Goal: Task Accomplishment & Management: Manage account settings

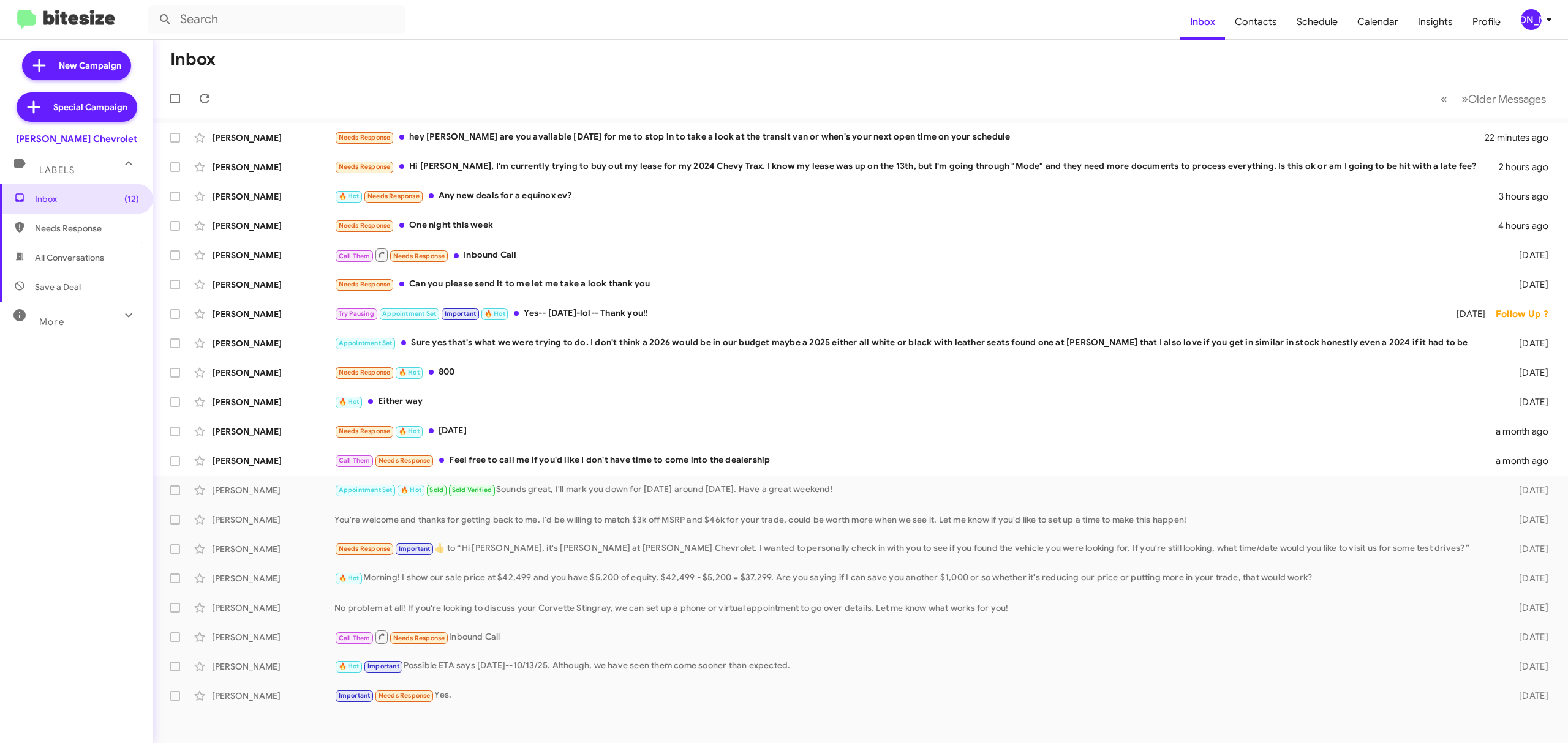
click at [1522, 25] on div "[PERSON_NAME]" at bounding box center [1531, 19] width 21 height 21
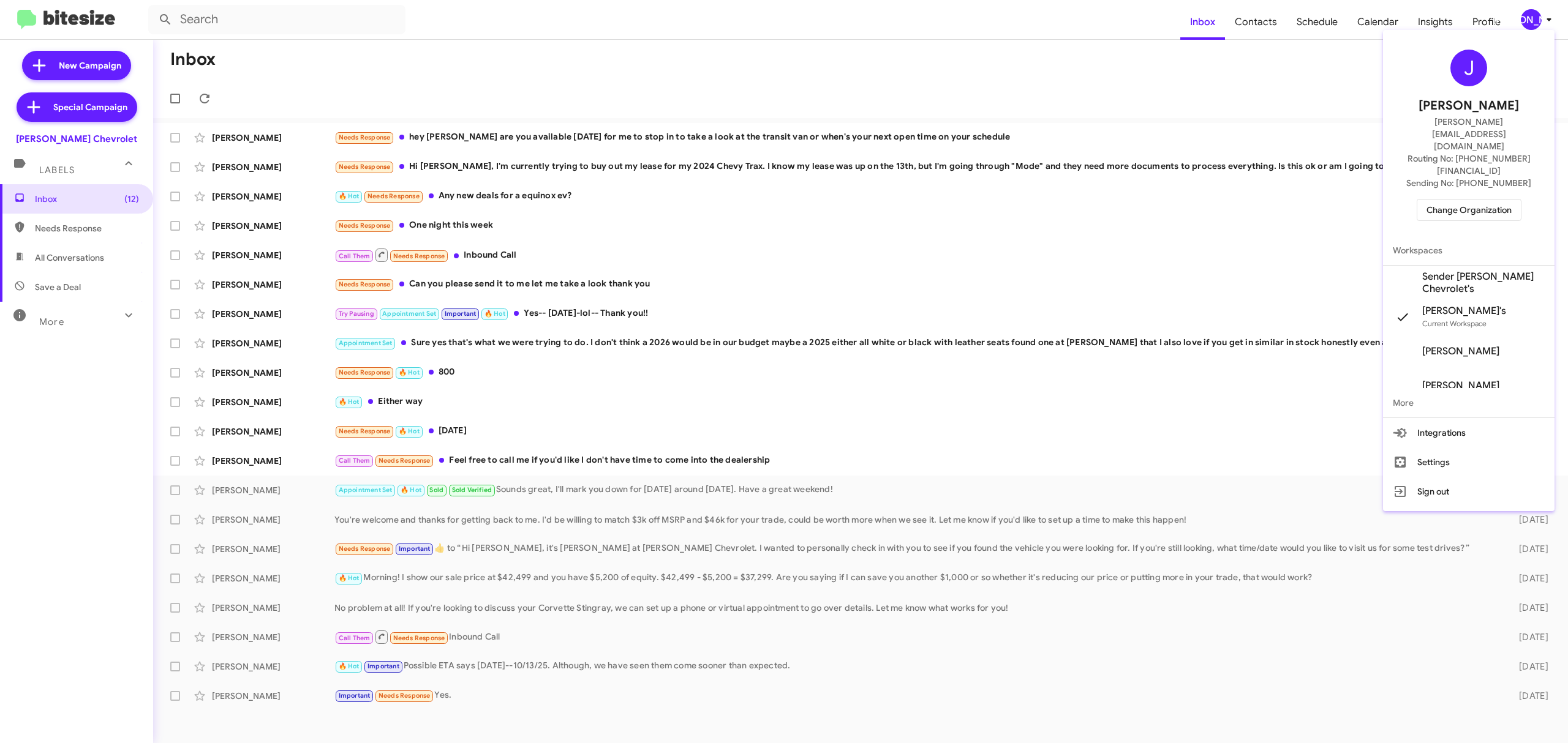
click at [1477, 199] on span "Change Organization" at bounding box center [1469, 210] width 85 height 21
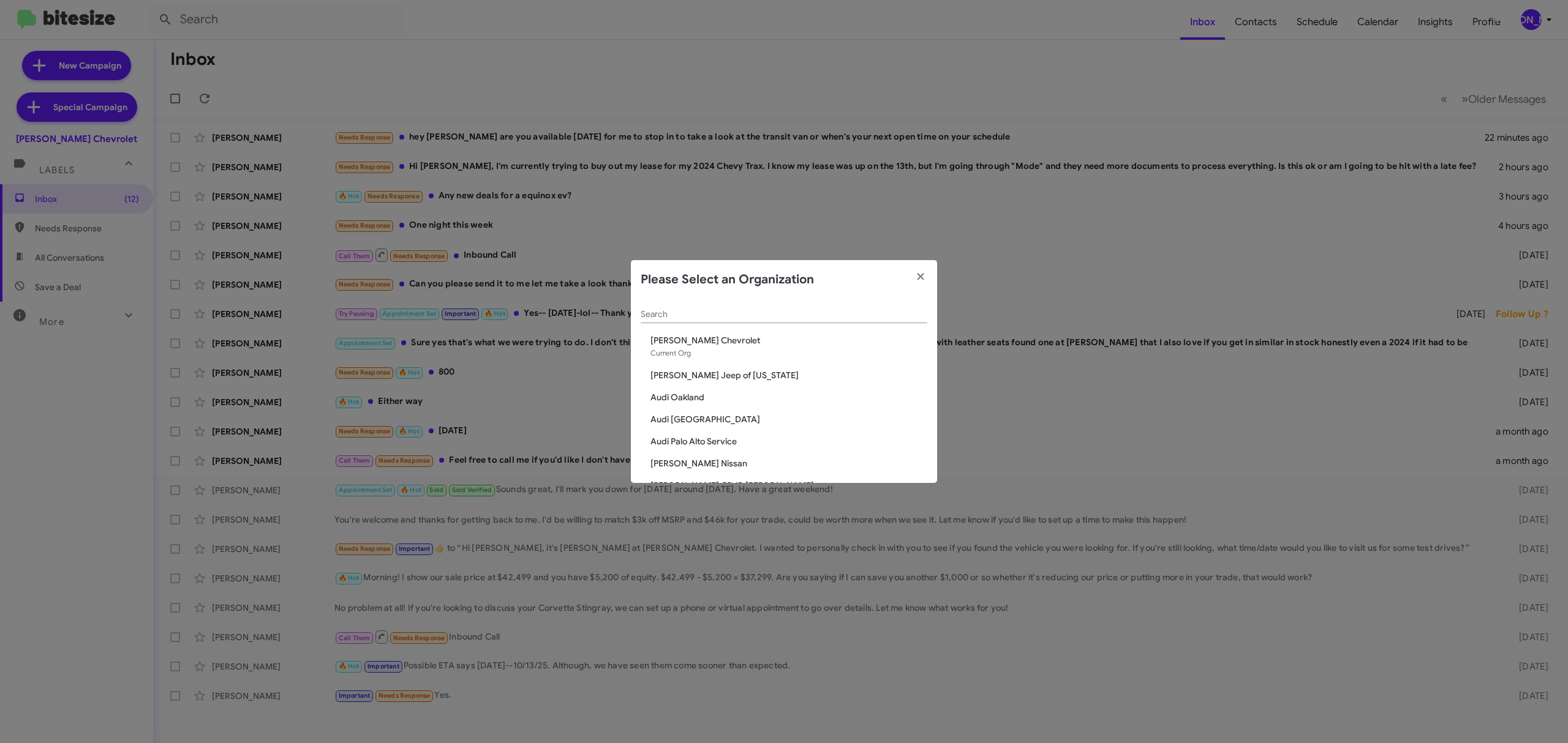
click at [786, 310] on input "Search" at bounding box center [784, 314] width 287 height 10
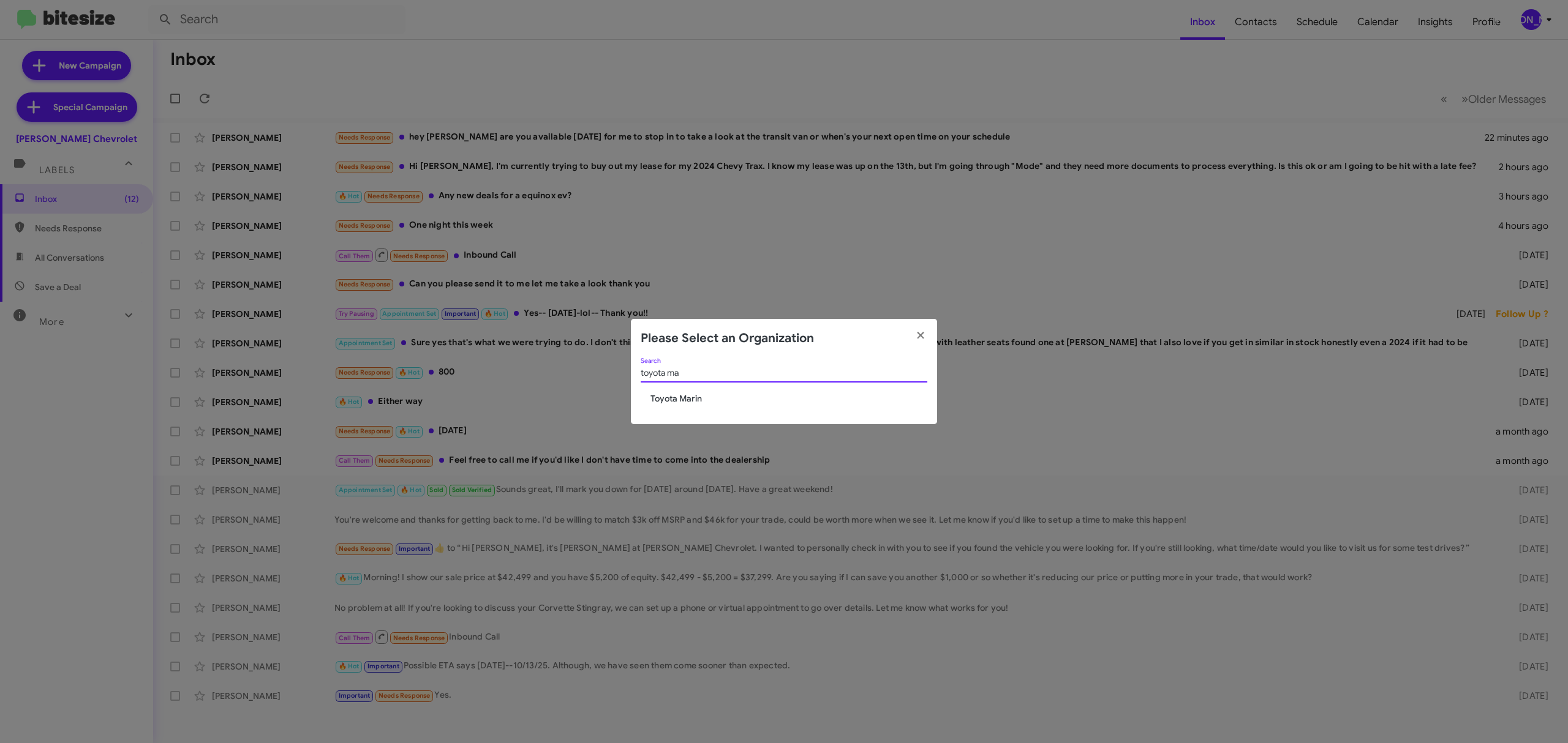
type input "toyota ma"
click at [743, 399] on span "Toyota Marin" at bounding box center [789, 398] width 277 height 12
click at [666, 404] on span "Toyota Marin" at bounding box center [789, 398] width 277 height 12
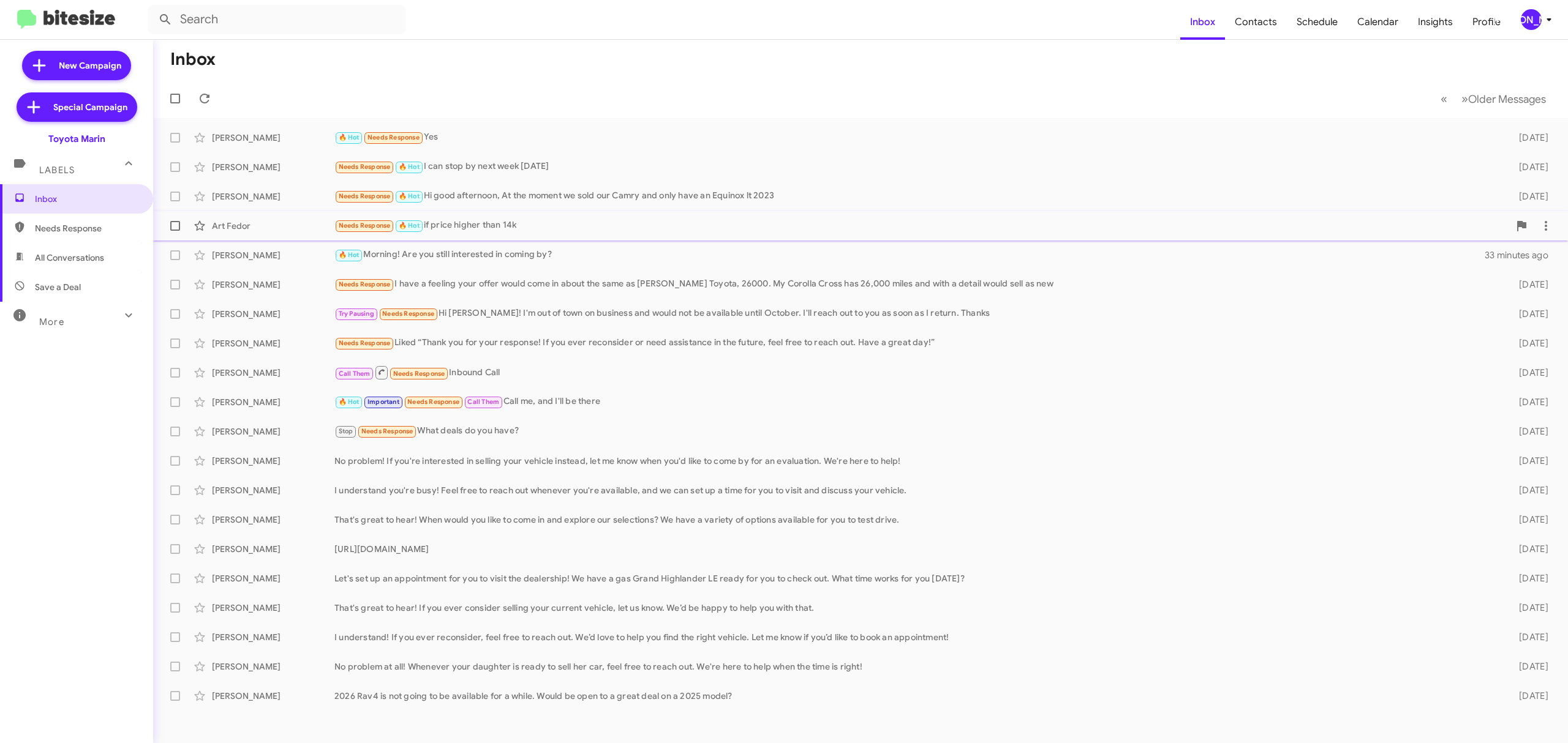
click at [175, 226] on span at bounding box center [175, 225] width 10 height 10
click at [175, 231] on input "checkbox" at bounding box center [175, 231] width 1 height 1
checkbox input "true"
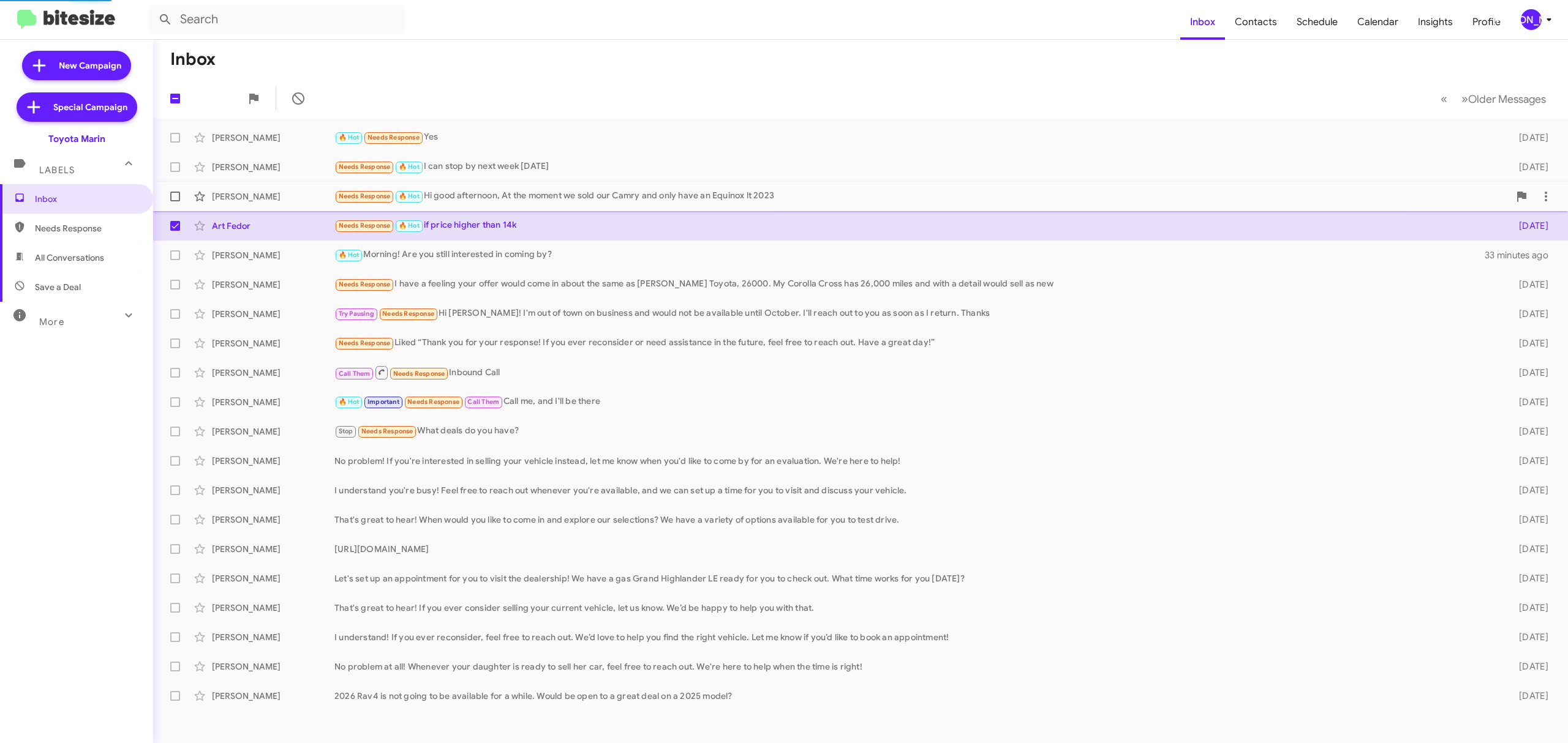
click at [173, 199] on span at bounding box center [175, 196] width 10 height 10
click at [175, 201] on input "checkbox" at bounding box center [175, 201] width 1 height 1
checkbox input "true"
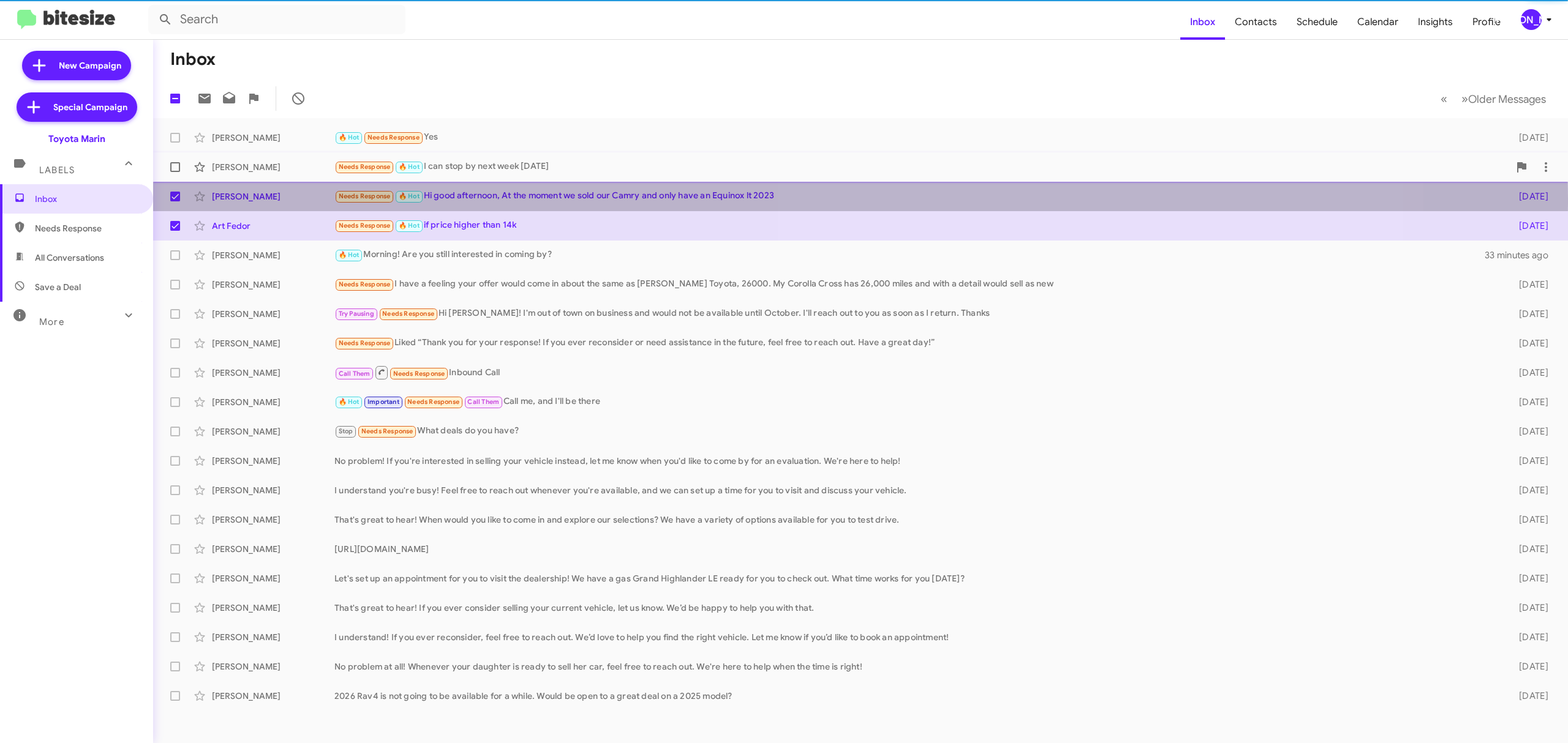
click at [173, 169] on span at bounding box center [175, 167] width 10 height 10
click at [175, 172] on input "checkbox" at bounding box center [175, 172] width 1 height 1
checkbox input "true"
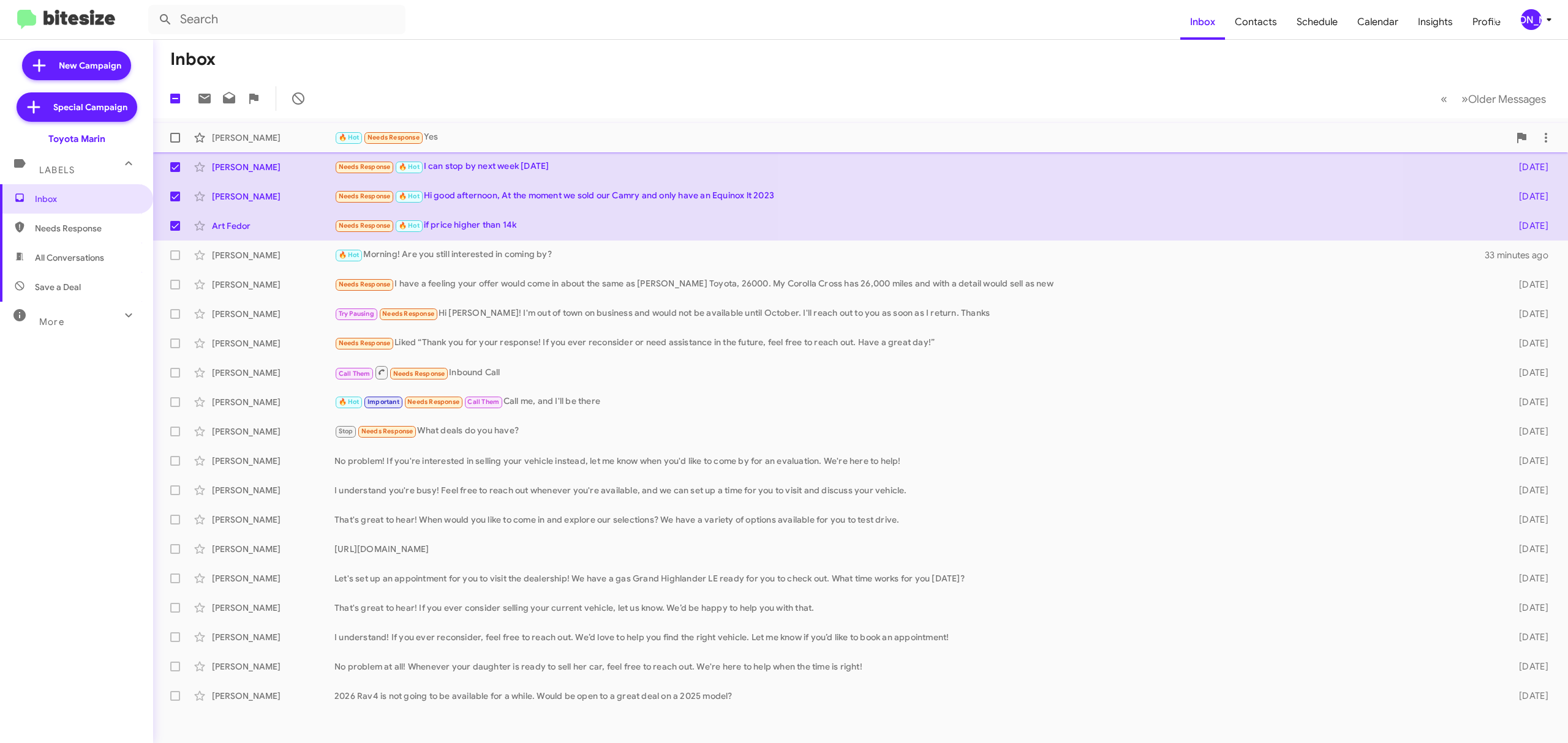
click at [174, 138] on span at bounding box center [175, 138] width 10 height 10
click at [175, 143] on input "checkbox" at bounding box center [175, 143] width 1 height 1
checkbox input "true"
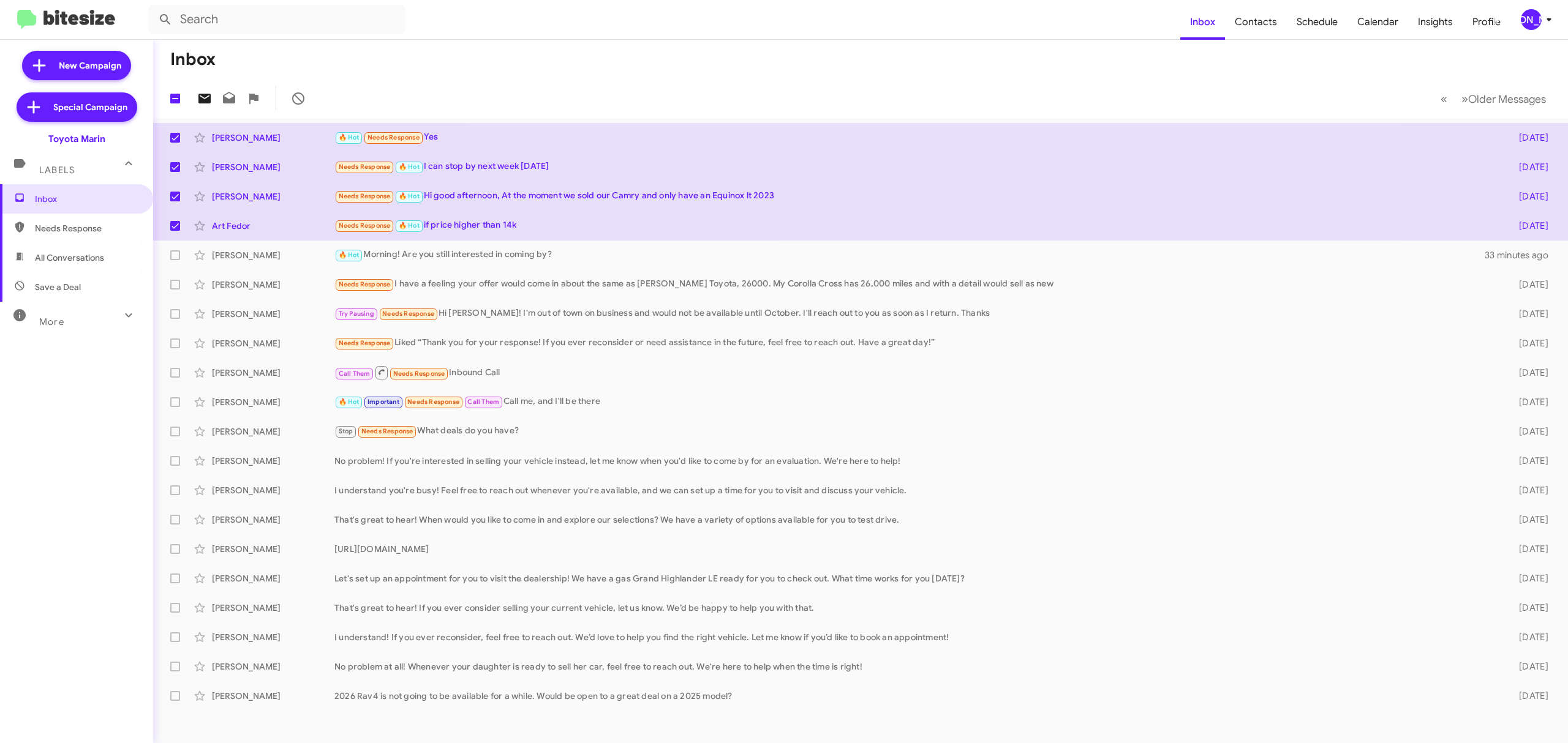
click at [204, 99] on icon at bounding box center [204, 98] width 15 height 15
click at [1531, 20] on div "[PERSON_NAME]" at bounding box center [1531, 19] width 21 height 21
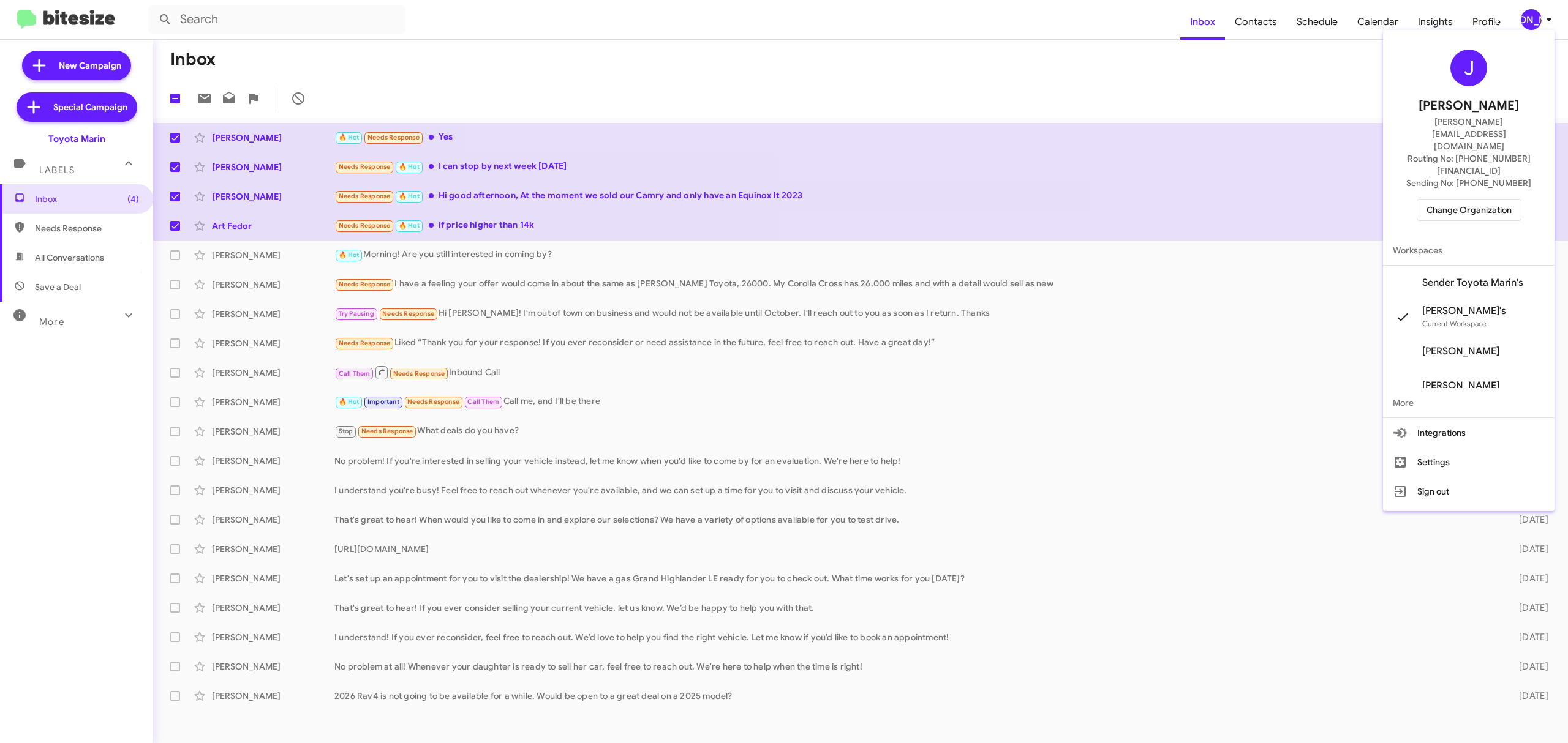
click at [1456, 199] on span "Change Organization" at bounding box center [1469, 210] width 85 height 21
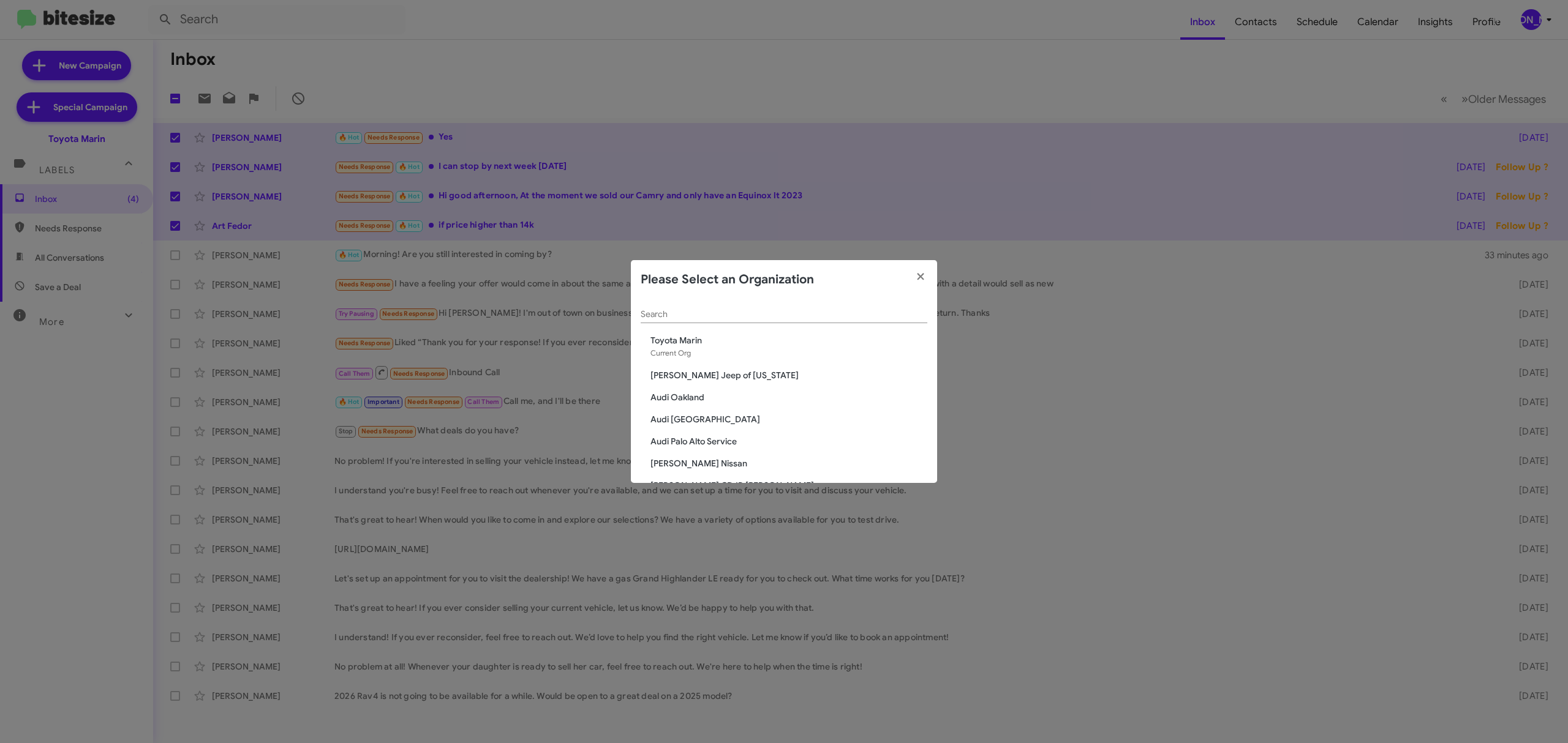
click at [782, 314] on input "Search" at bounding box center [784, 314] width 287 height 10
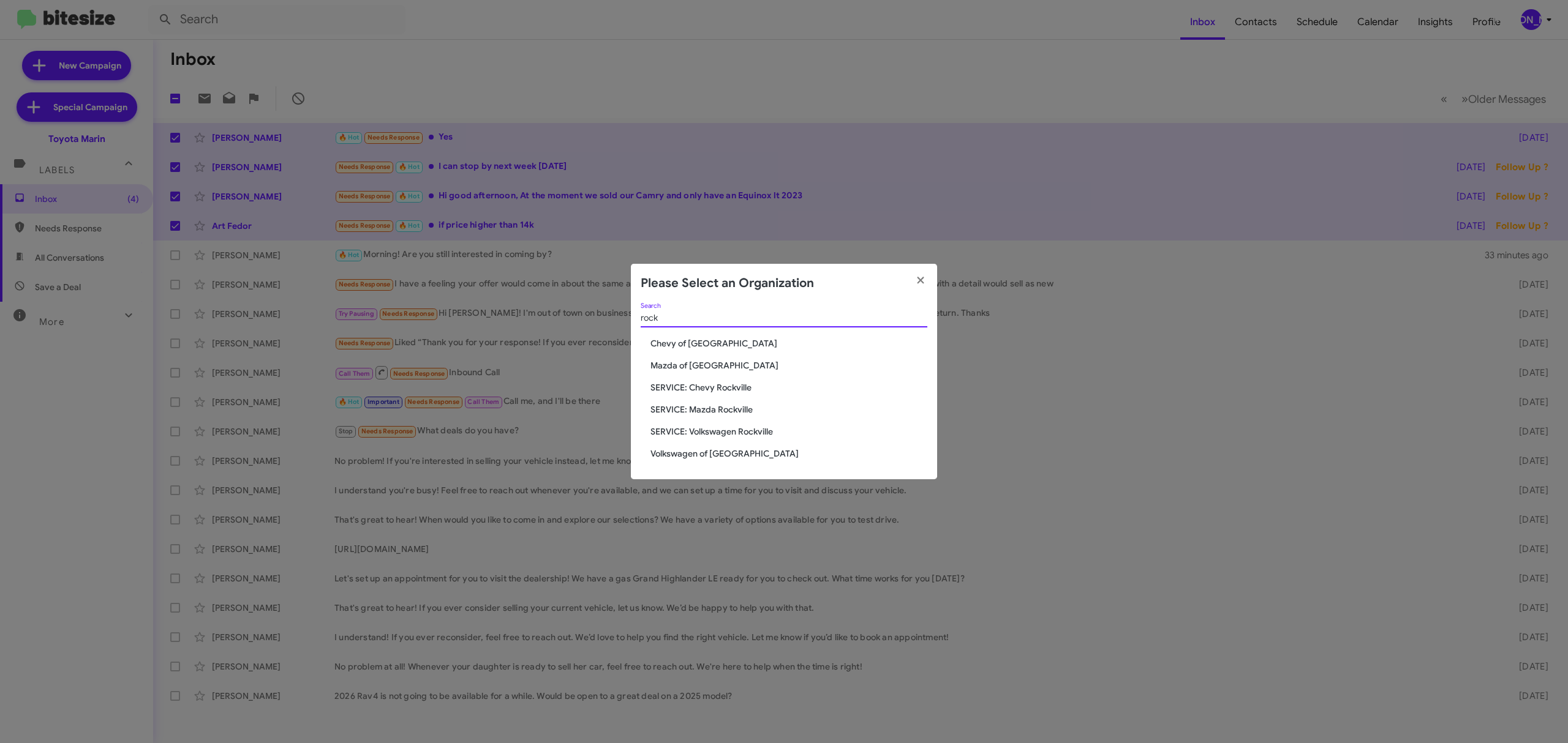
type input "rock"
click at [703, 339] on span "Chevy of [GEOGRAPHIC_DATA]" at bounding box center [789, 343] width 277 height 12
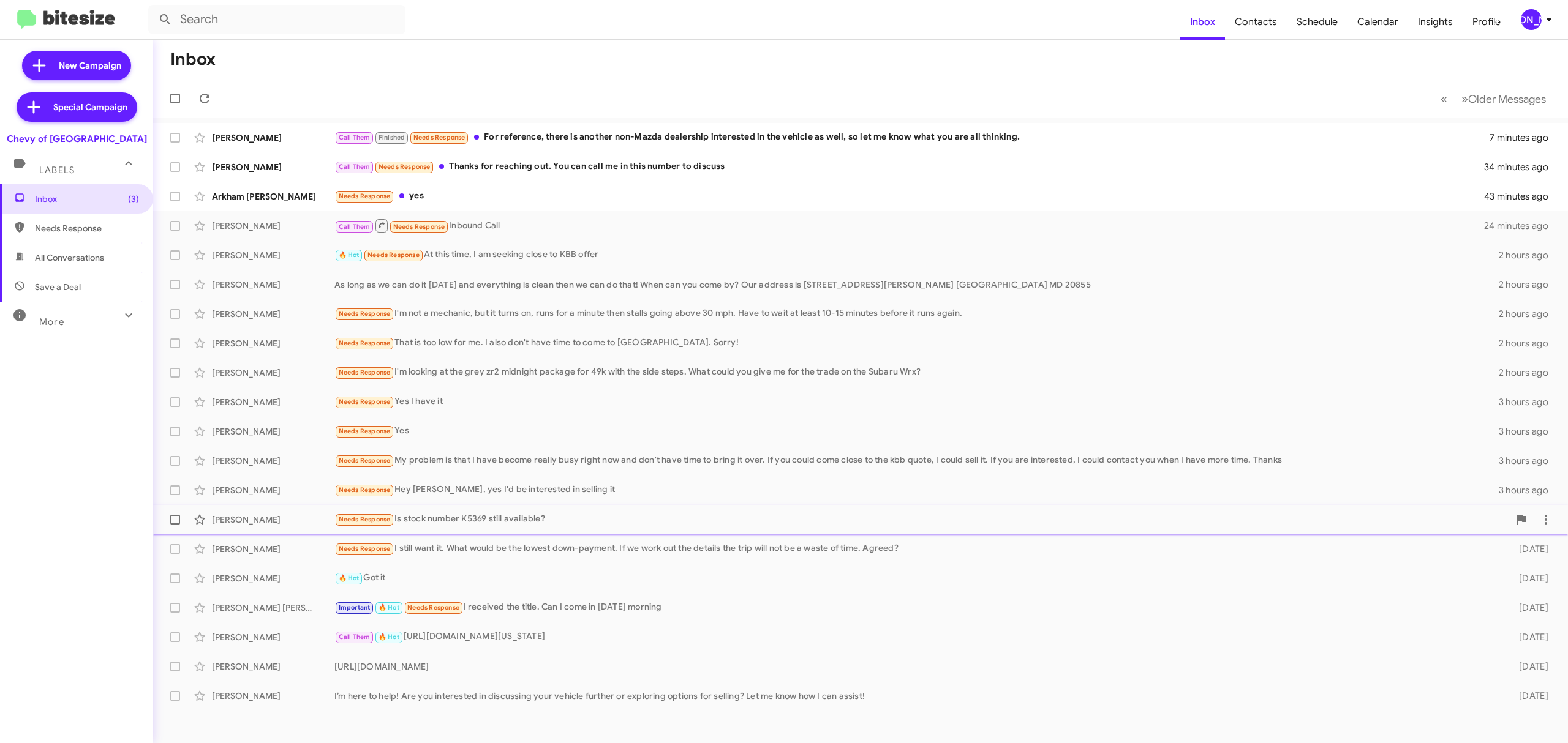
click at [1024, 518] on div "Needs Response Is stock number K5369 still available?" at bounding box center [922, 520] width 1175 height 14
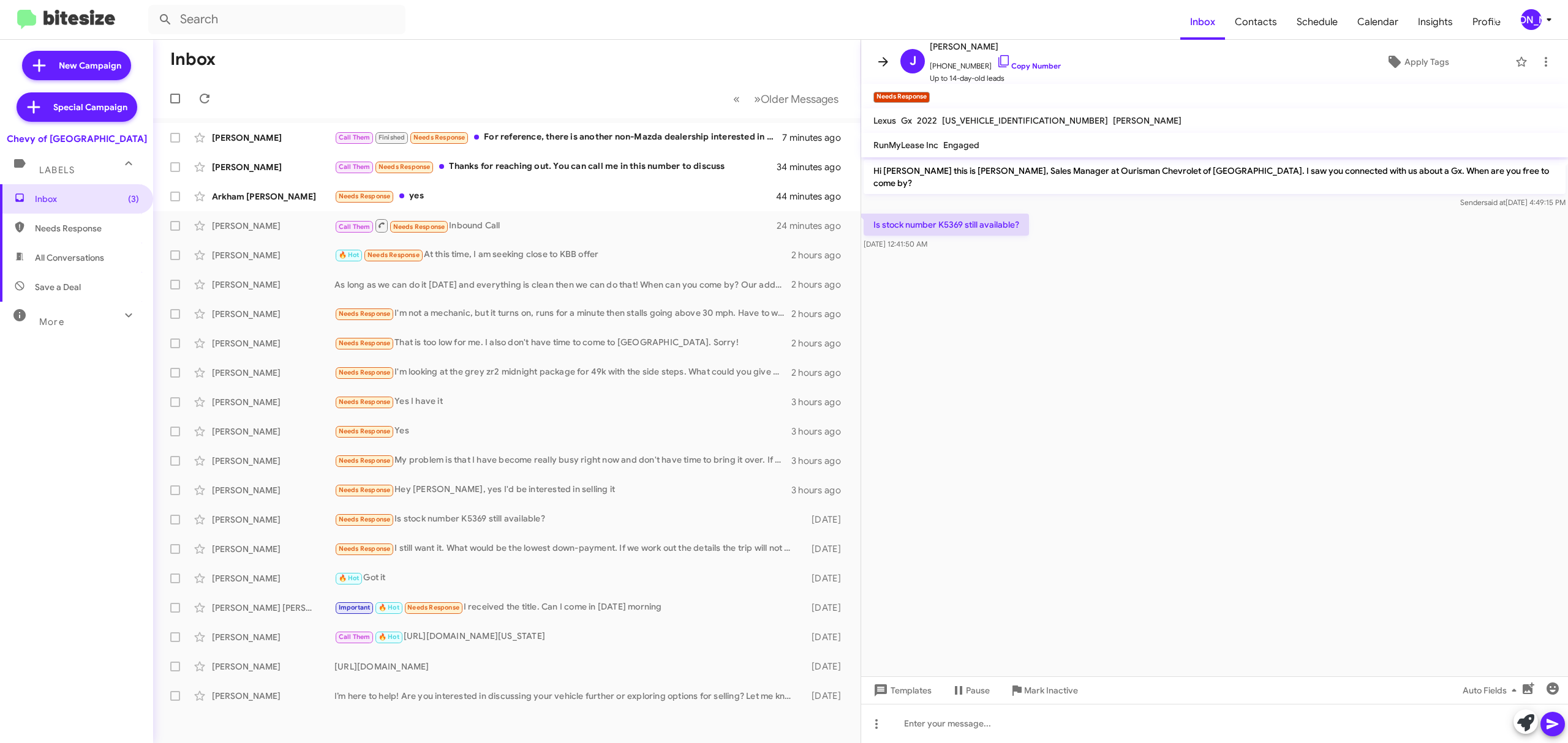
click at [880, 64] on icon at bounding box center [883, 62] width 15 height 15
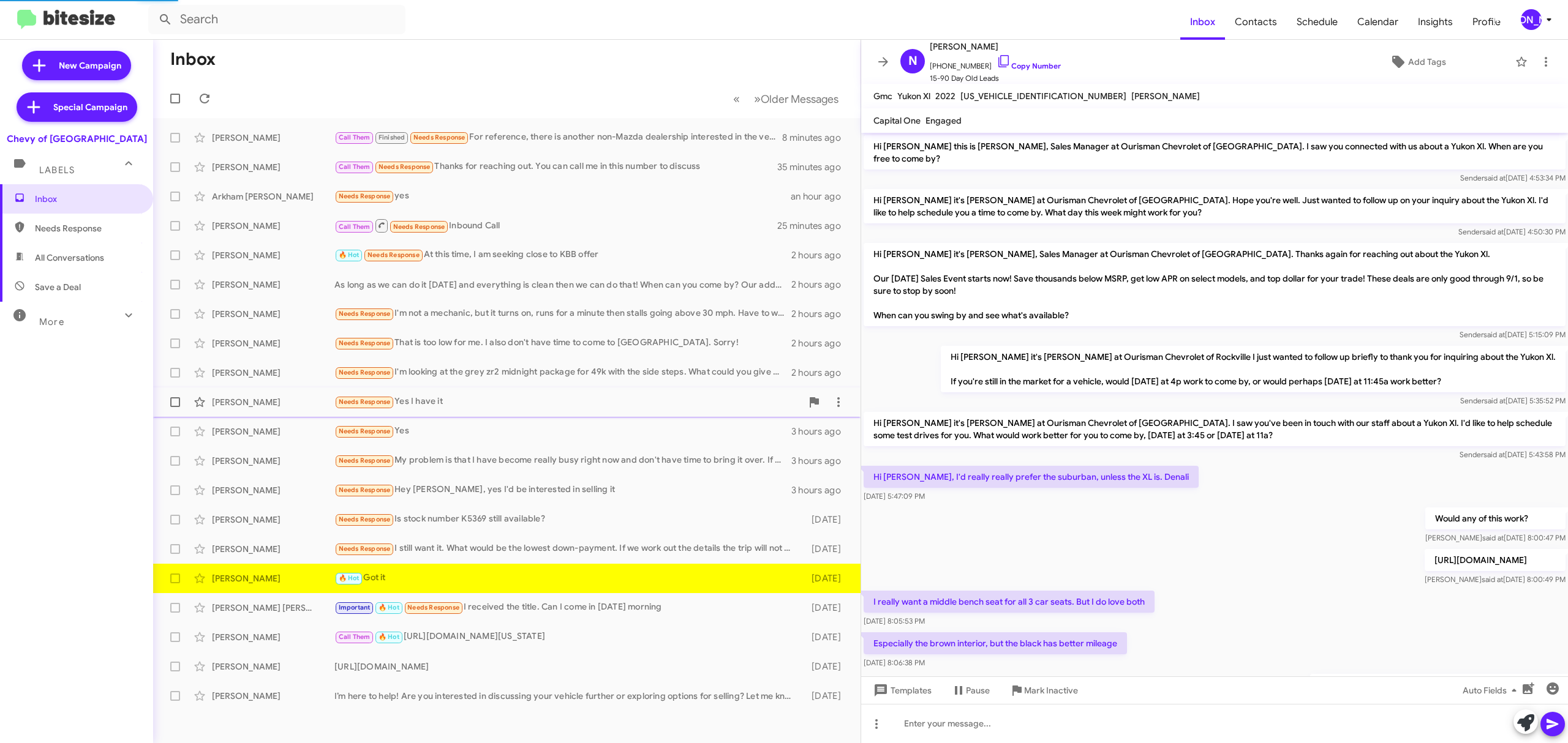
scroll to position [192, 0]
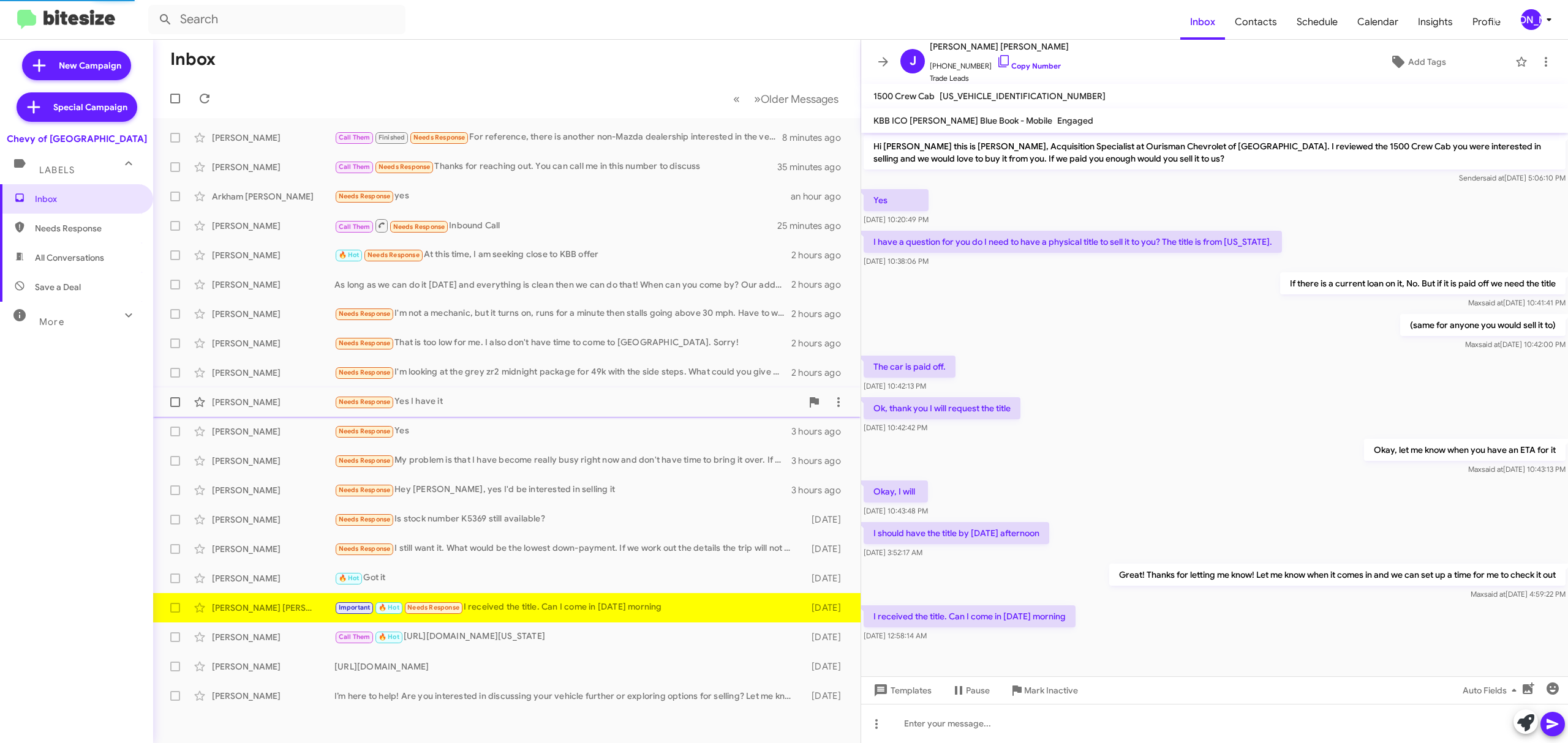
scroll to position [5, 0]
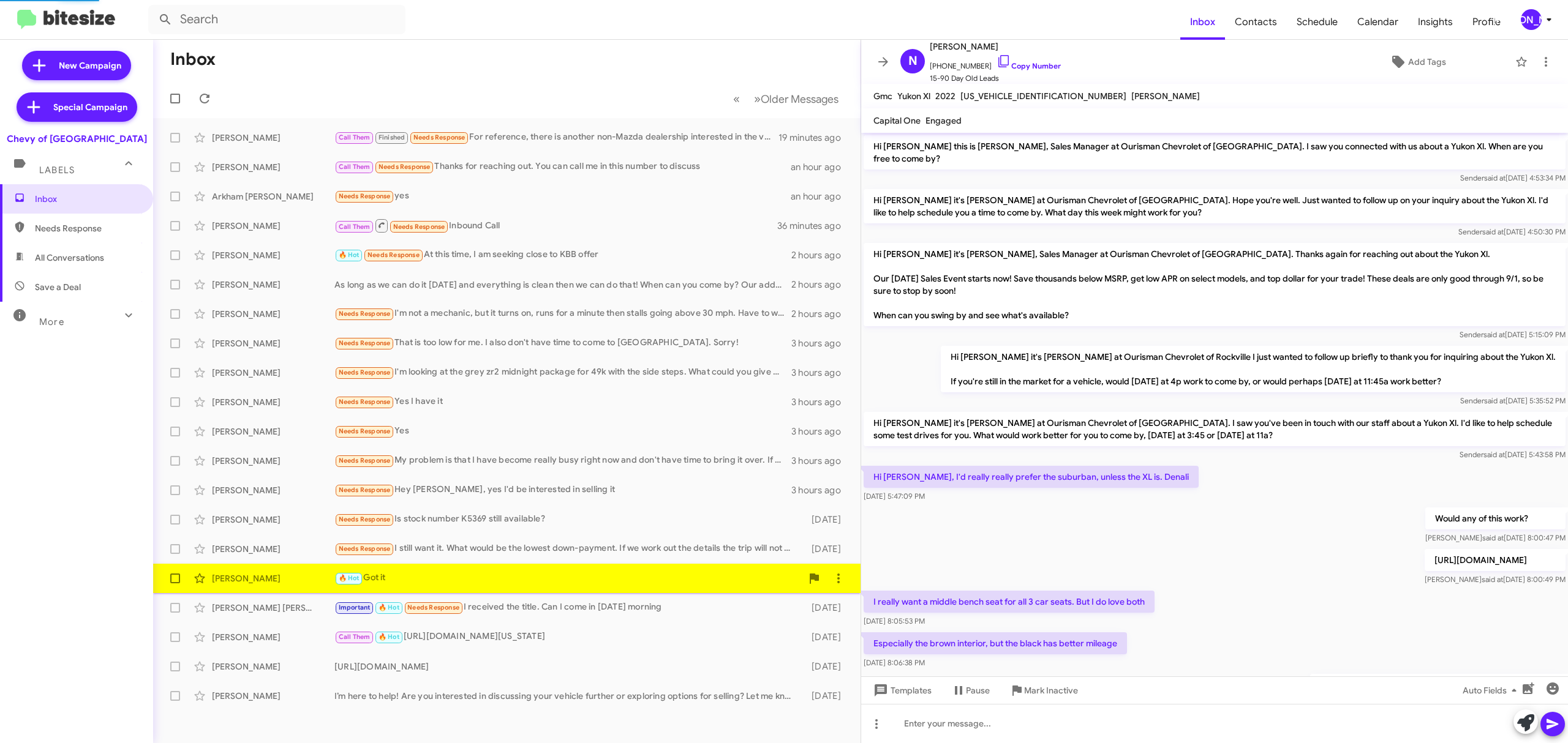
scroll to position [192, 0]
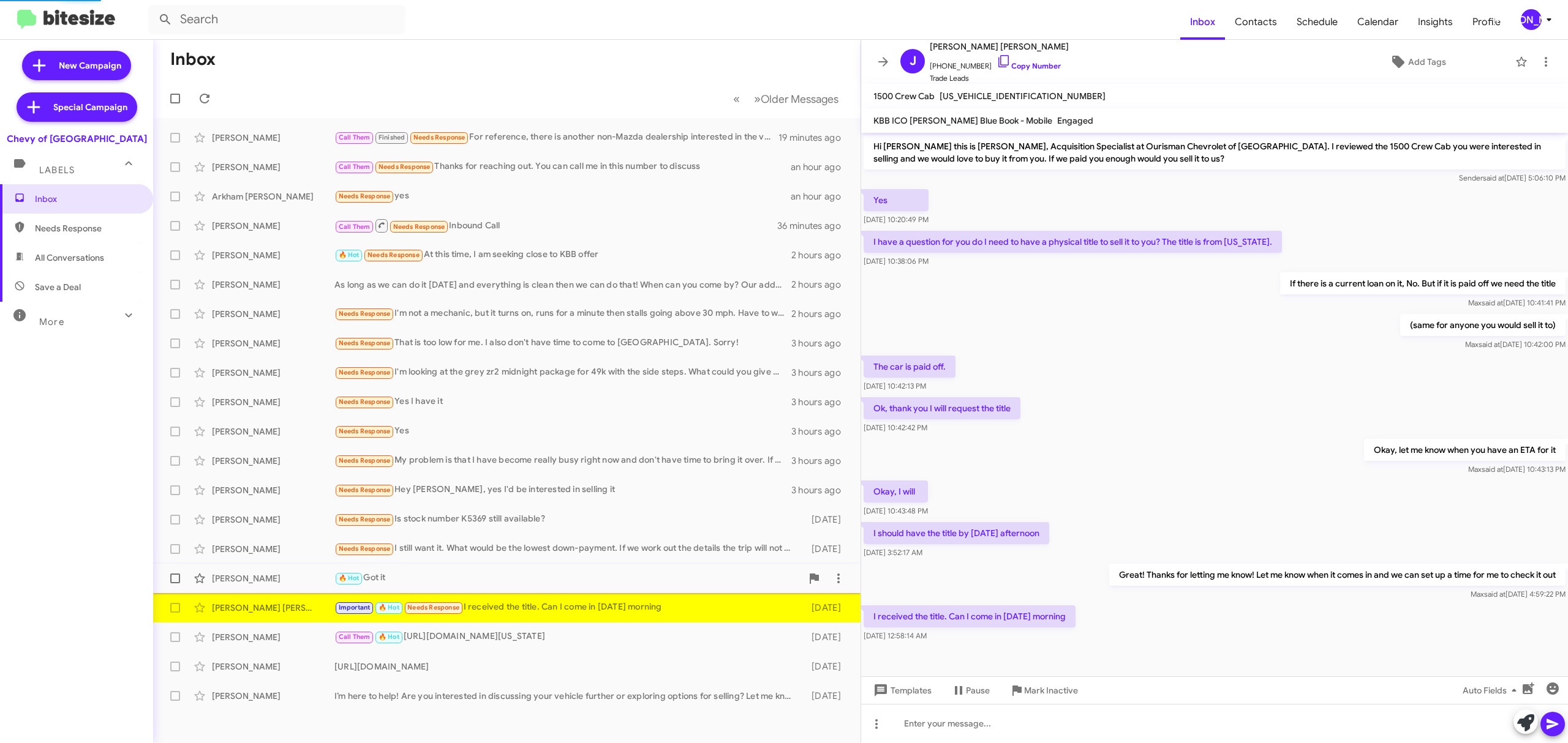
scroll to position [5, 0]
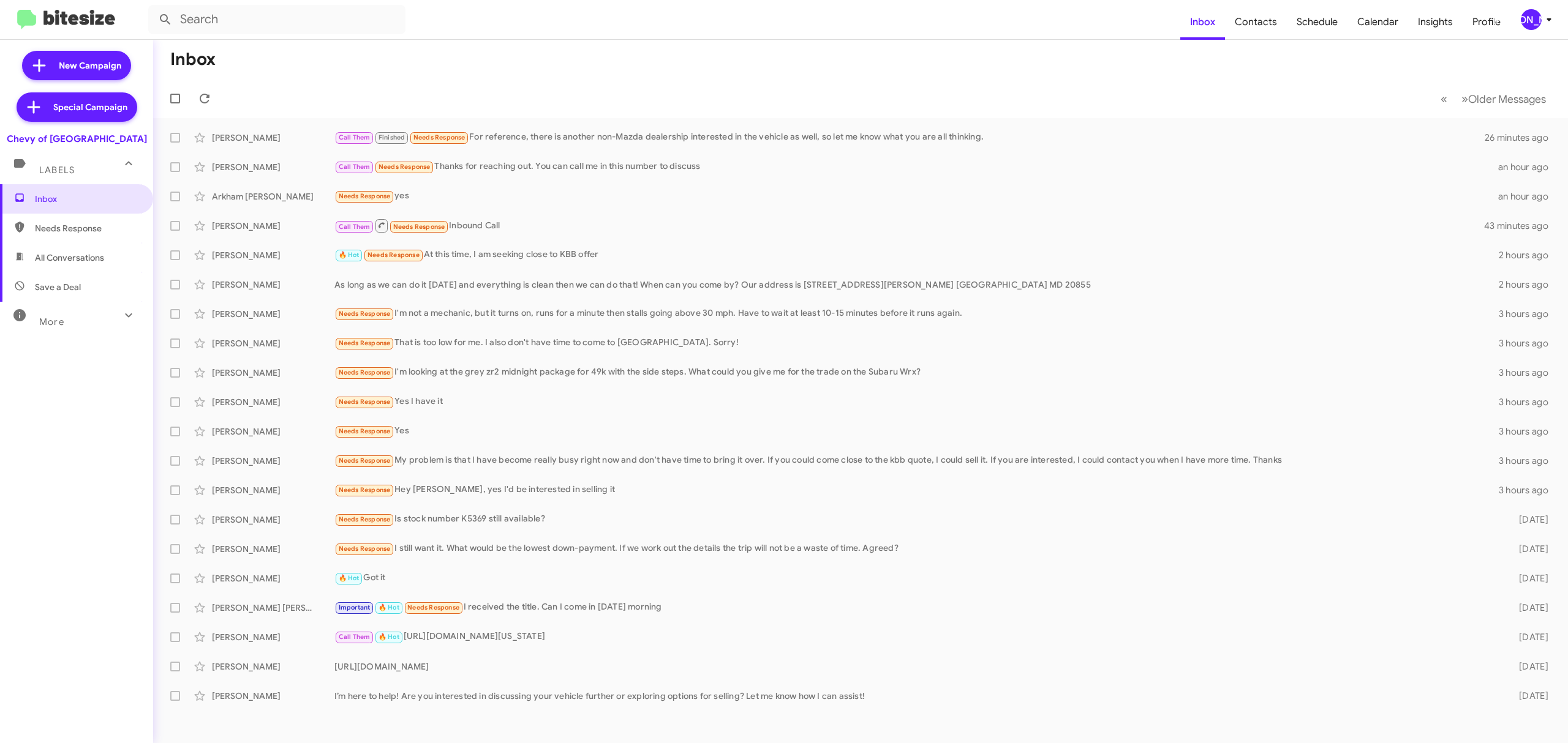
click at [1537, 25] on div "[PERSON_NAME]" at bounding box center [1531, 19] width 21 height 21
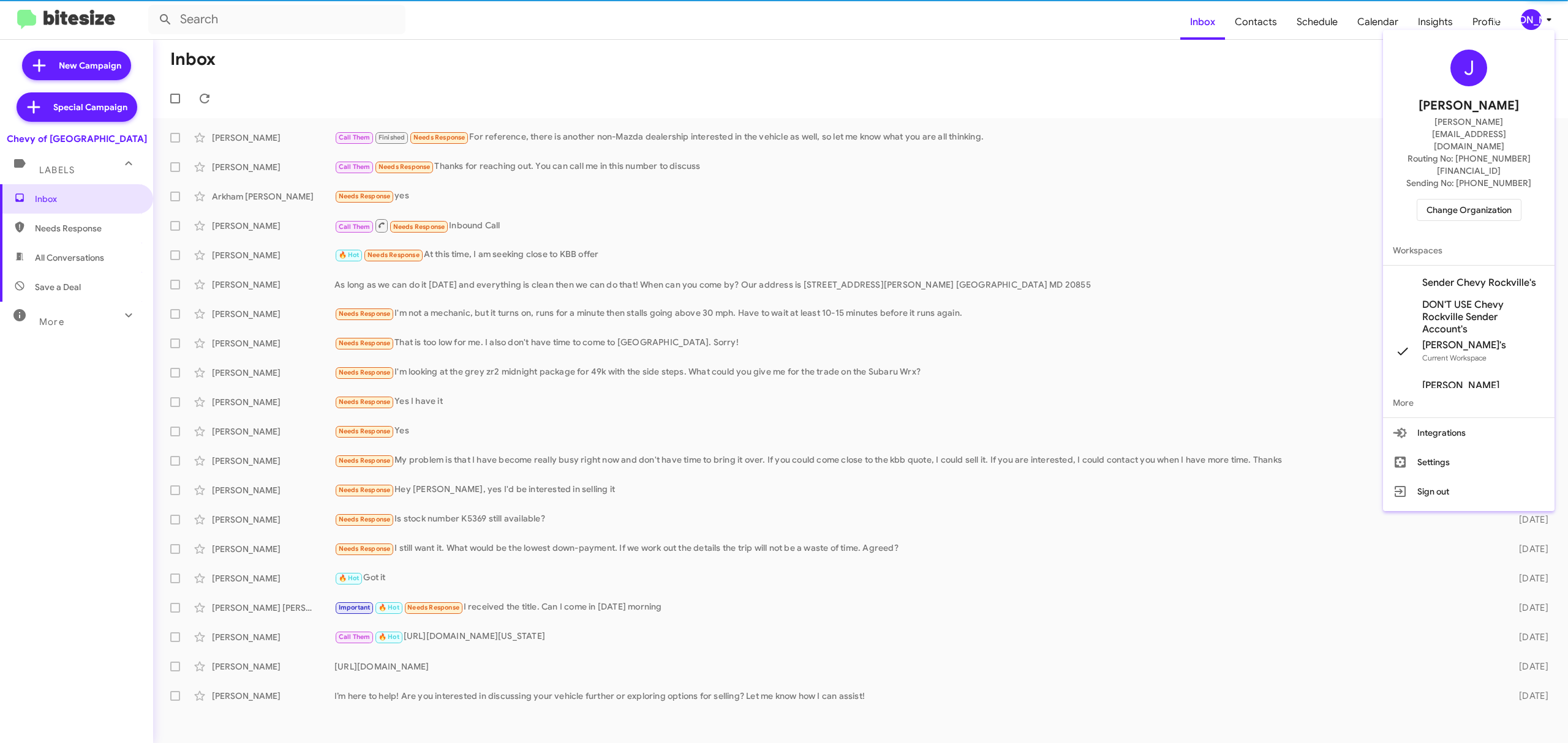
click at [1456, 199] on span "Change Organization" at bounding box center [1469, 210] width 85 height 21
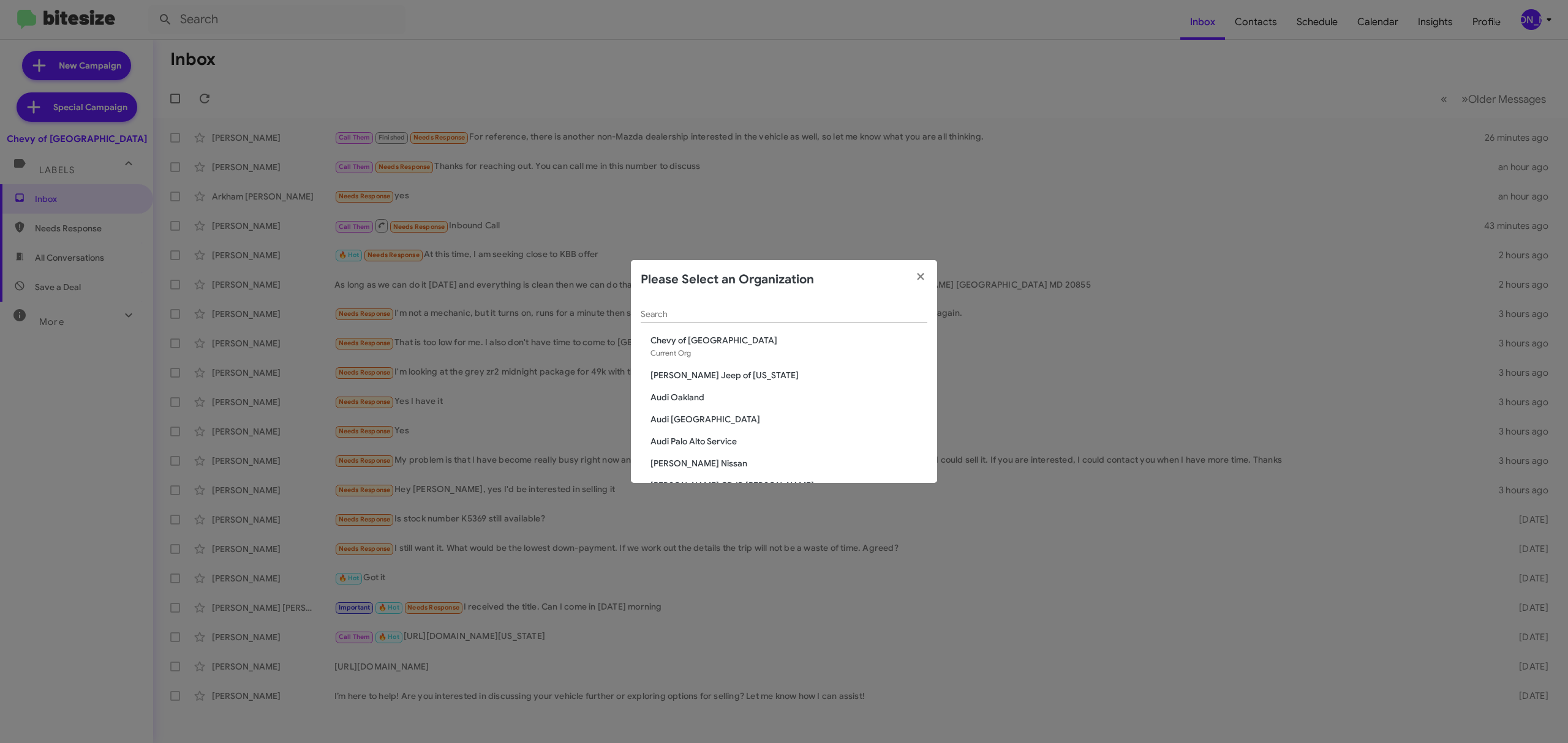
click at [756, 310] on input "Search" at bounding box center [784, 314] width 287 height 10
click at [782, 314] on input "Search" at bounding box center [784, 314] width 287 height 10
type input "ki"
click at [697, 386] on span "Kia of Fairfax" at bounding box center [789, 384] width 277 height 12
click at [688, 388] on span "Kia of Fairfax" at bounding box center [789, 384] width 277 height 12
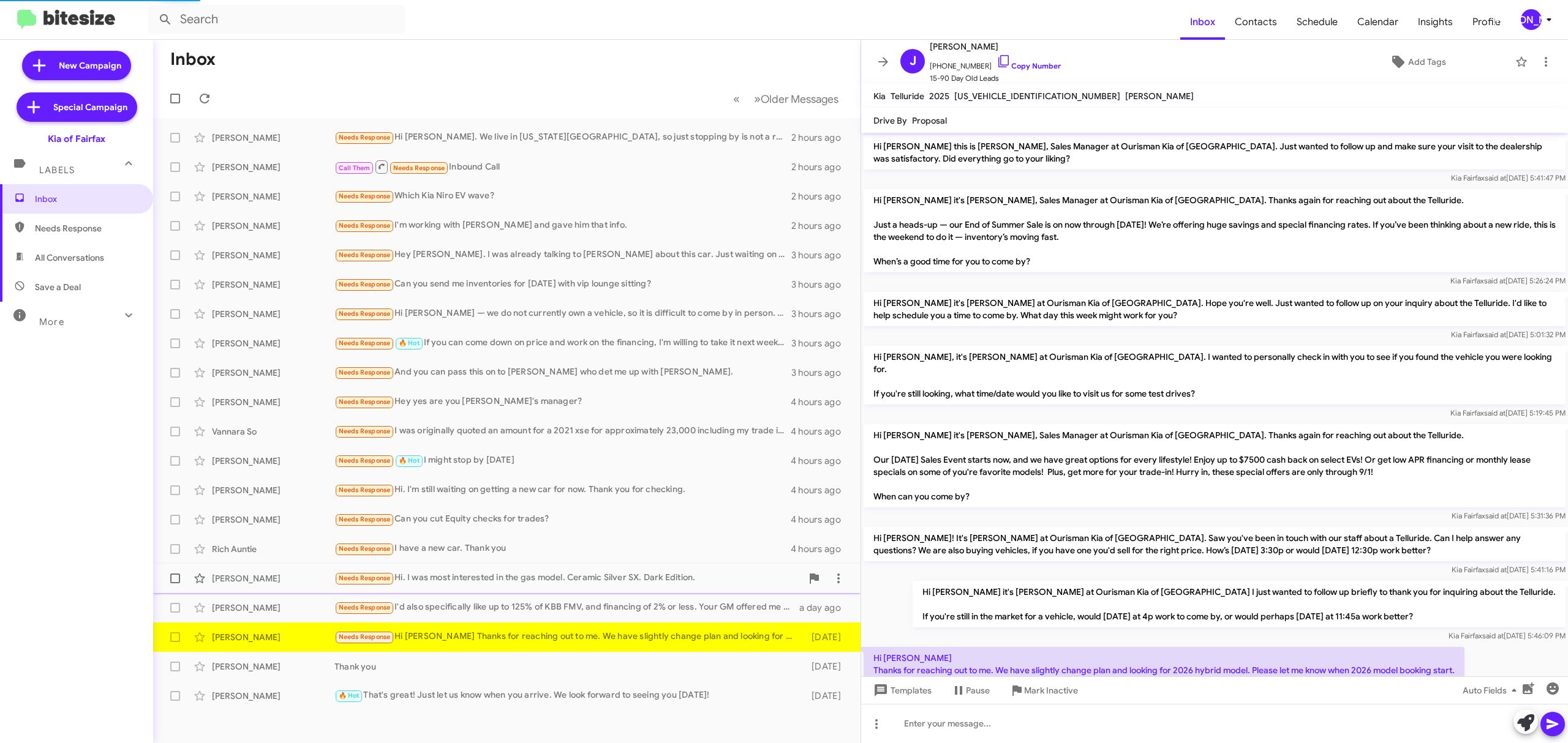
scroll to position [58, 0]
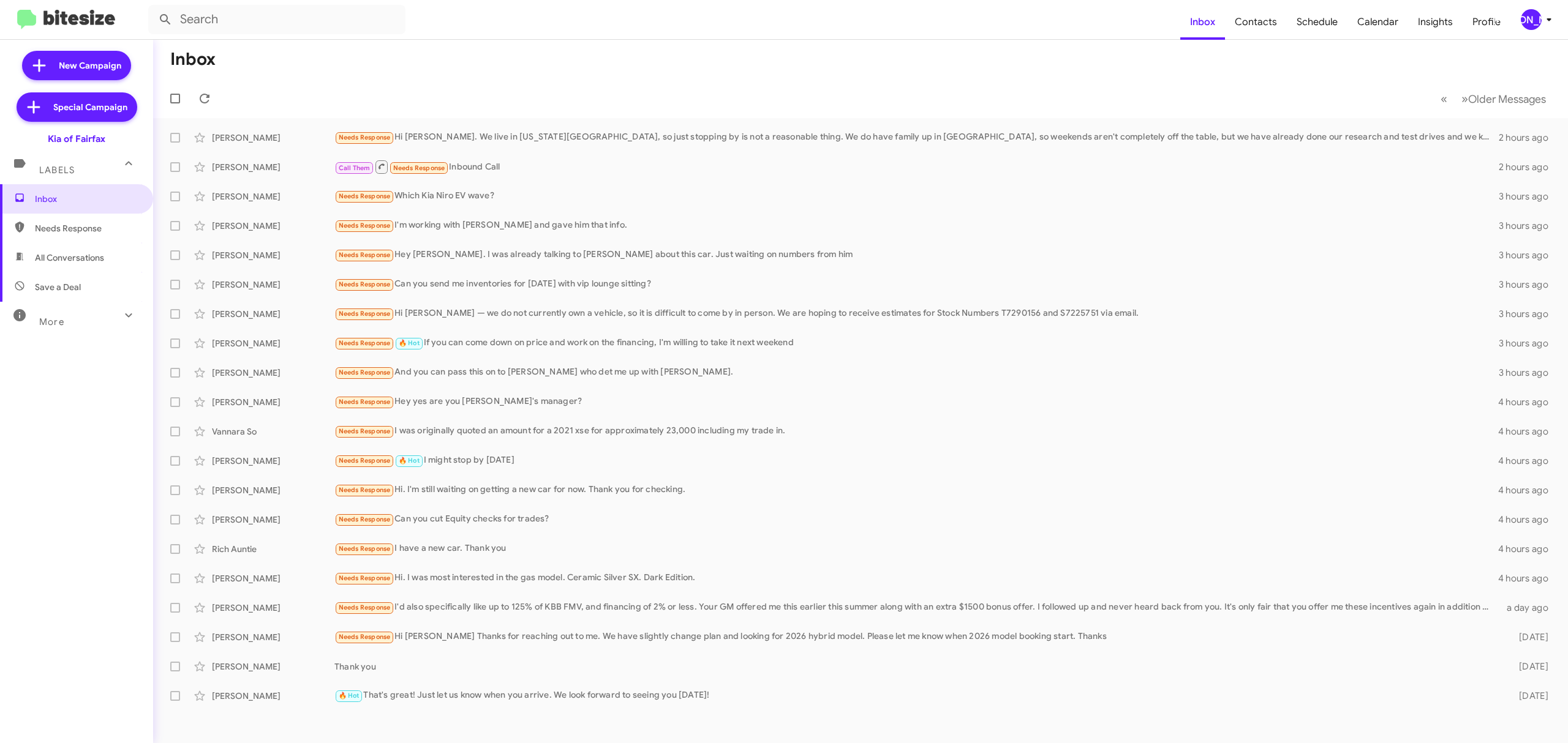
click at [175, 97] on span at bounding box center [175, 98] width 10 height 10
click at [175, 103] on input "checkbox" at bounding box center [175, 103] width 1 height 1
checkbox input "true"
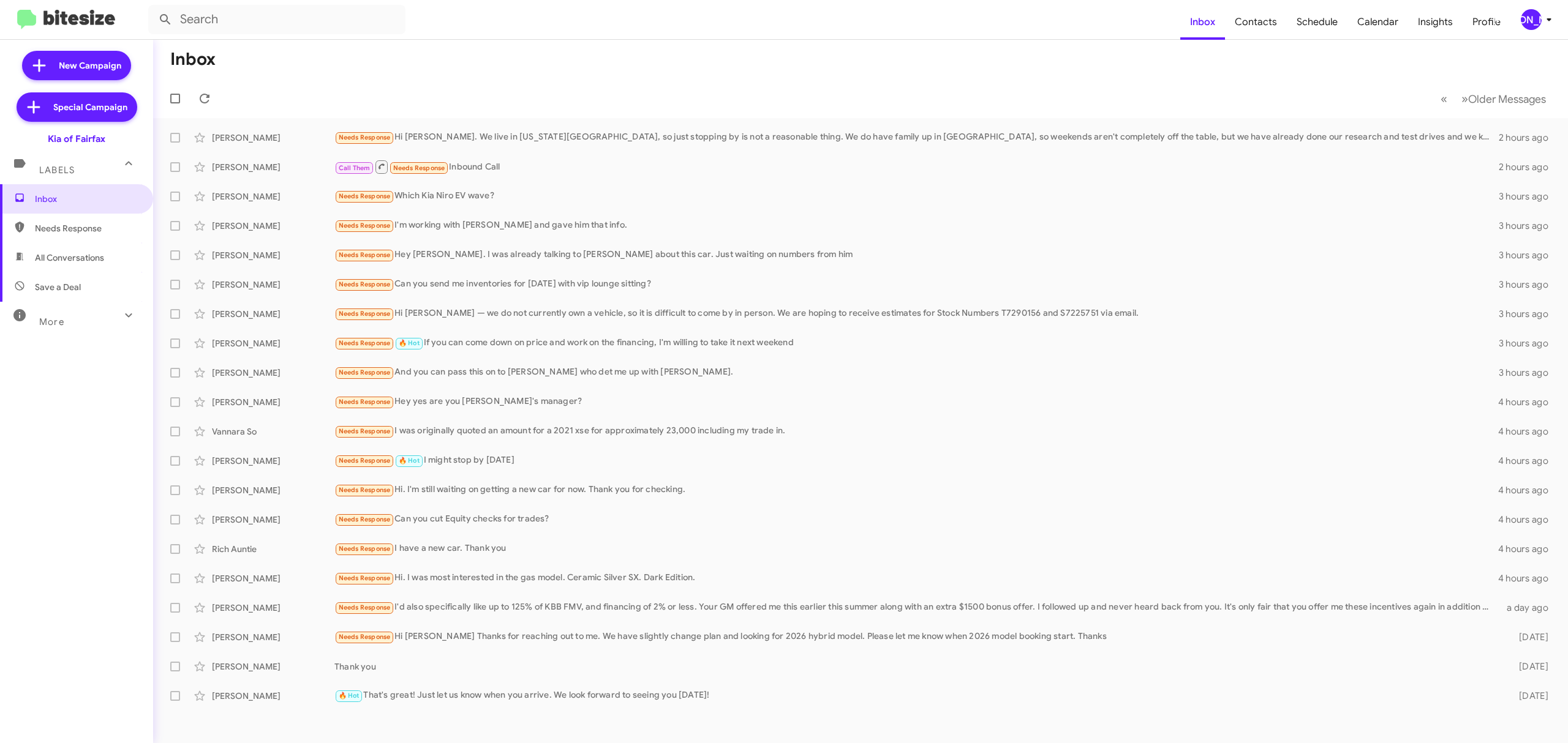
checkbox input "true"
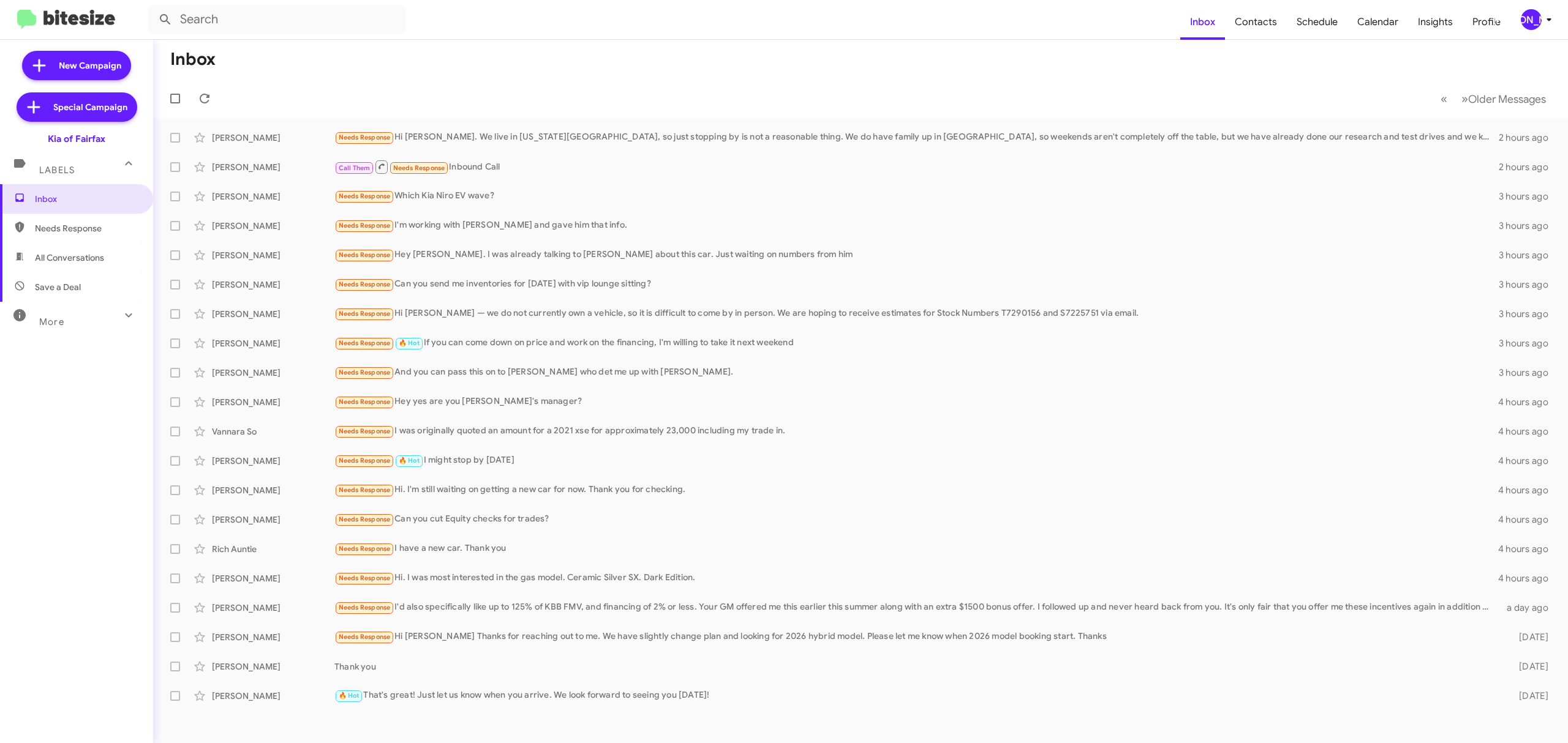
checkbox input "true"
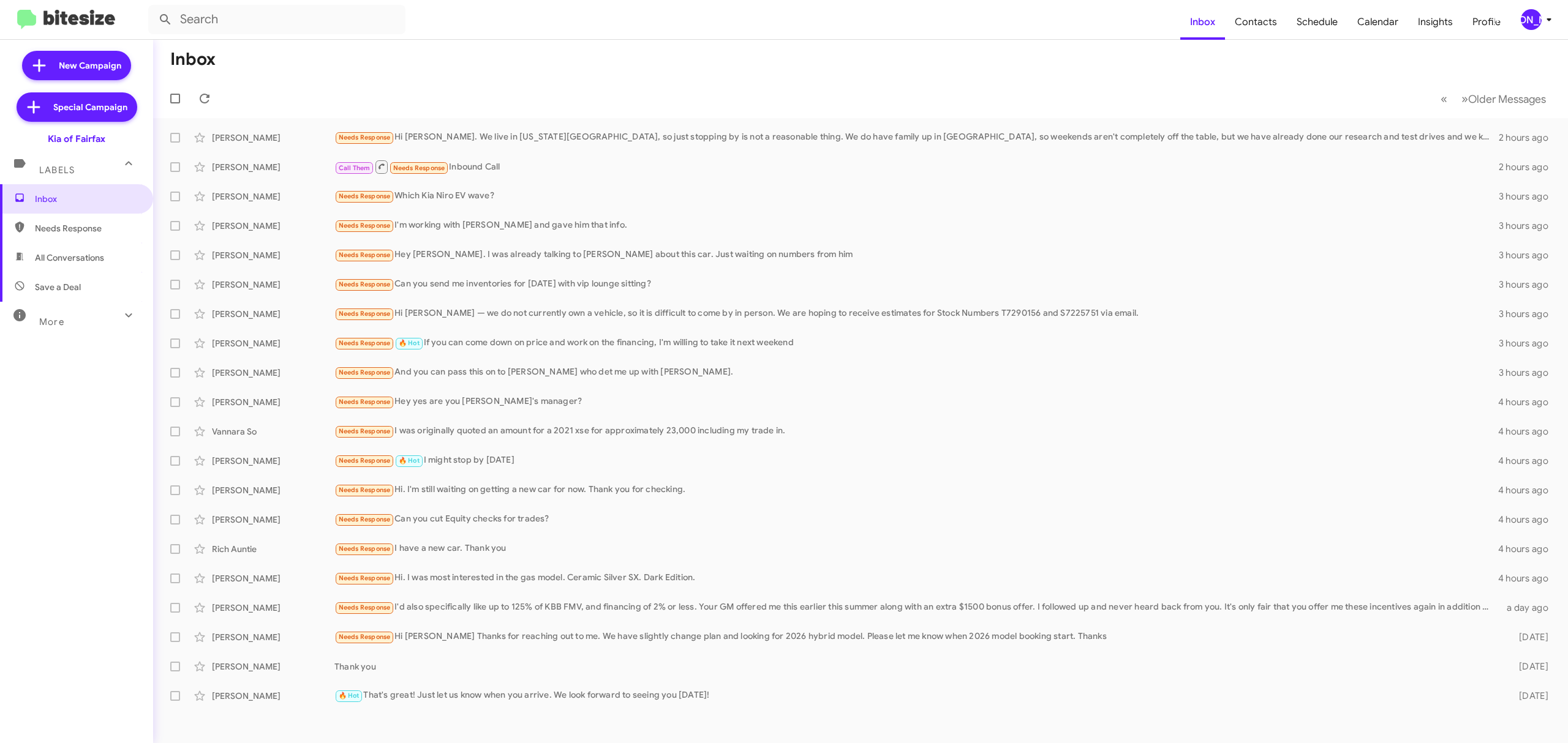
checkbox input "true"
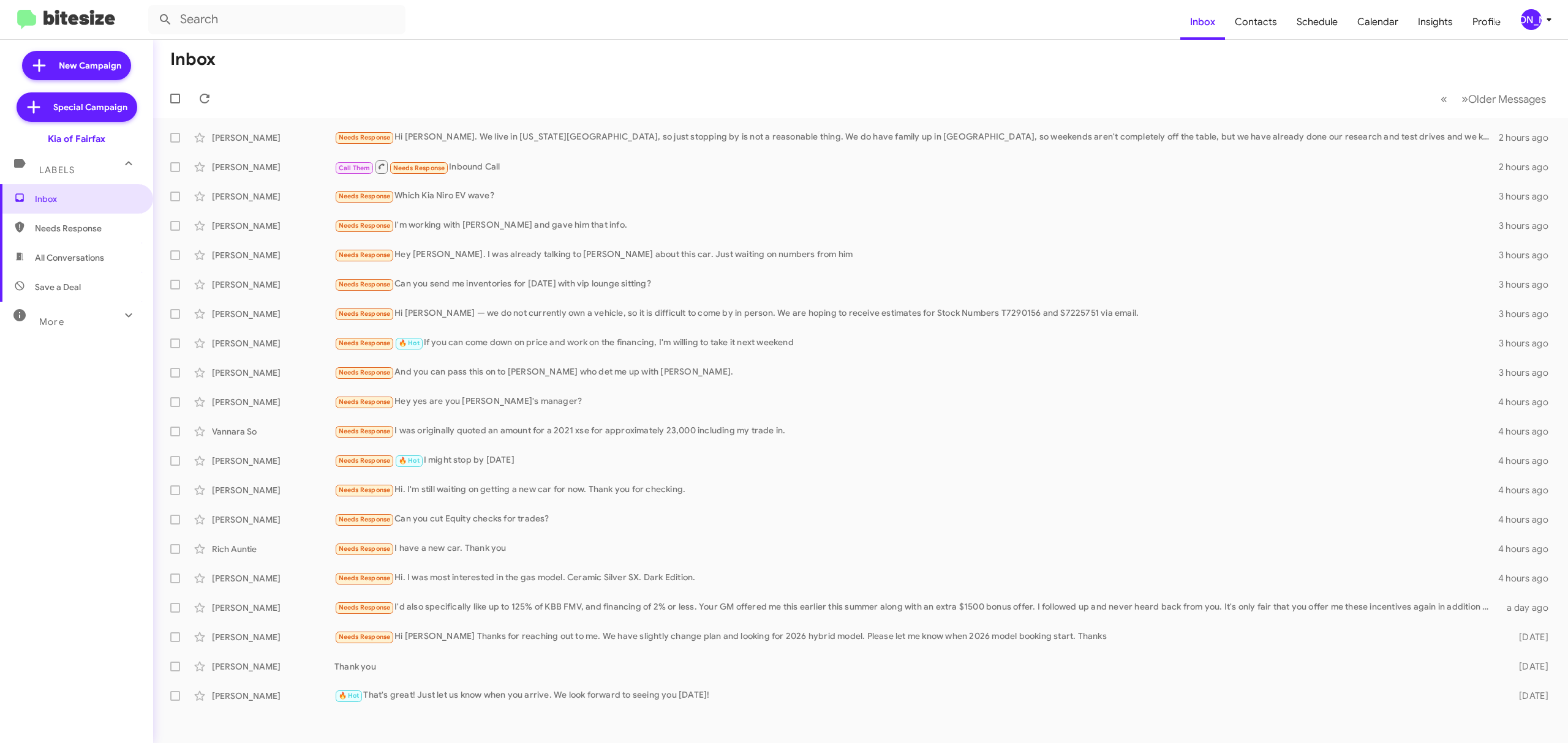
checkbox input "true"
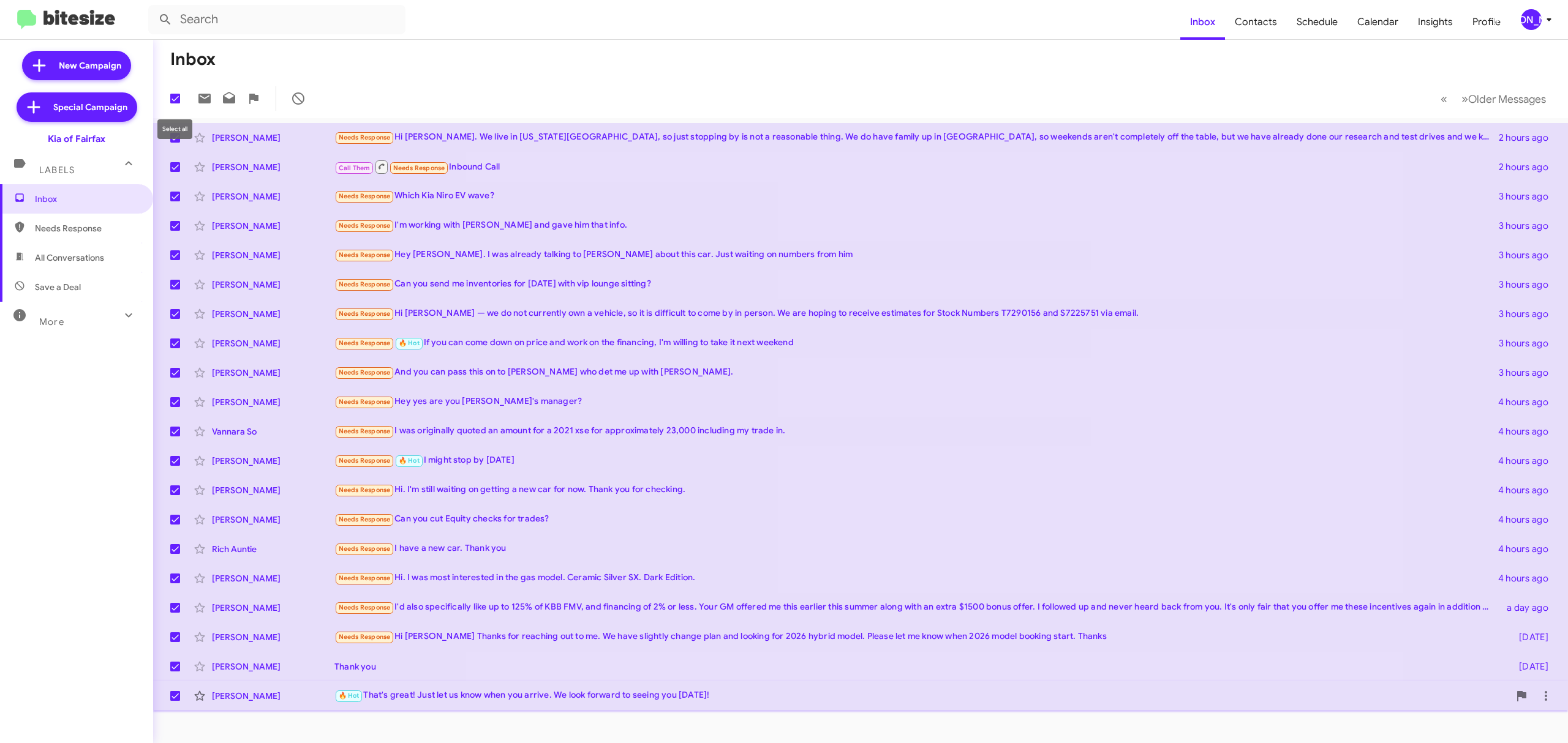
click at [174, 696] on span at bounding box center [175, 696] width 10 height 10
click at [175, 701] on input "checkbox" at bounding box center [175, 701] width 1 height 1
checkbox input "false"
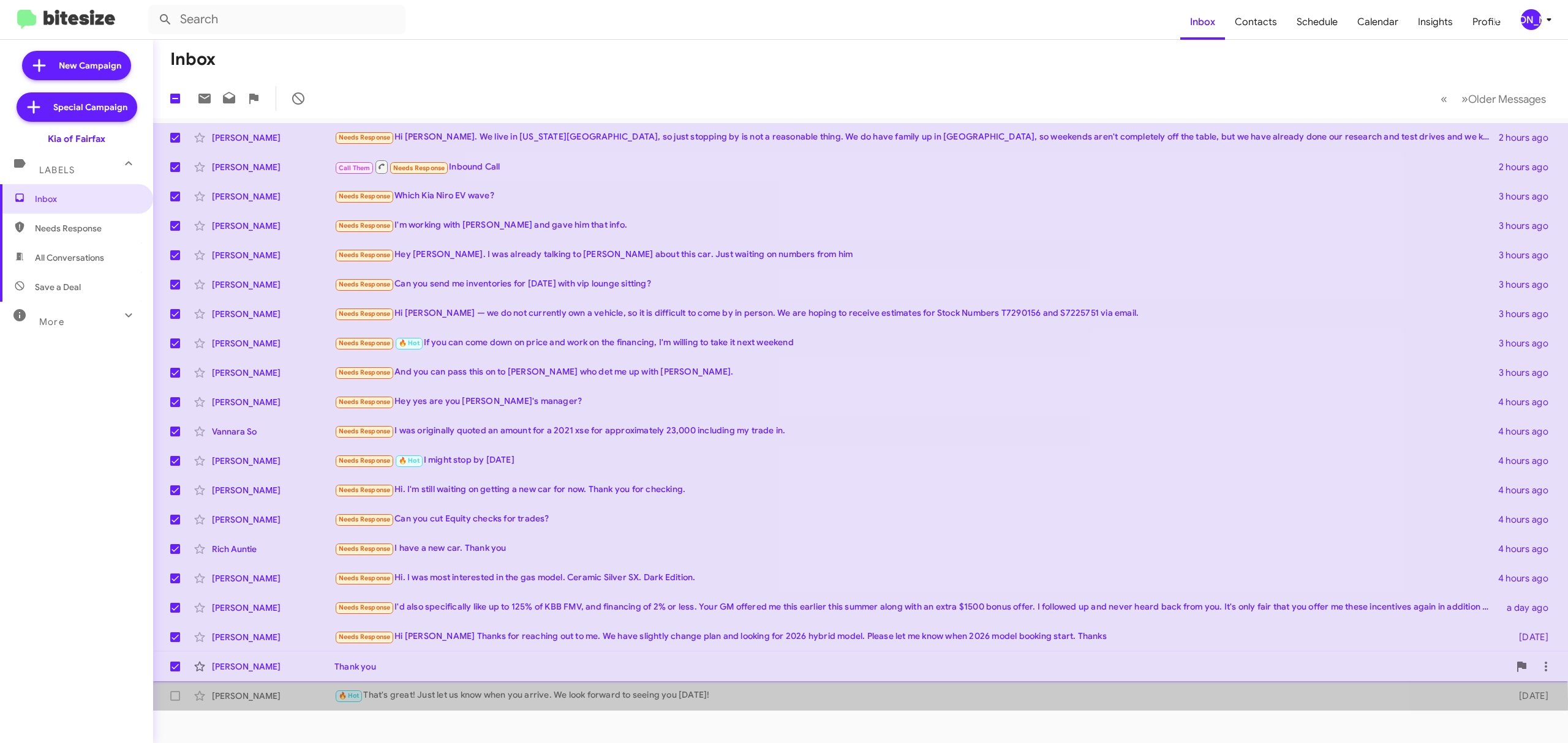
click at [176, 668] on span at bounding box center [175, 666] width 10 height 10
click at [175, 672] on input "checkbox" at bounding box center [175, 672] width 1 height 1
checkbox input "false"
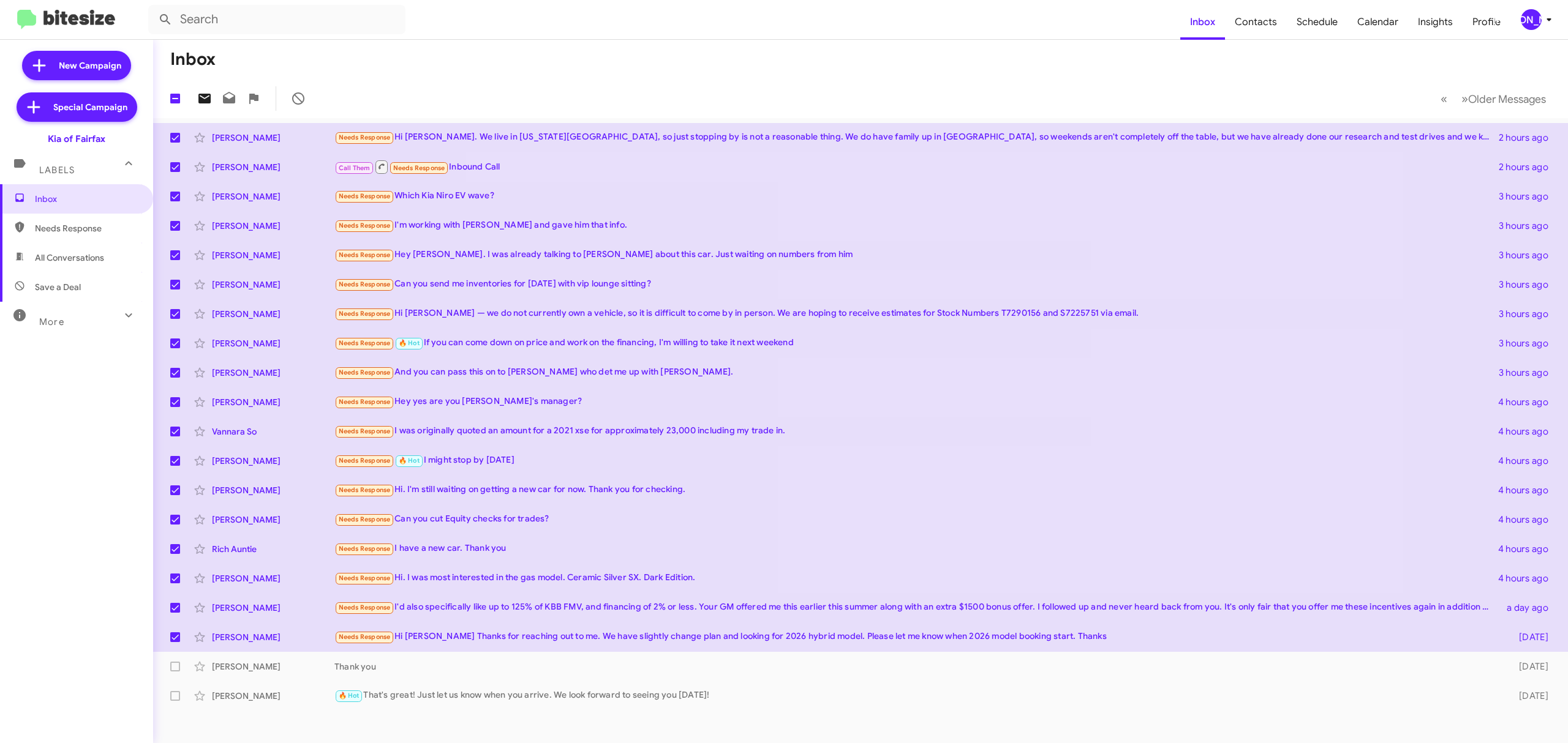
click at [203, 98] on icon at bounding box center [204, 98] width 15 height 15
click at [1527, 23] on div "[PERSON_NAME]" at bounding box center [1531, 19] width 21 height 21
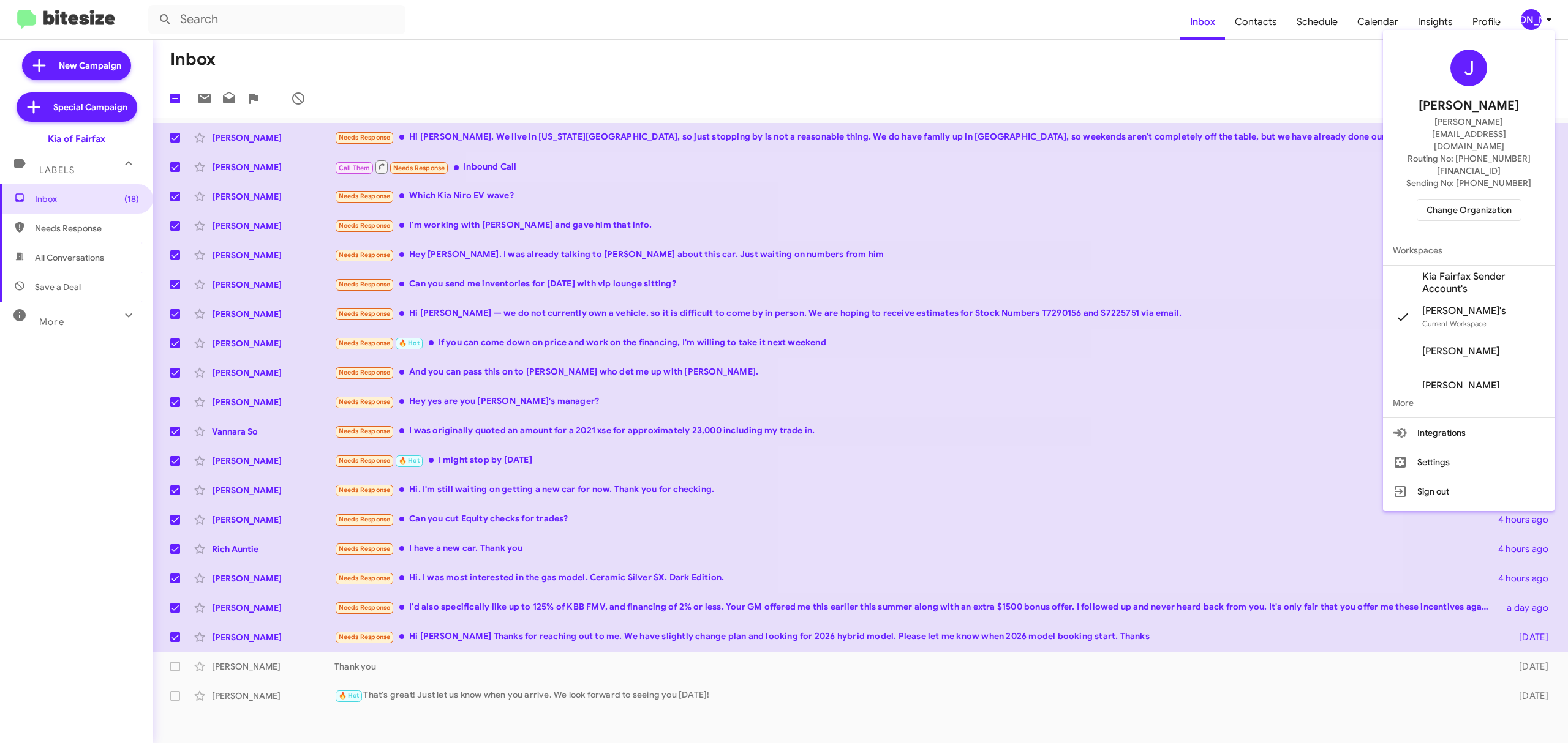
click at [1460, 199] on span "Change Organization" at bounding box center [1469, 210] width 85 height 21
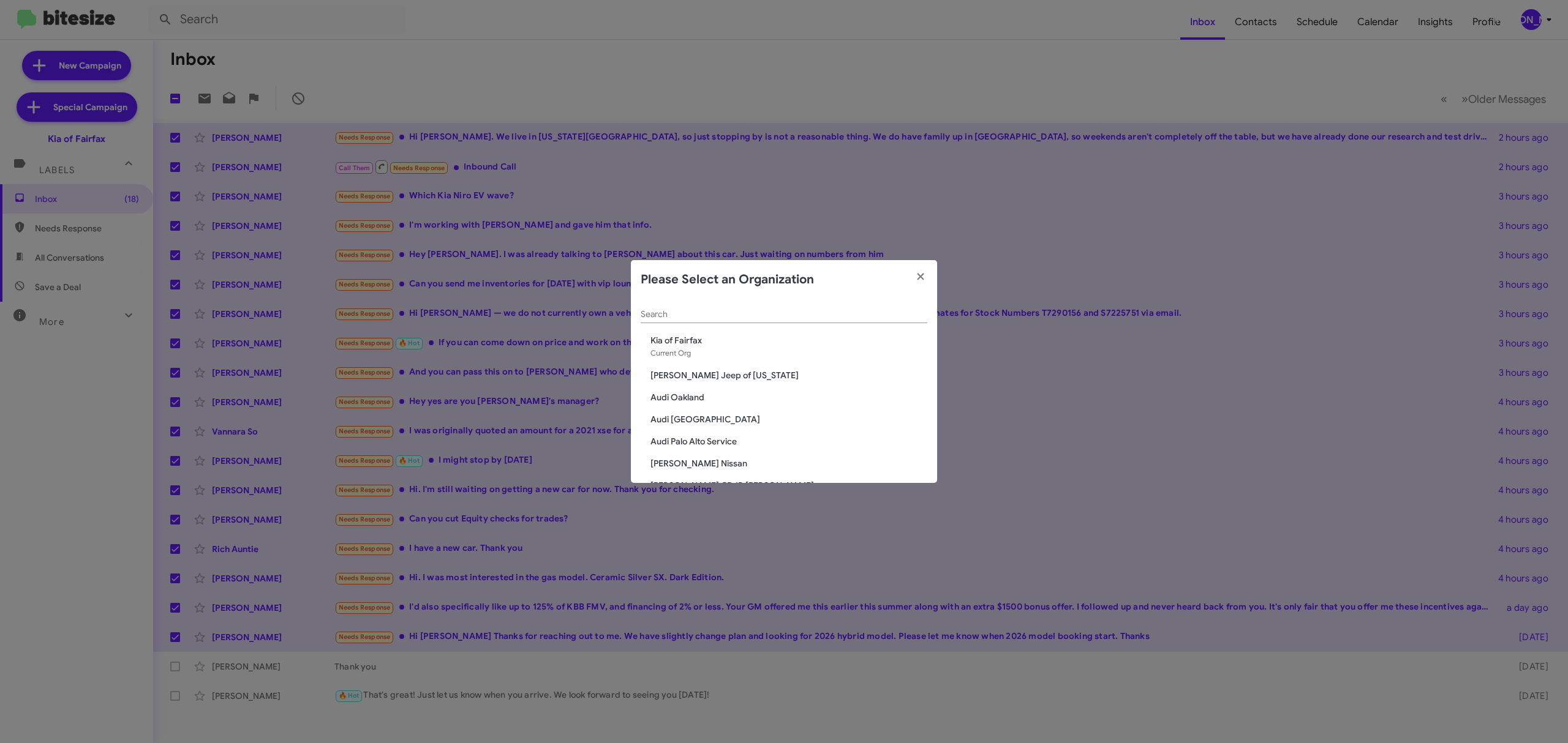
click at [843, 312] on input "Search" at bounding box center [784, 314] width 287 height 10
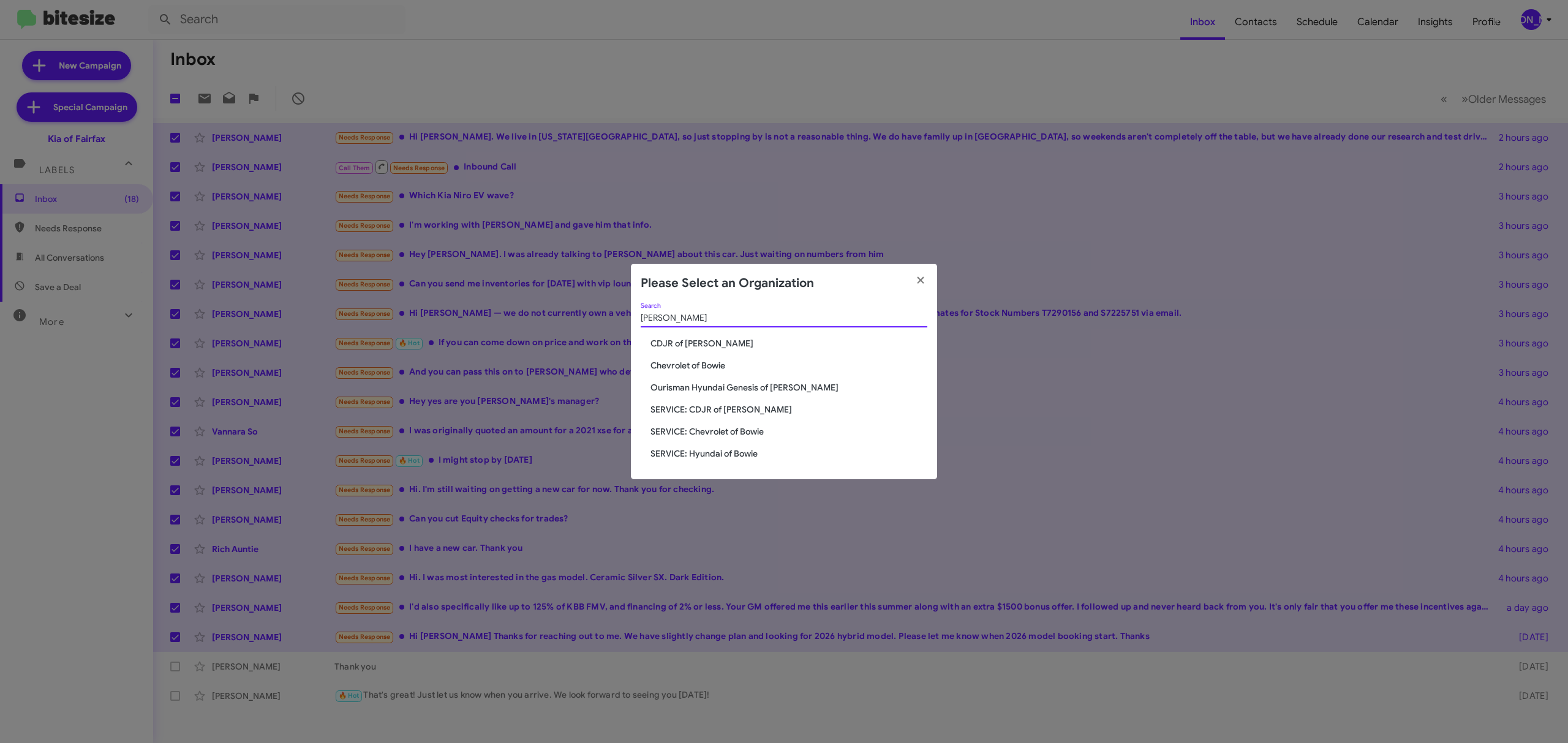
type input "bowie"
click at [701, 340] on span "CDJR of [PERSON_NAME]" at bounding box center [789, 343] width 277 height 12
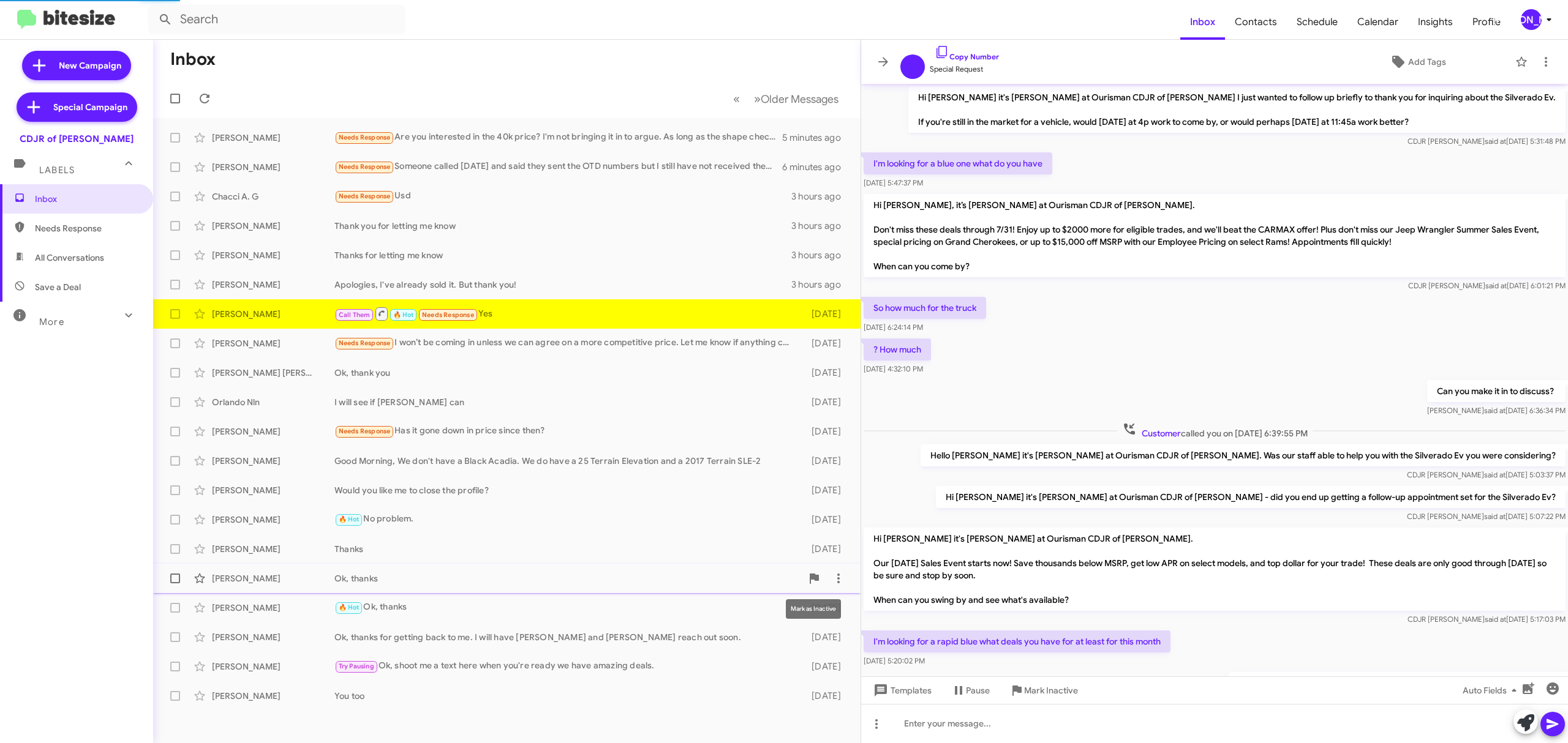
scroll to position [490, 0]
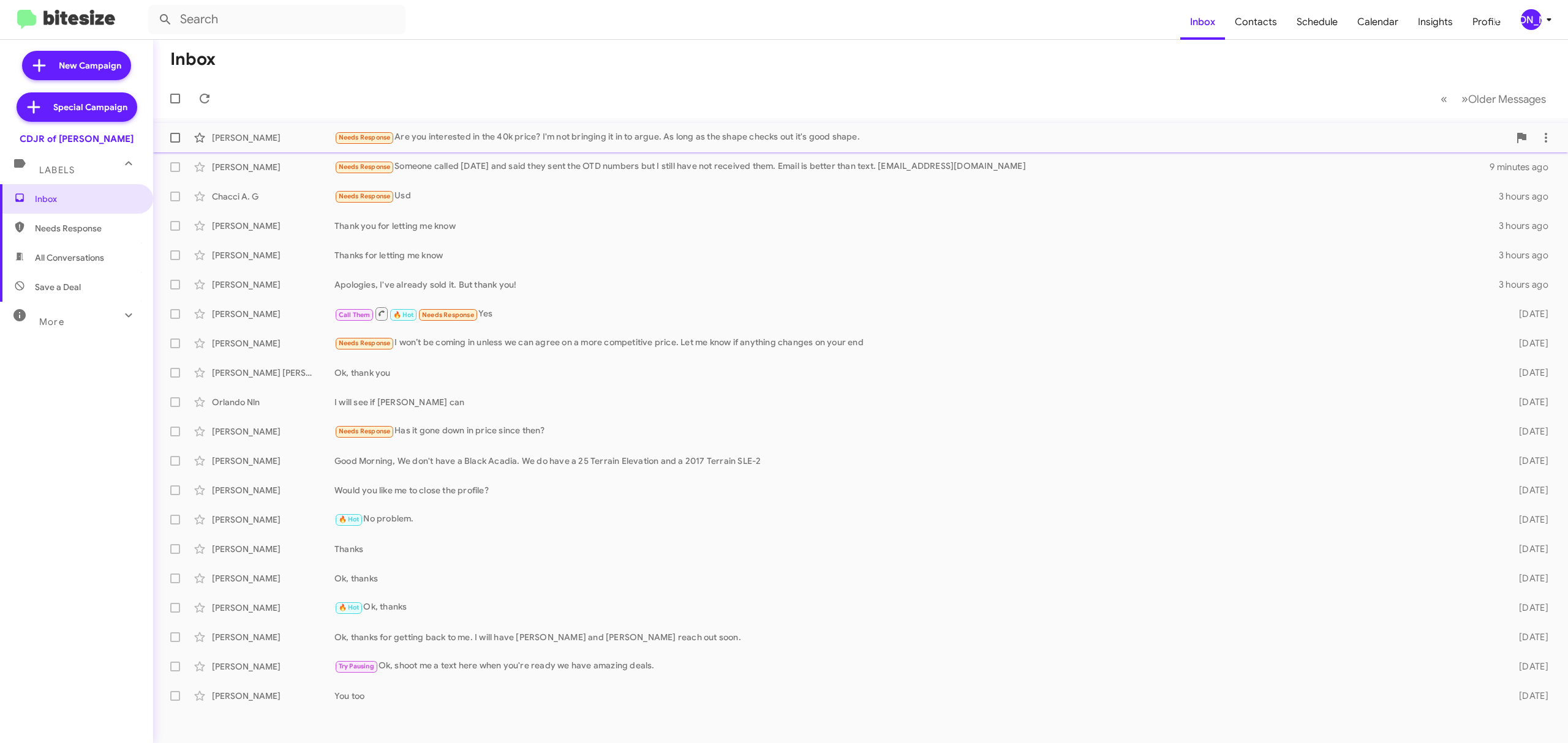
click at [175, 138] on span at bounding box center [175, 138] width 10 height 10
click at [175, 143] on input "checkbox" at bounding box center [175, 143] width 1 height 1
checkbox input "true"
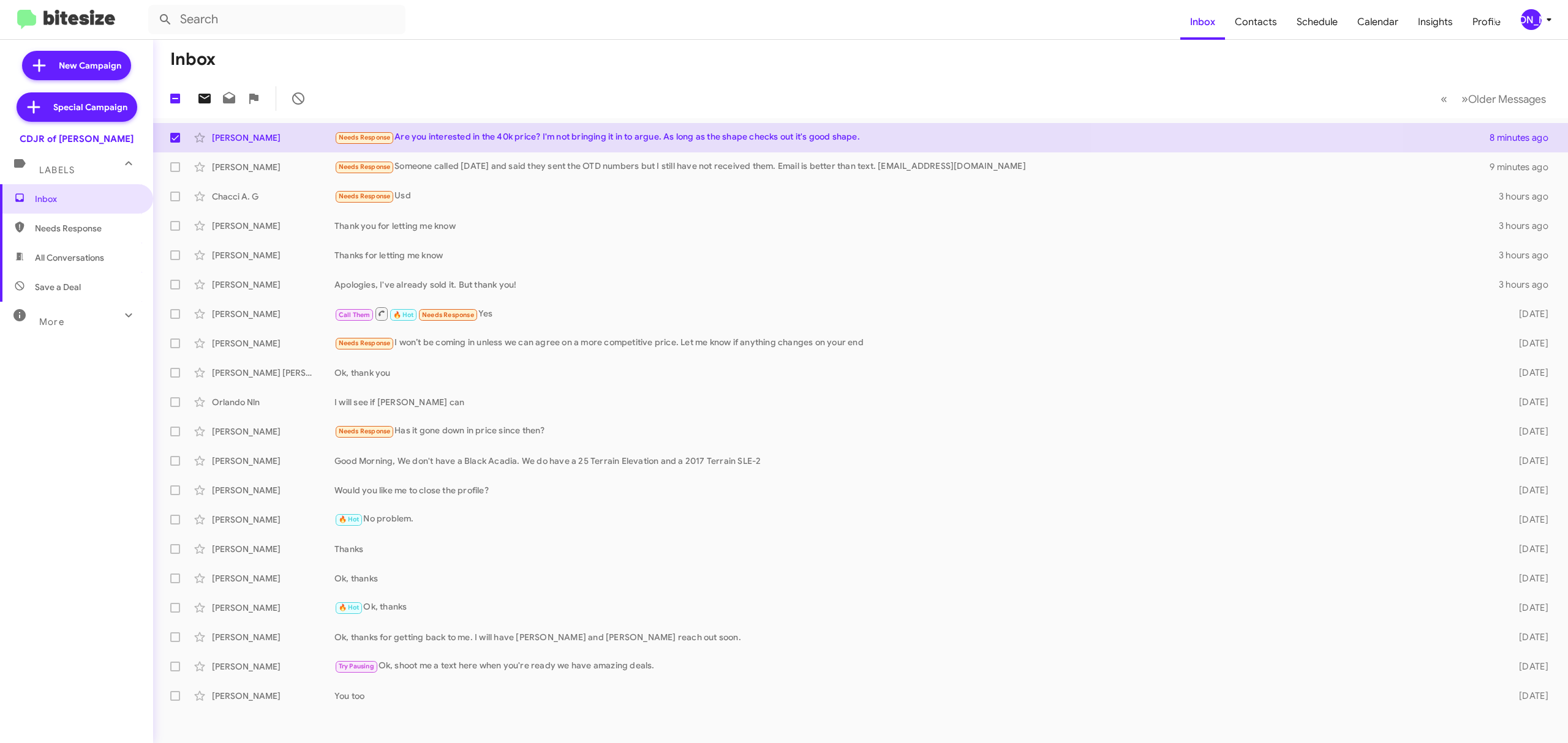
click at [204, 99] on icon at bounding box center [204, 98] width 15 height 15
click at [1537, 14] on div "[PERSON_NAME]" at bounding box center [1531, 19] width 21 height 21
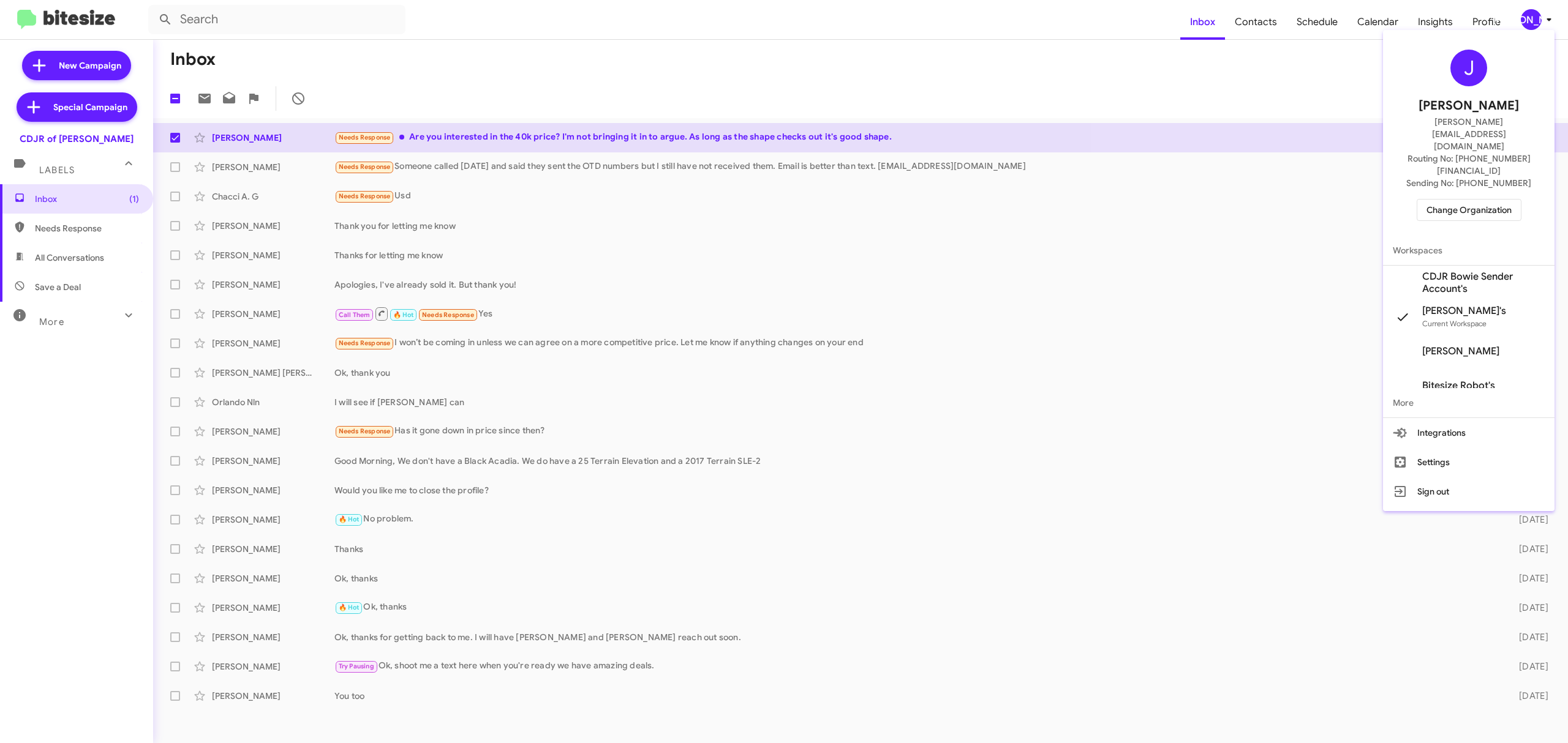
click at [1467, 199] on span "Change Organization" at bounding box center [1469, 210] width 85 height 21
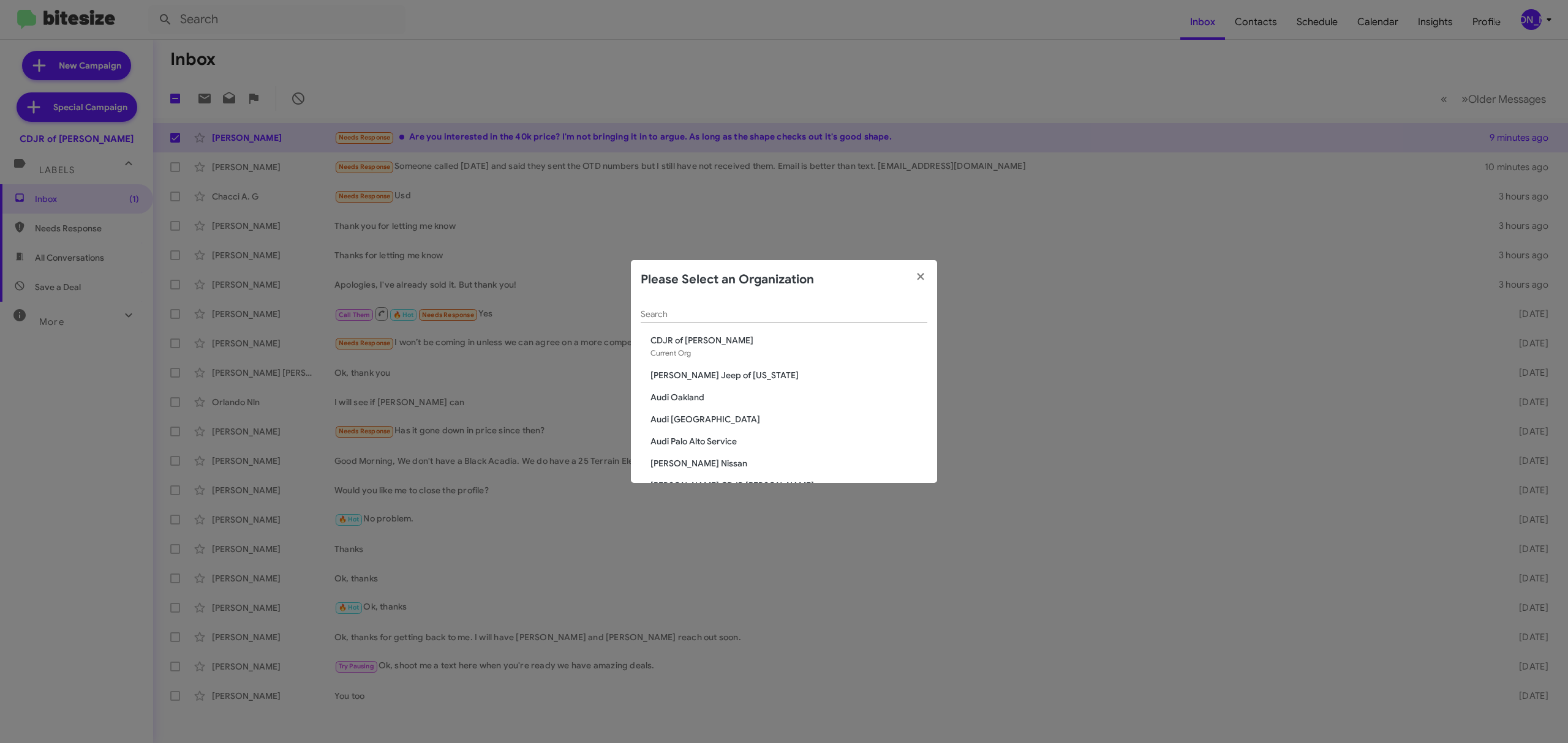
click at [826, 311] on input "Search" at bounding box center [784, 314] width 287 height 10
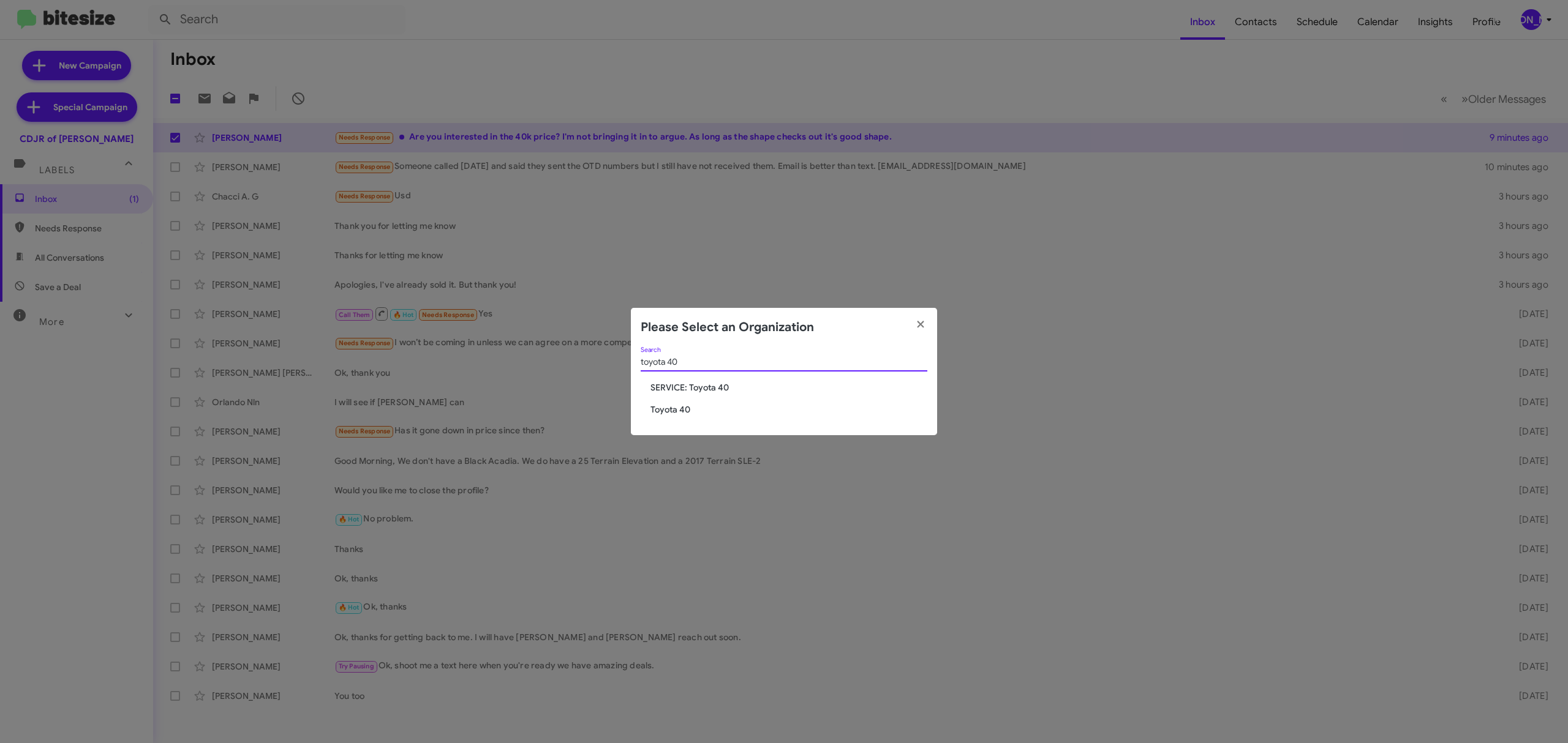
type input "toyota 40"
click at [700, 408] on span "Toyota 40" at bounding box center [789, 409] width 277 height 12
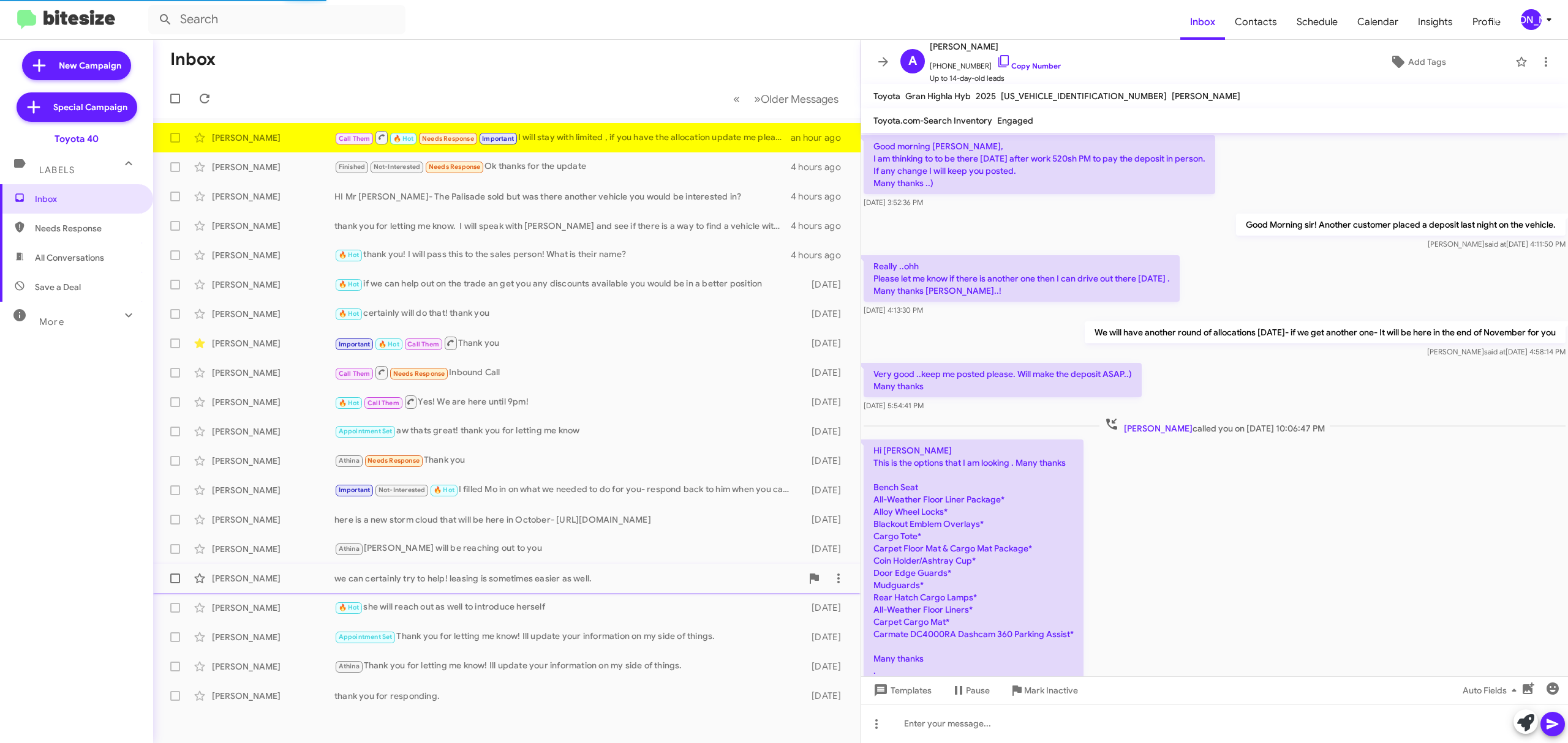
scroll to position [594, 0]
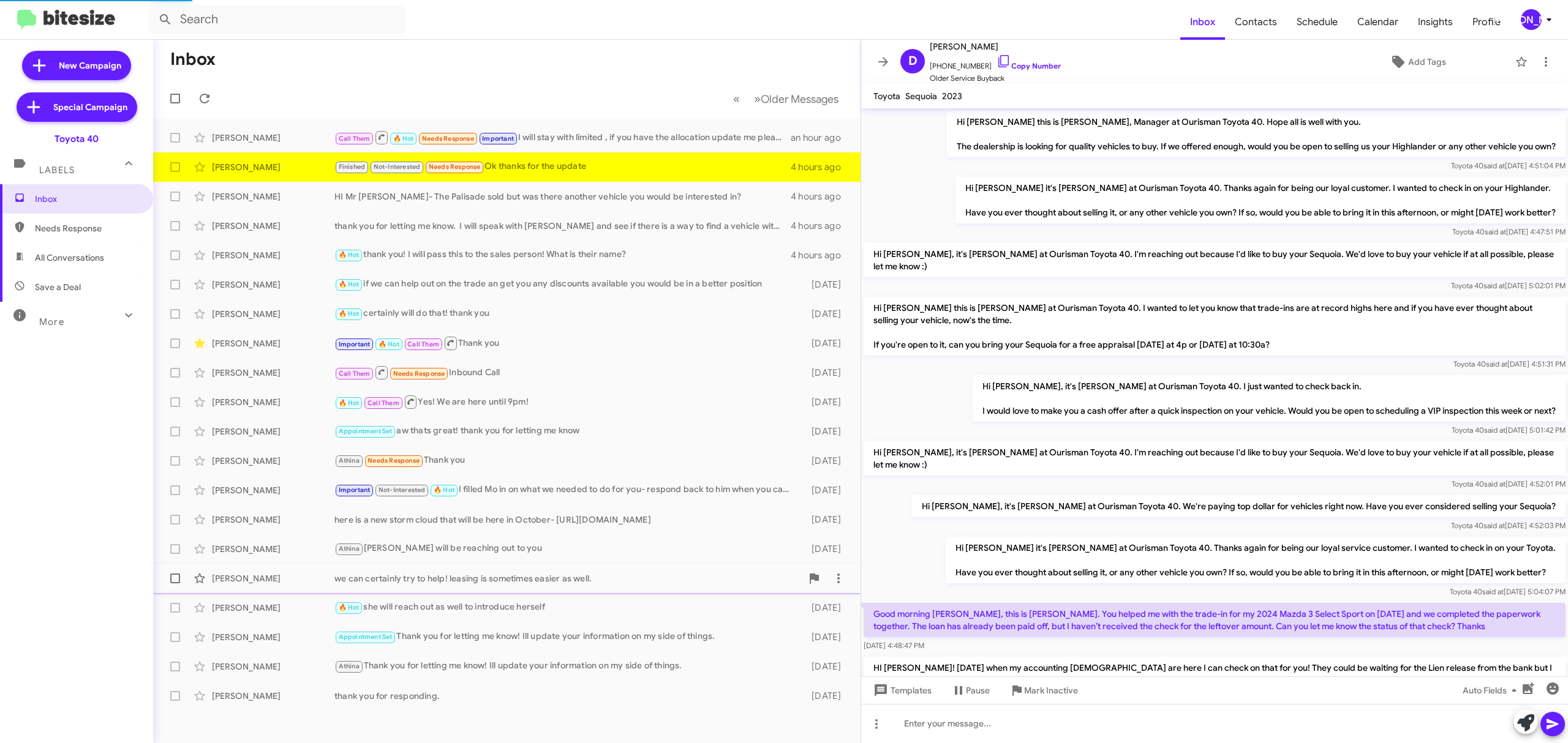
scroll to position [350, 0]
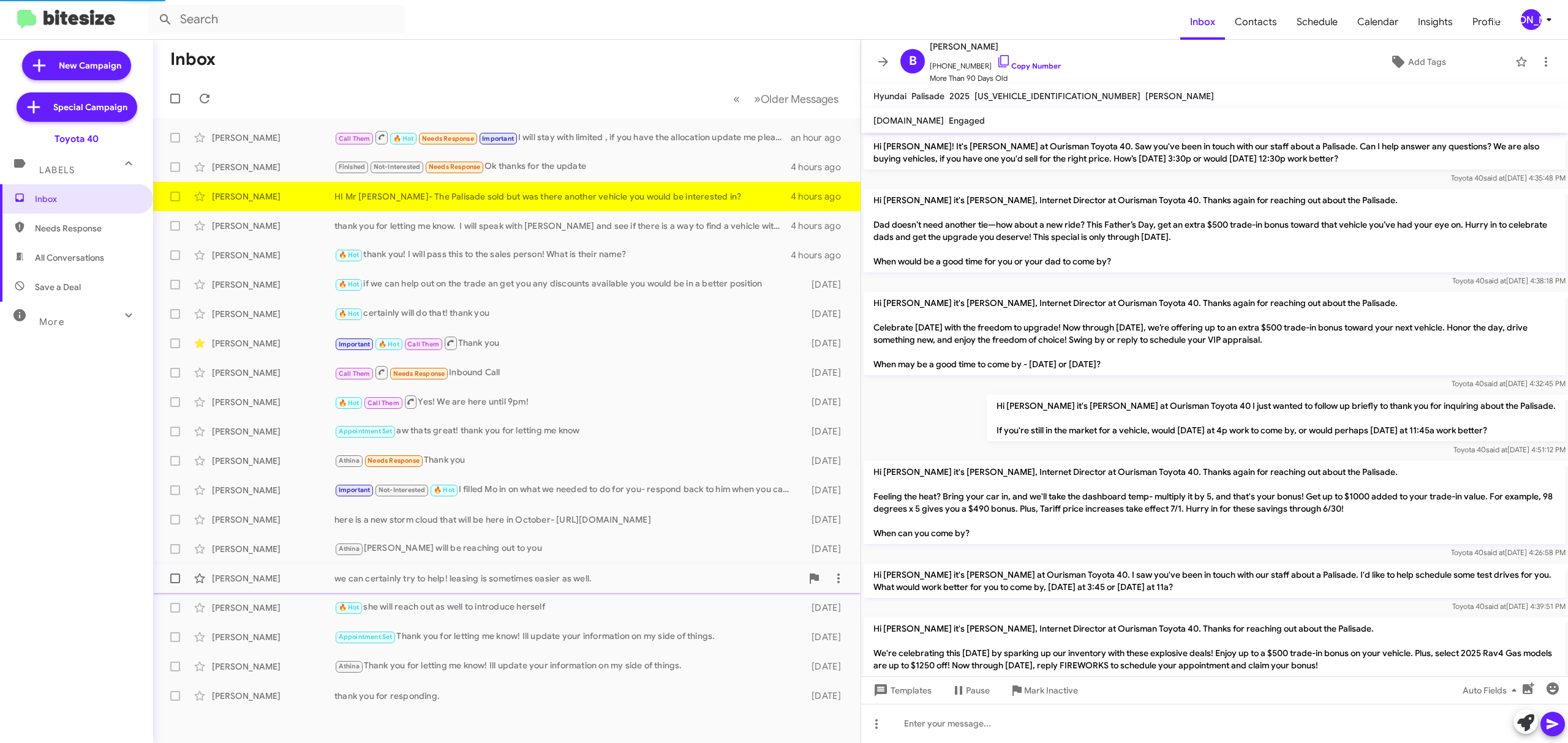
scroll to position [987, 0]
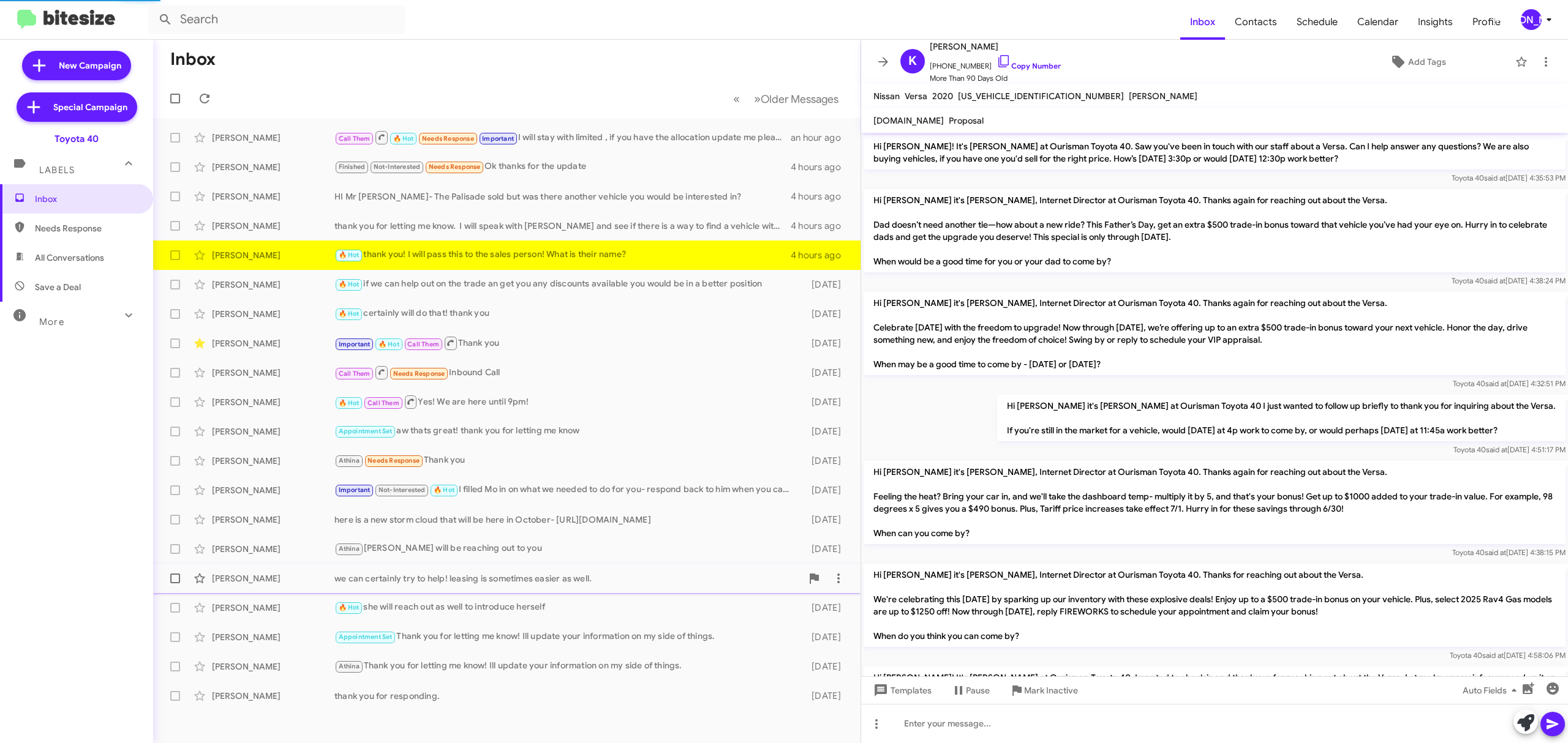
scroll to position [987, 0]
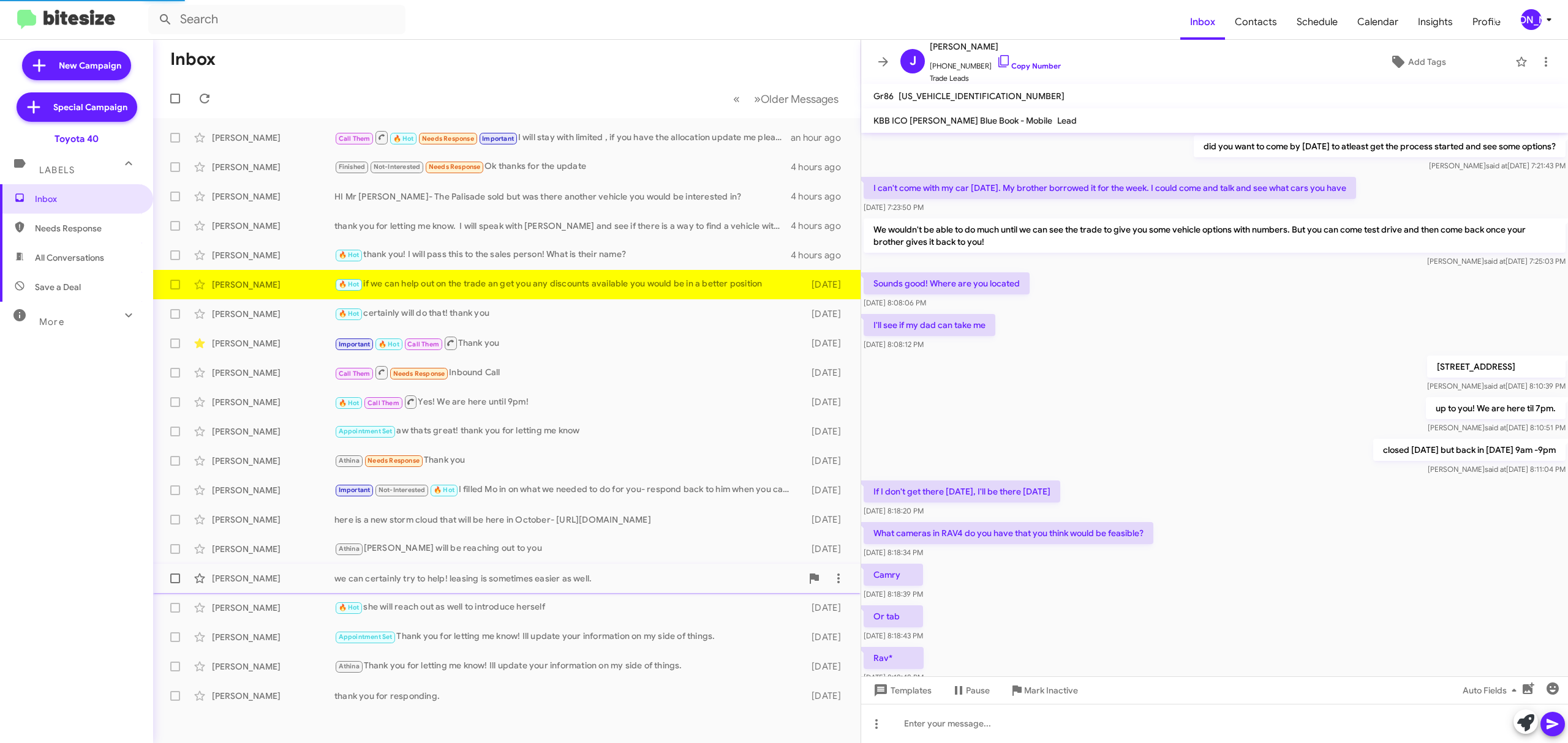
scroll to position [325, 0]
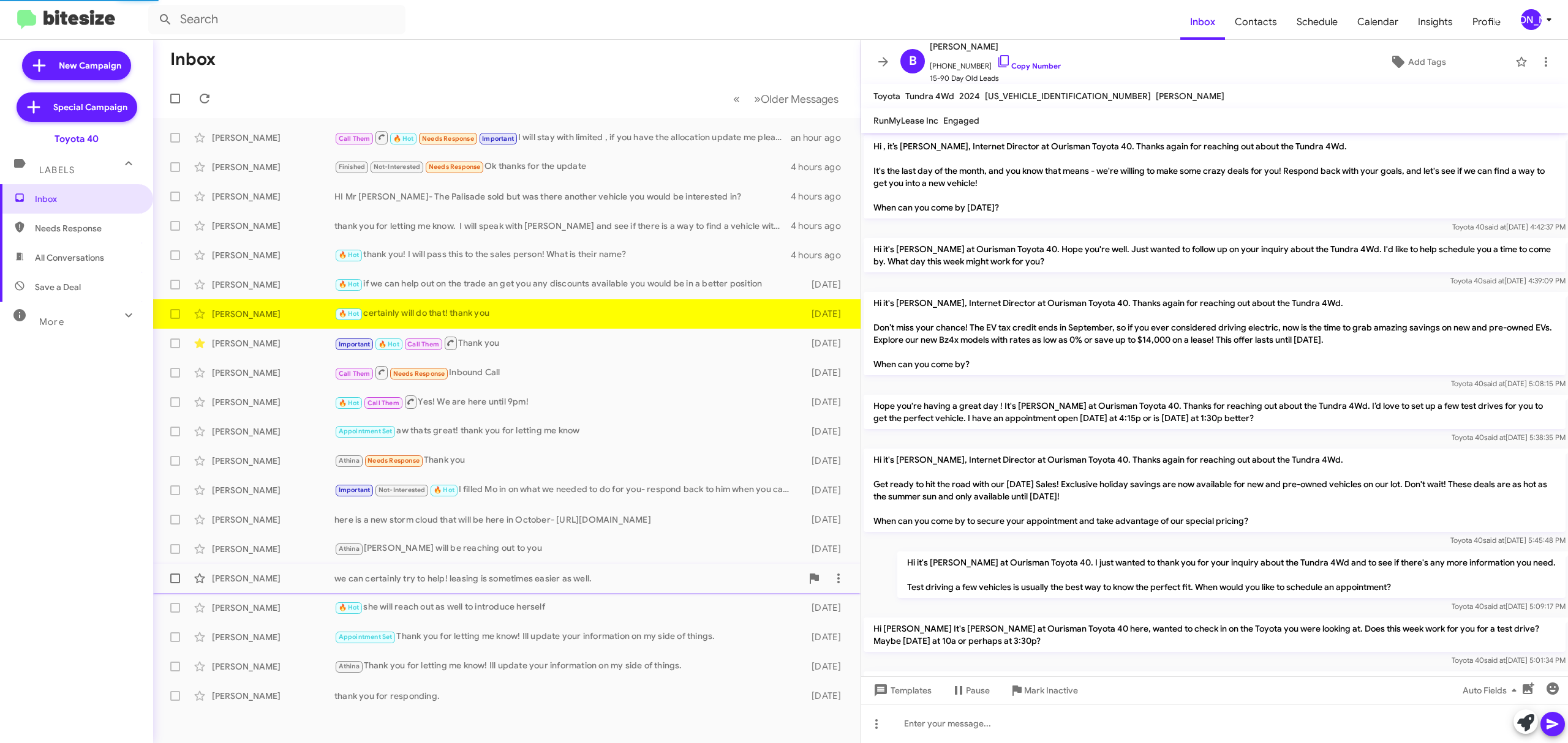
scroll to position [559, 0]
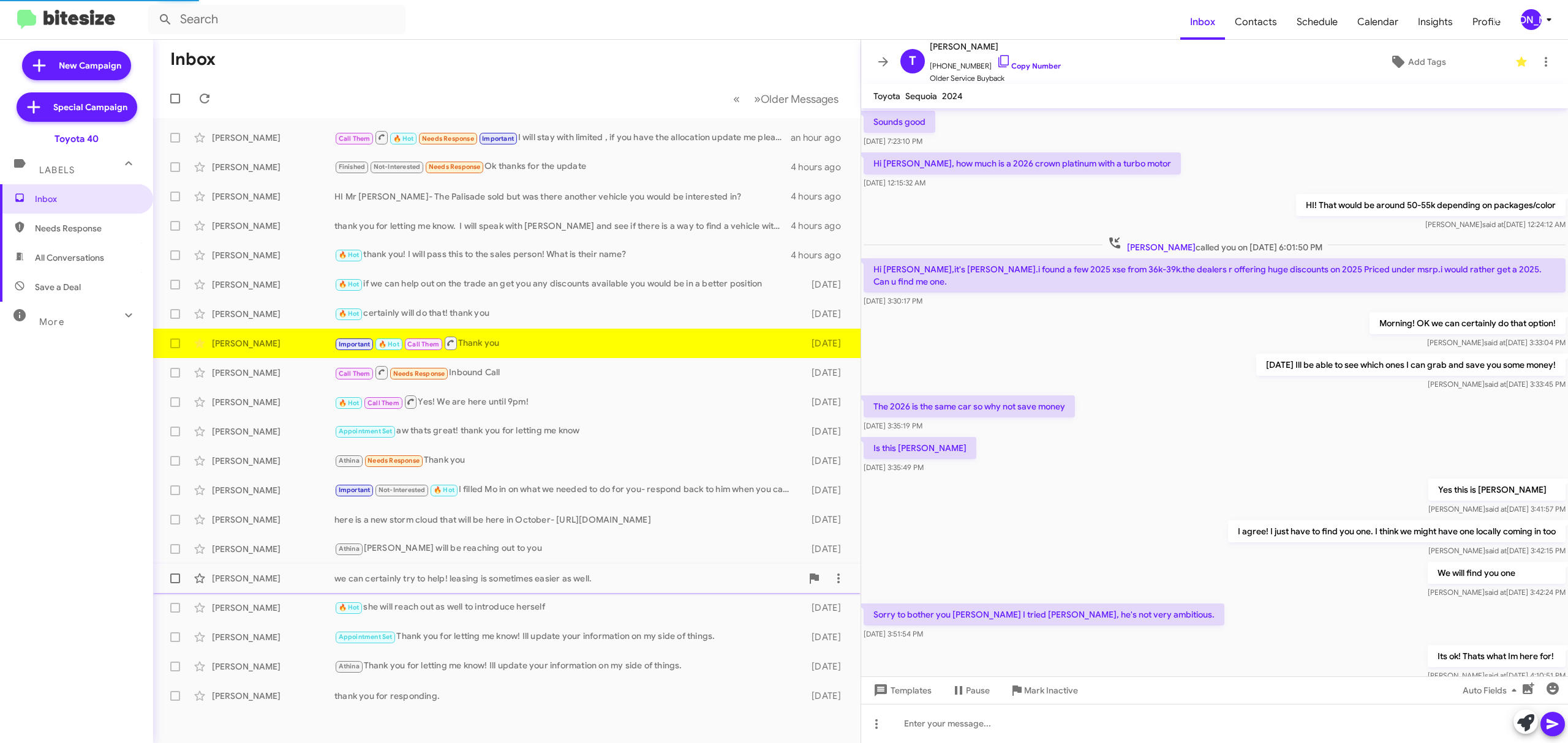
scroll to position [319, 0]
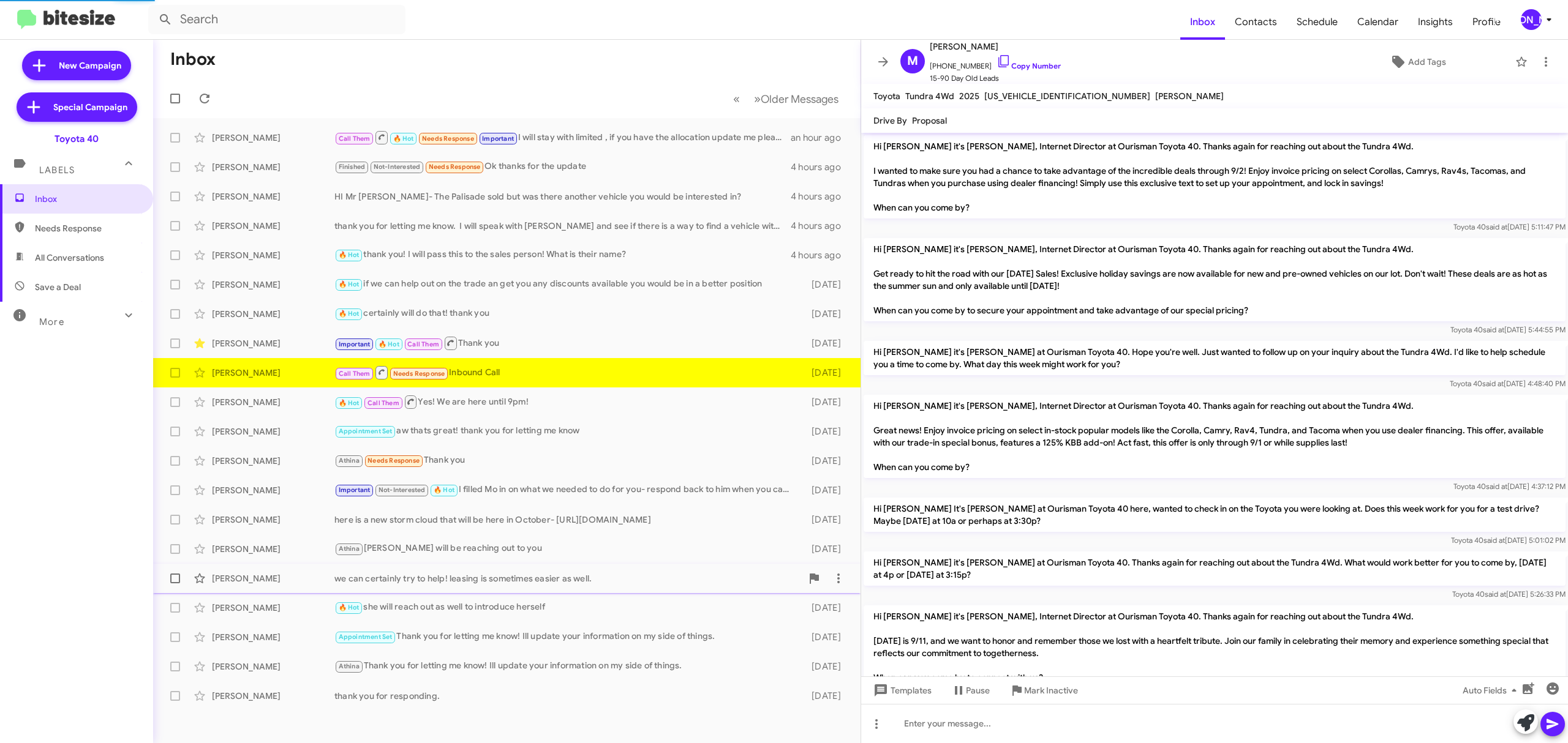
scroll to position [145, 0]
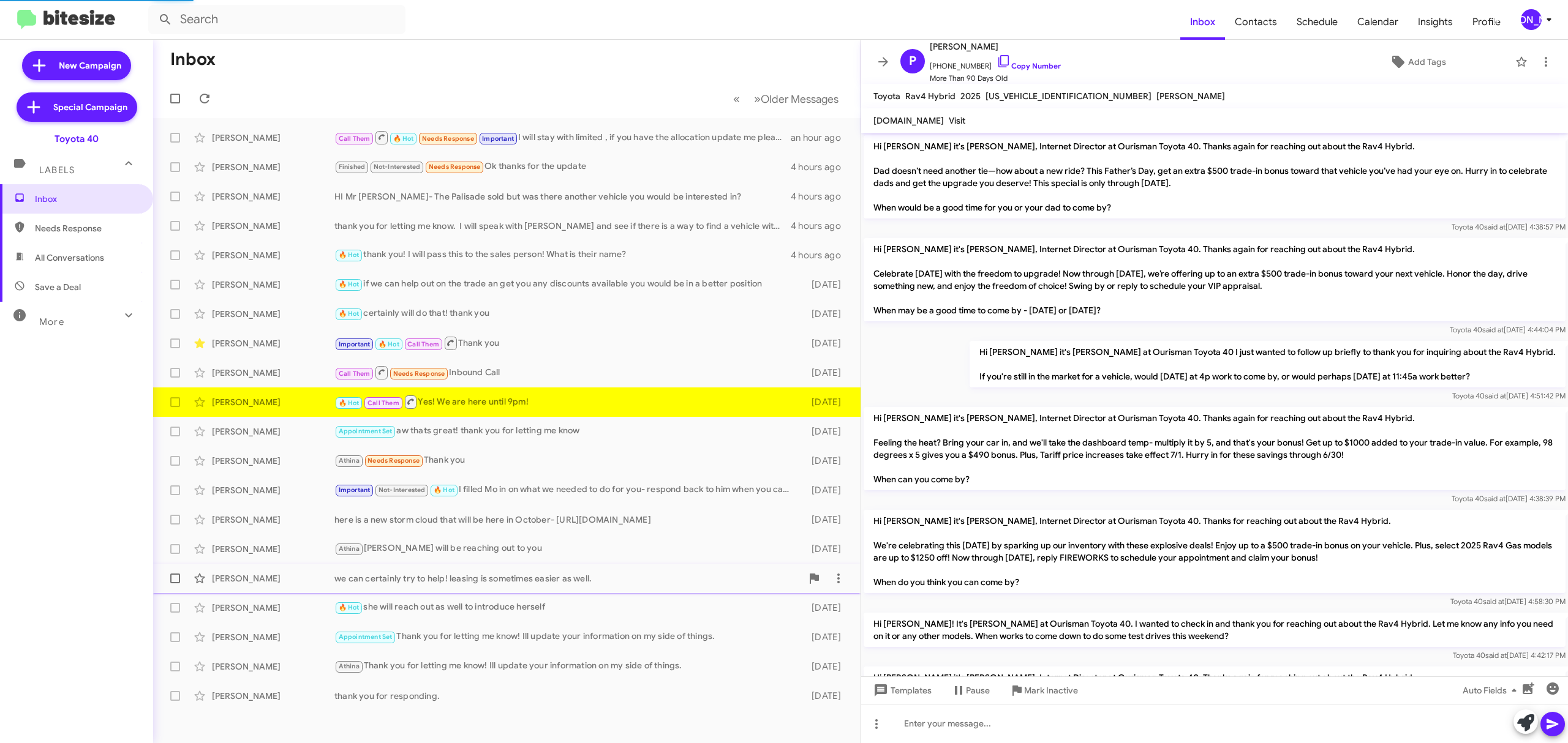
scroll to position [907, 0]
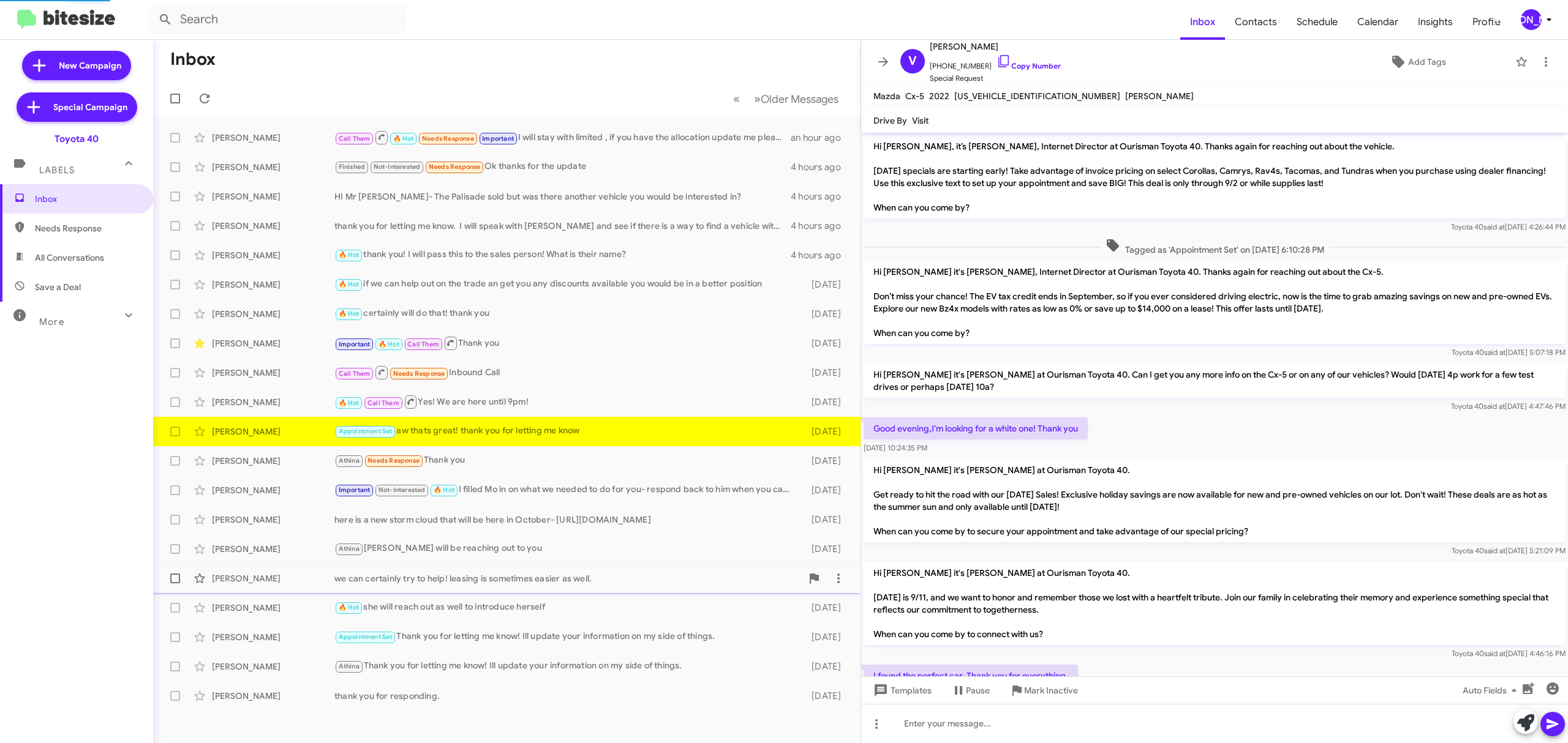
scroll to position [97, 0]
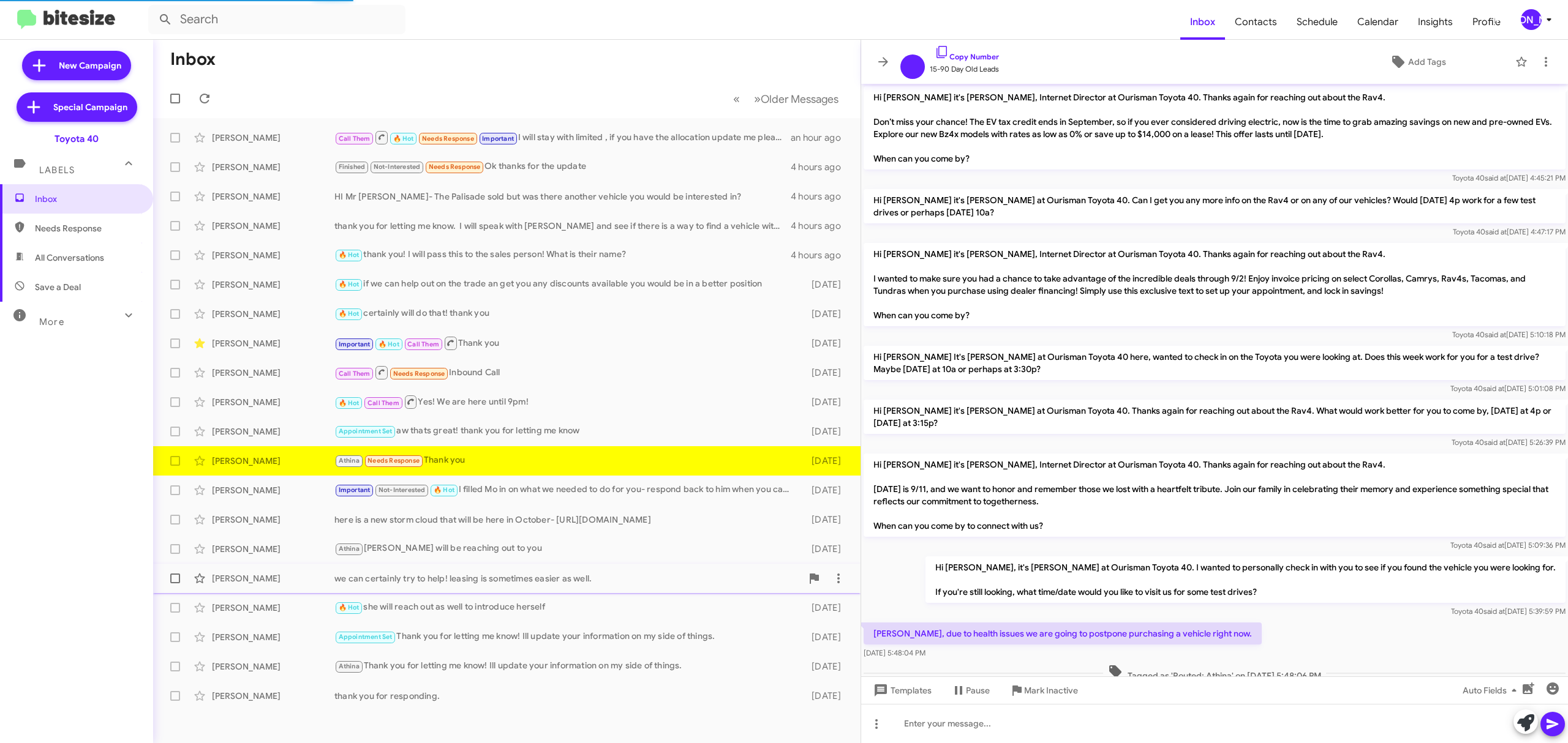
scroll to position [170, 0]
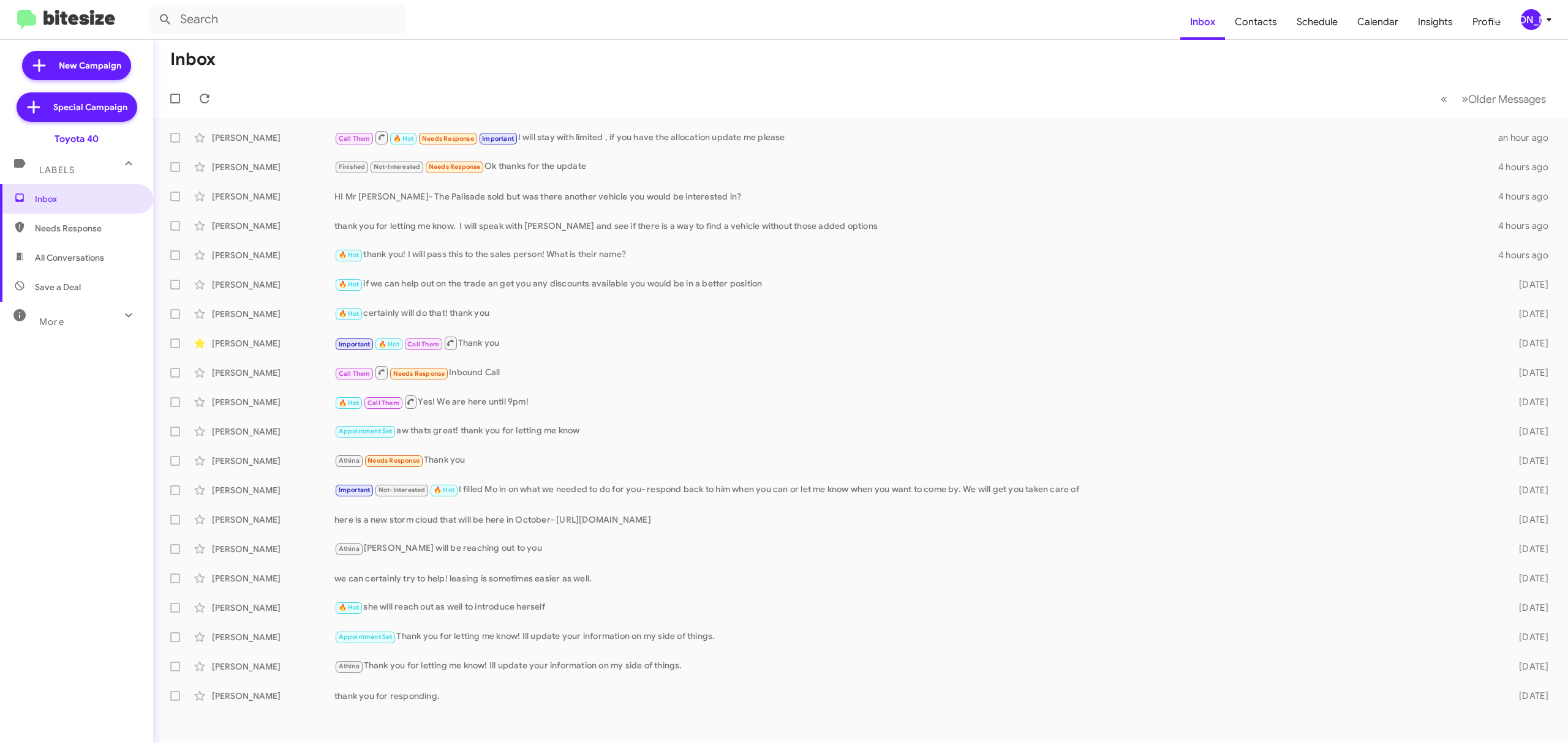
click at [1549, 15] on icon at bounding box center [1549, 19] width 15 height 15
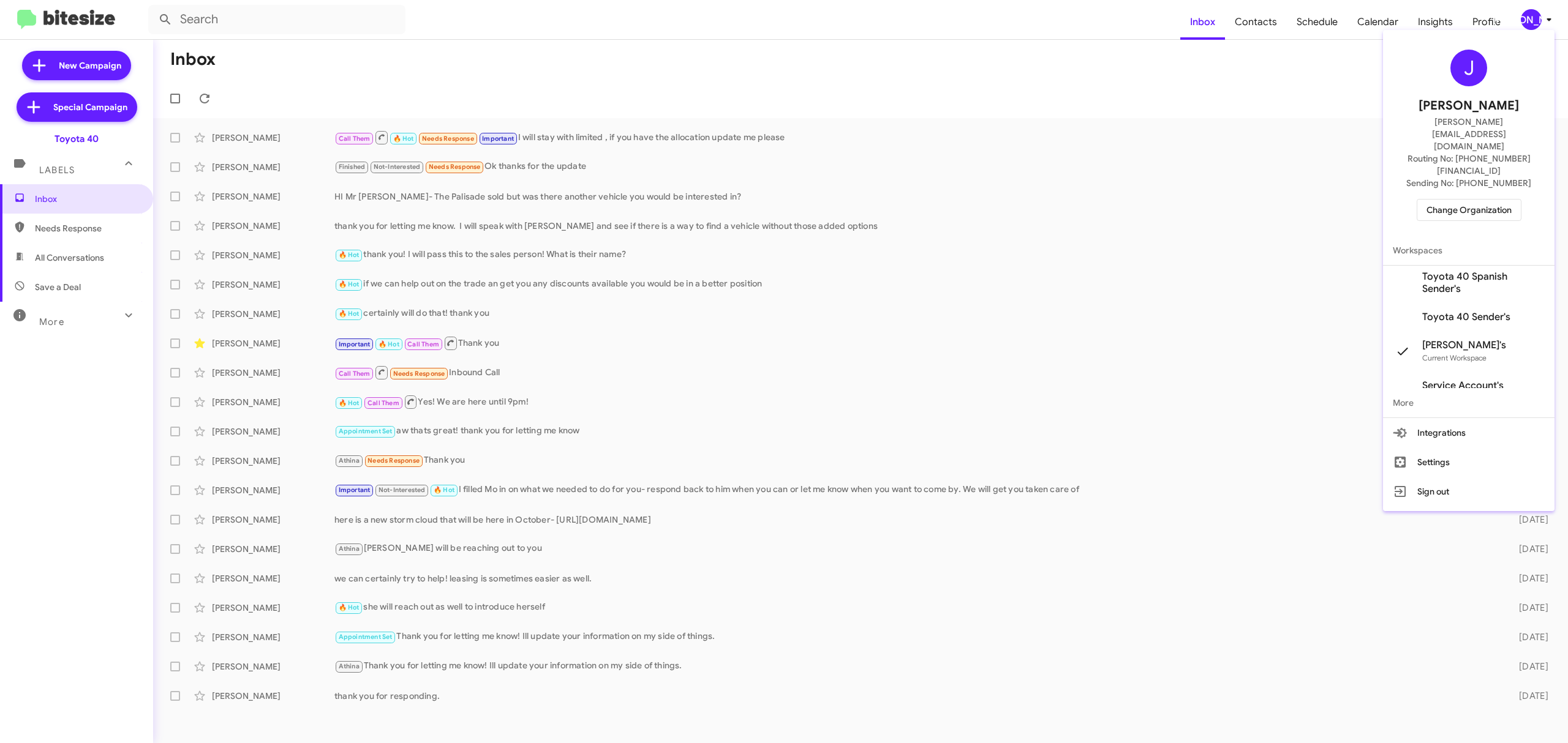
click at [1478, 199] on span "Change Organization" at bounding box center [1469, 210] width 85 height 21
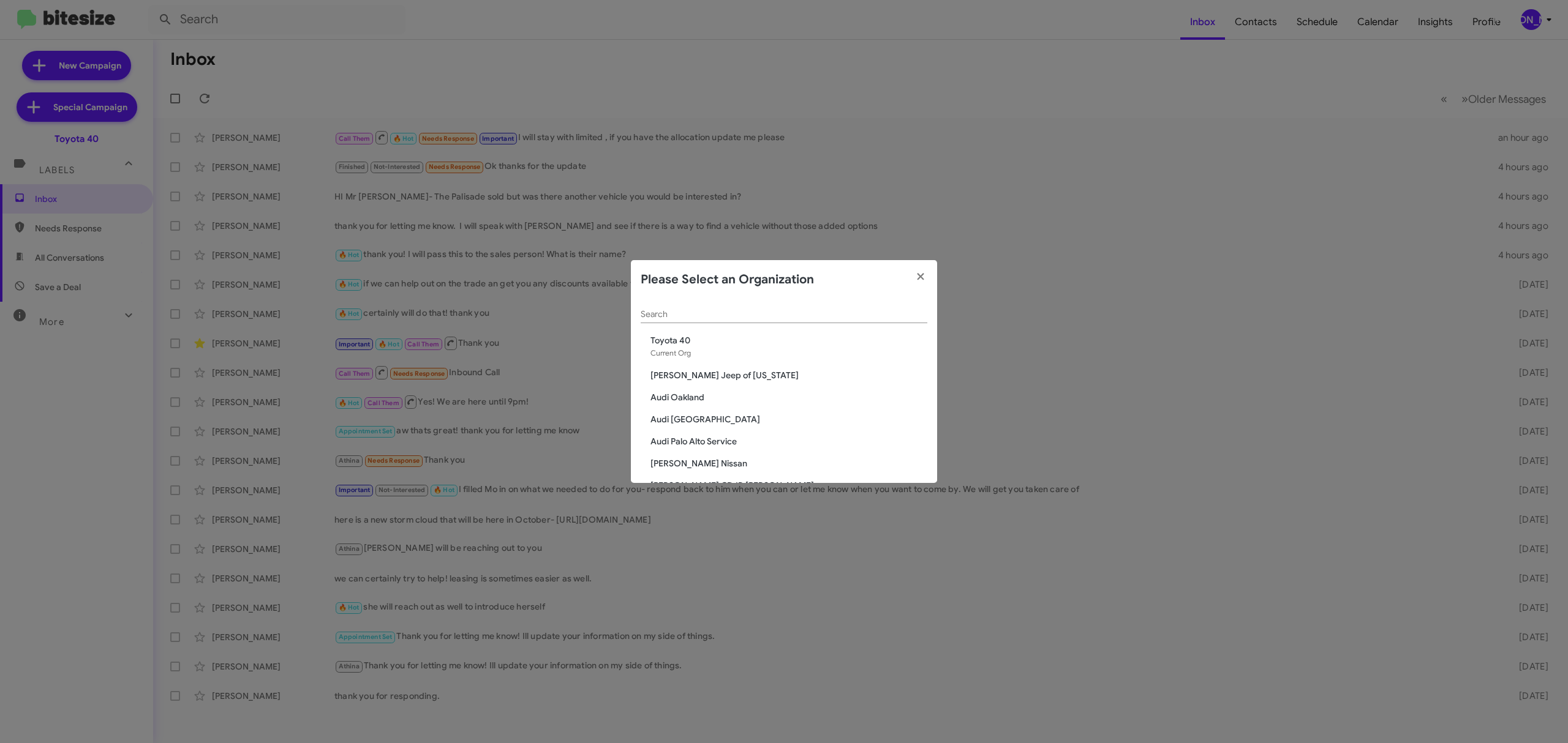
click at [761, 314] on input "Search" at bounding box center [784, 314] width 287 height 10
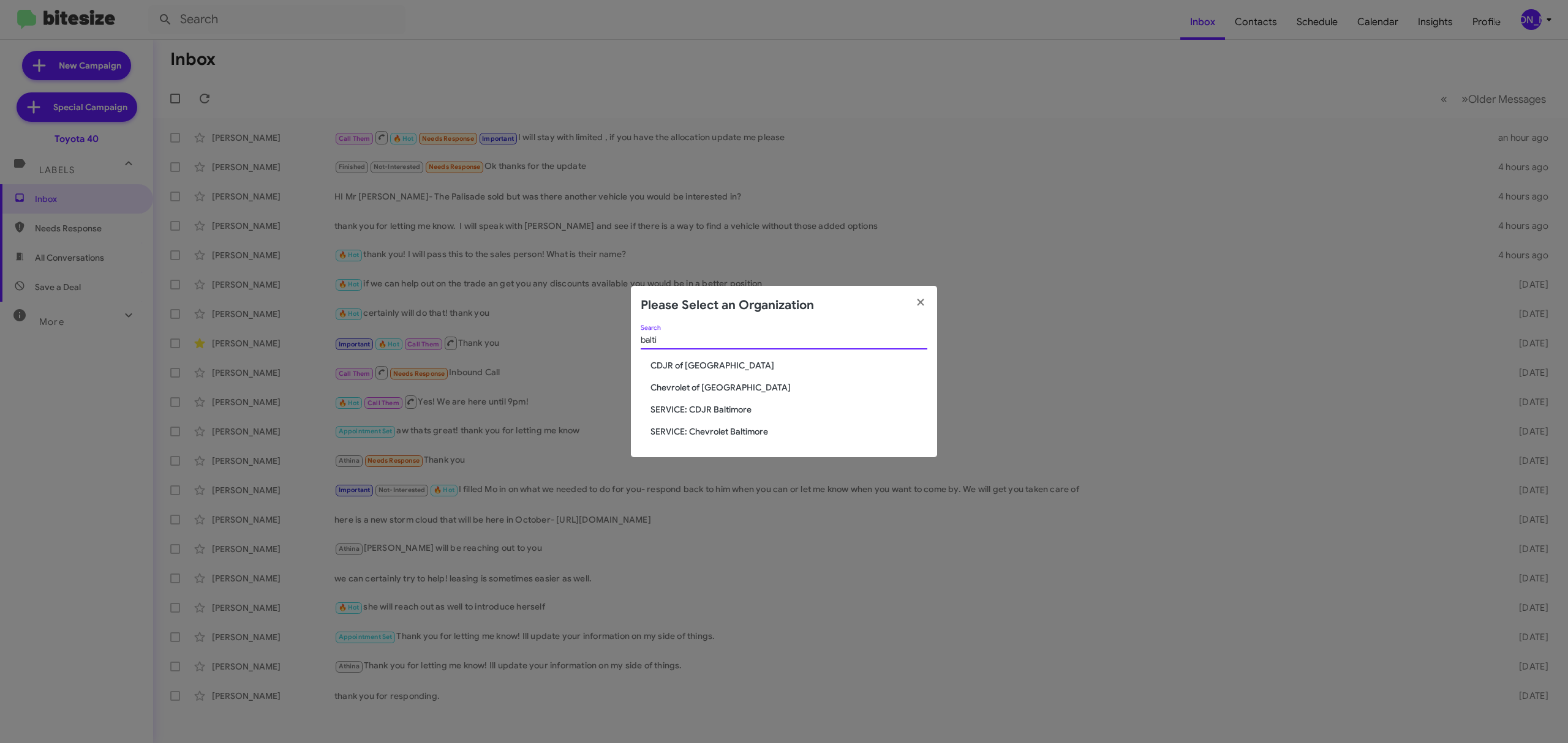
type input "balti"
click at [733, 390] on span "Chevrolet of Baltimore" at bounding box center [789, 387] width 277 height 12
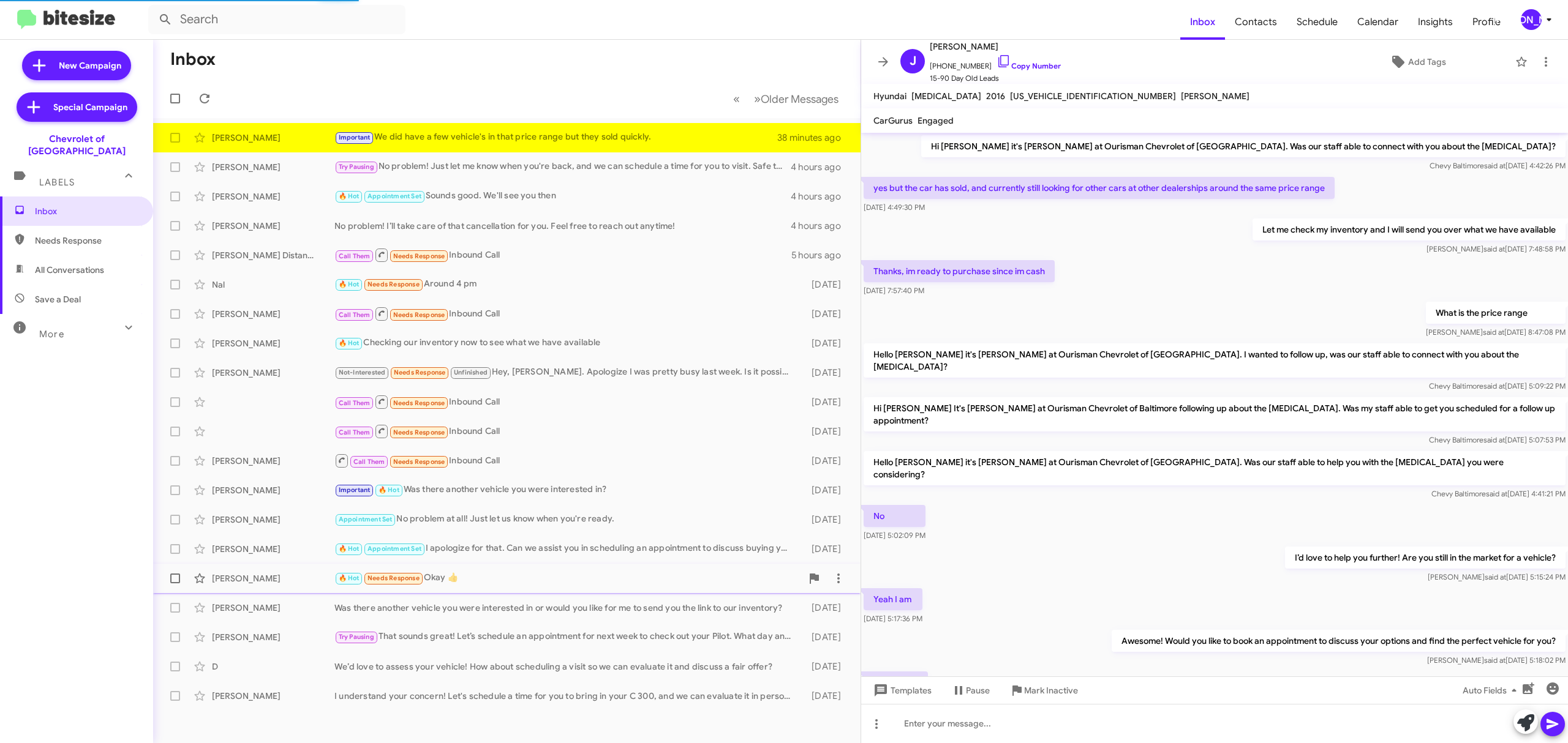
scroll to position [350, 0]
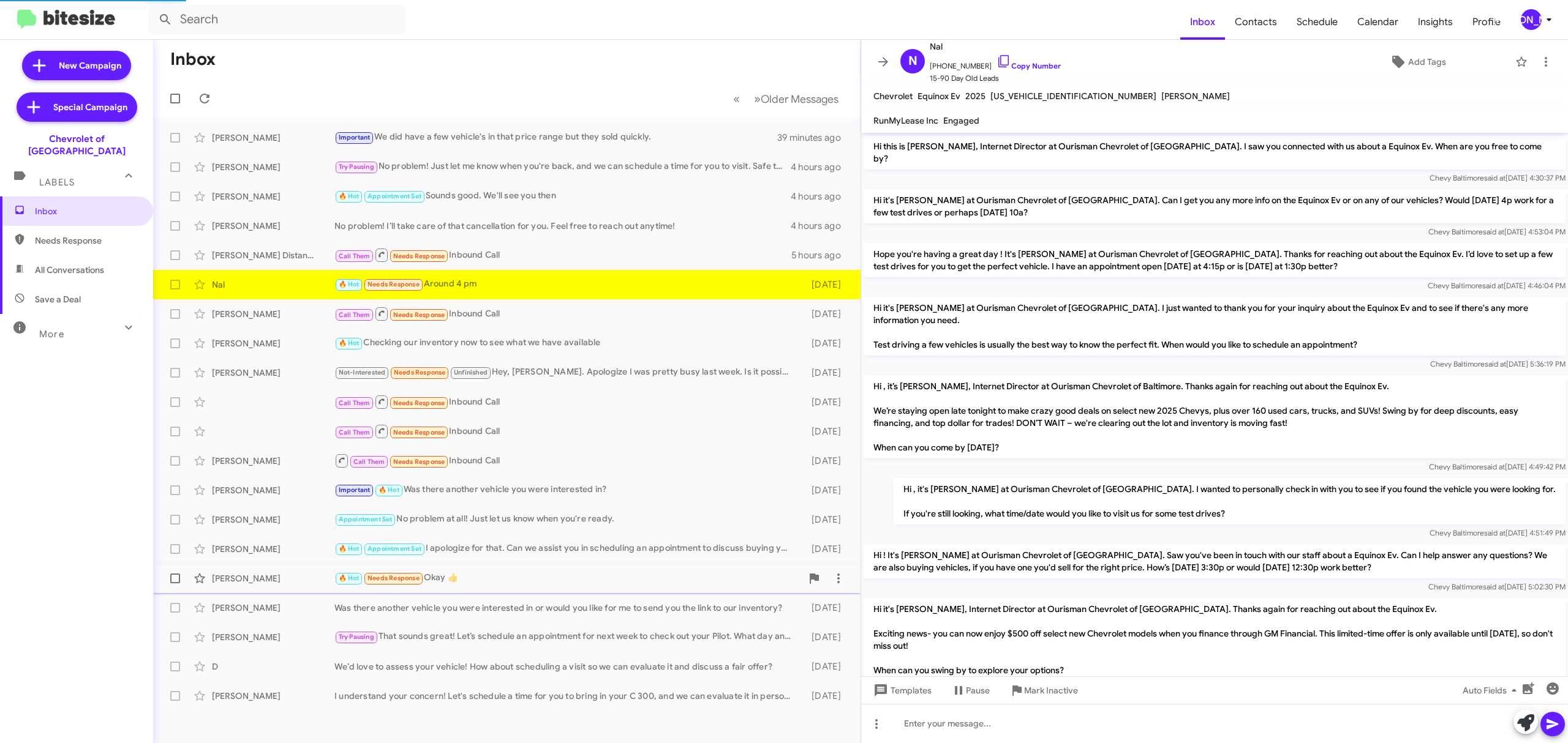
scroll to position [429, 0]
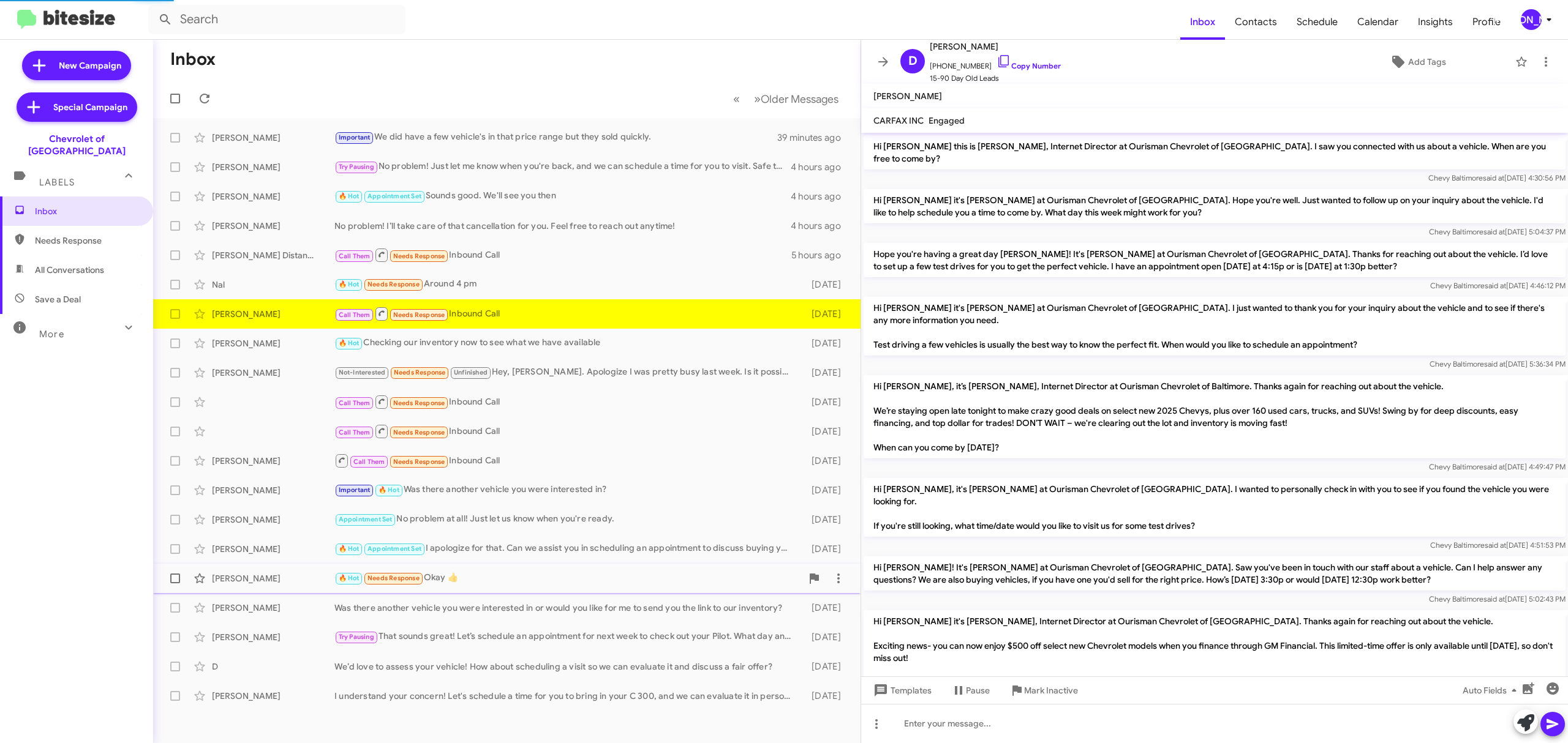
scroll to position [231, 0]
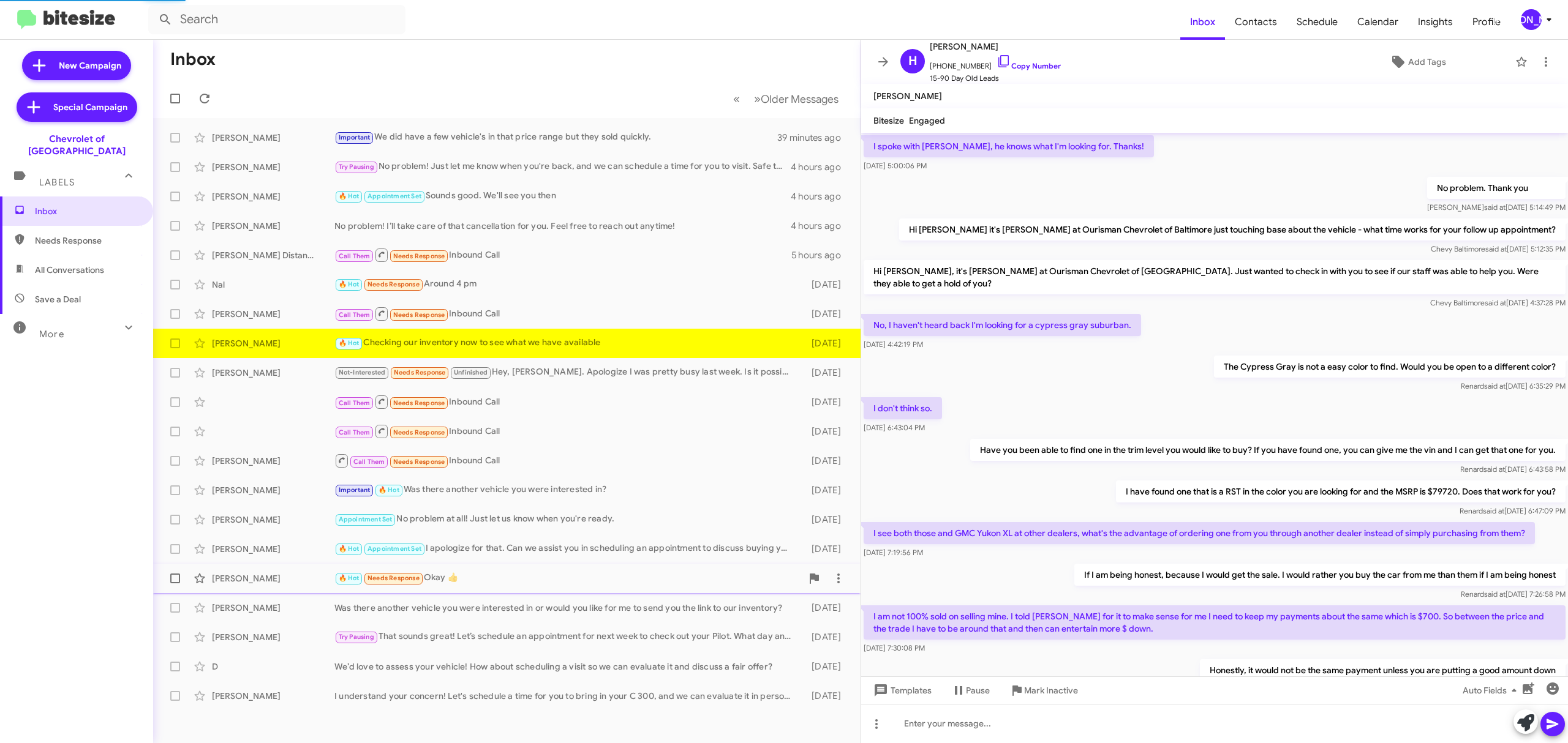
scroll to position [522, 0]
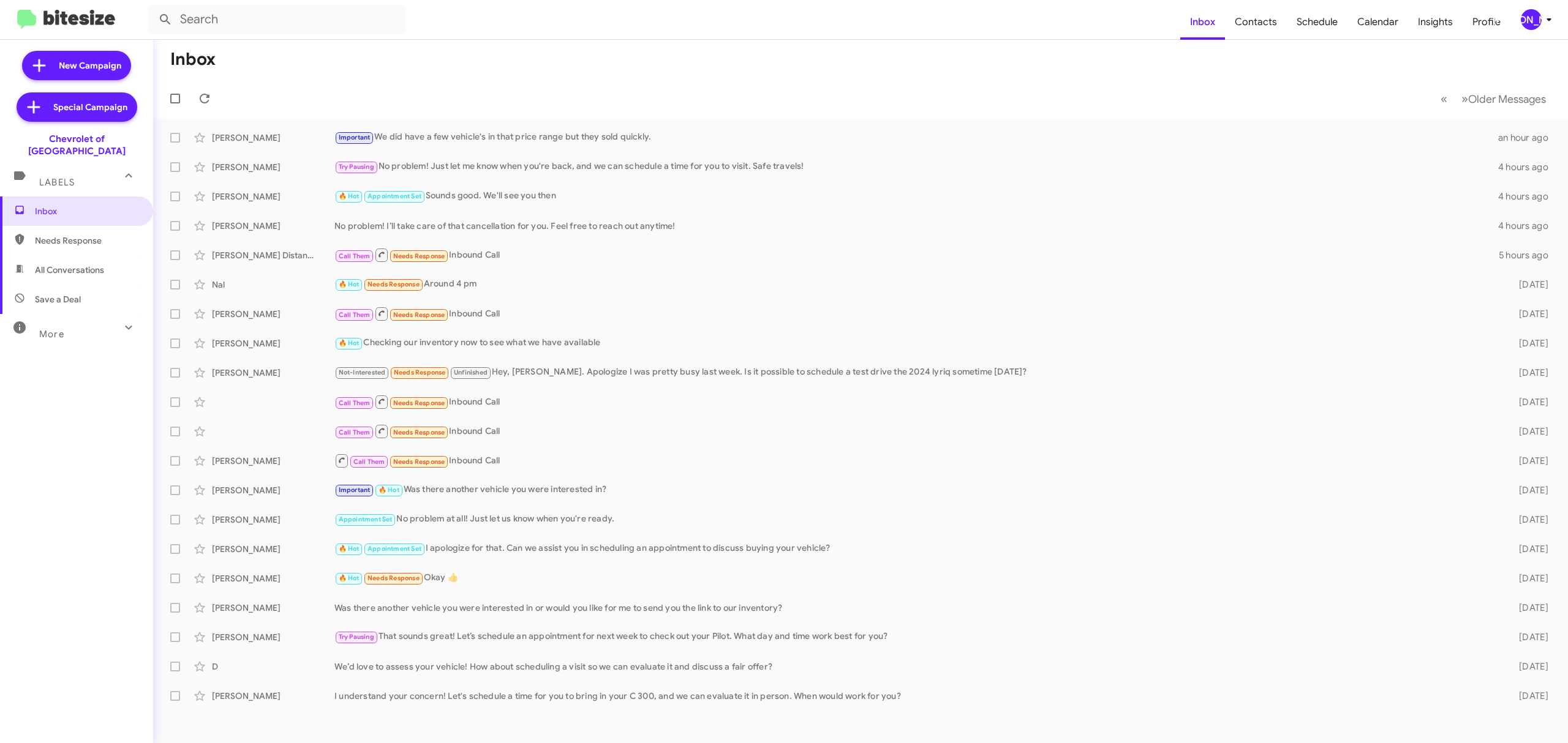
click at [1541, 27] on span "[PERSON_NAME]" at bounding box center [1538, 19] width 37 height 21
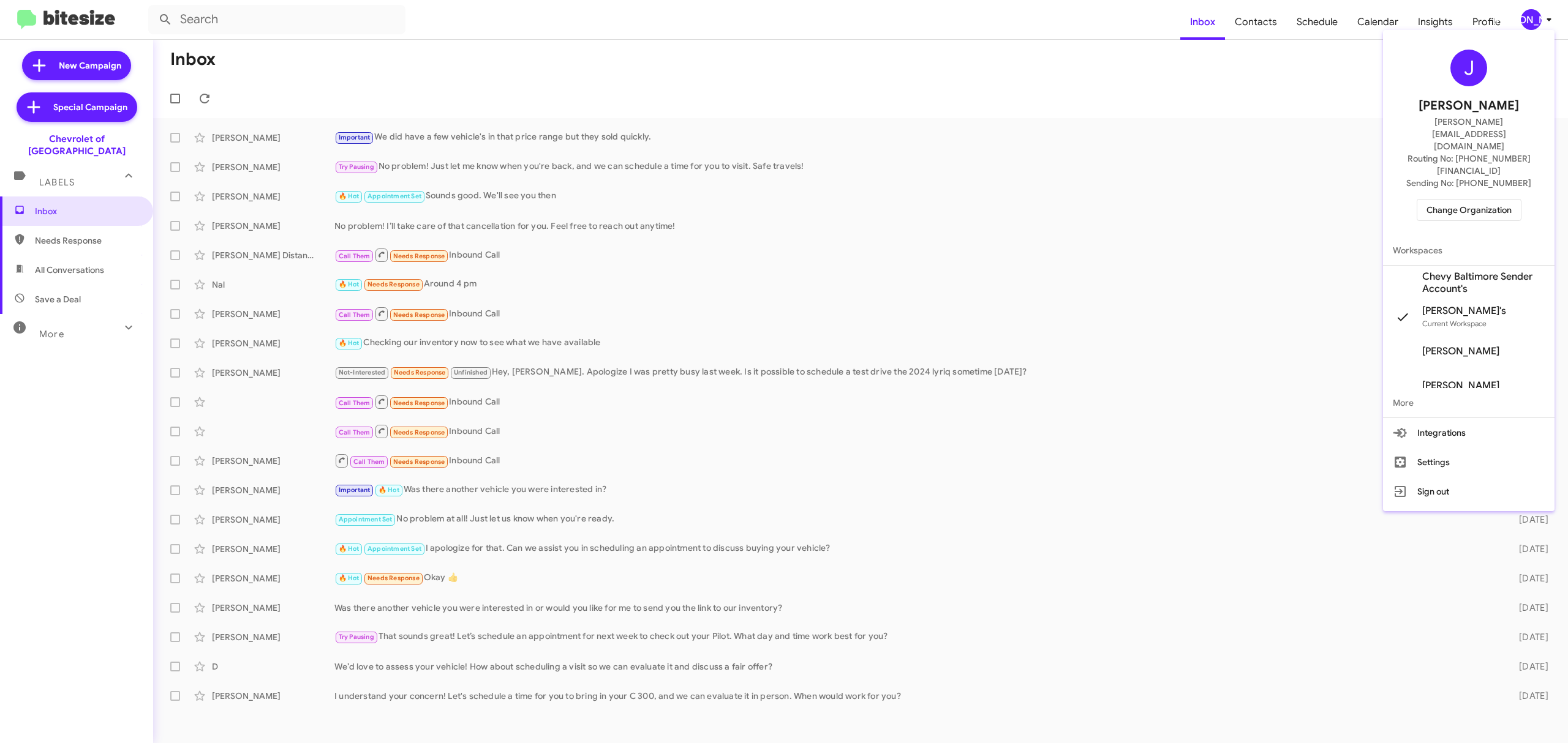
click at [1467, 199] on span "Change Organization" at bounding box center [1469, 210] width 85 height 21
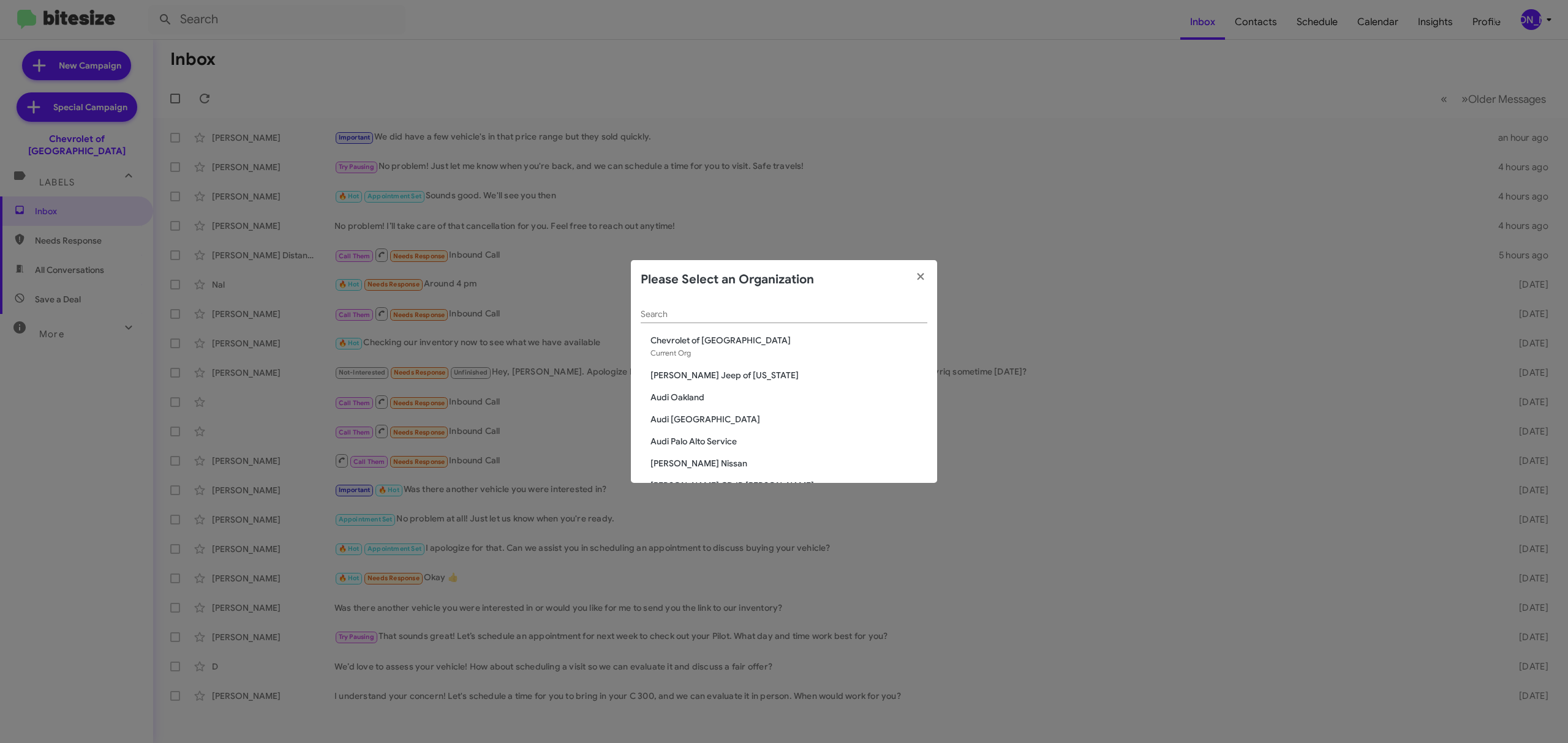
click at [735, 311] on input "Search" at bounding box center [784, 314] width 287 height 10
click at [718, 316] on input "Search" at bounding box center [784, 314] width 287 height 10
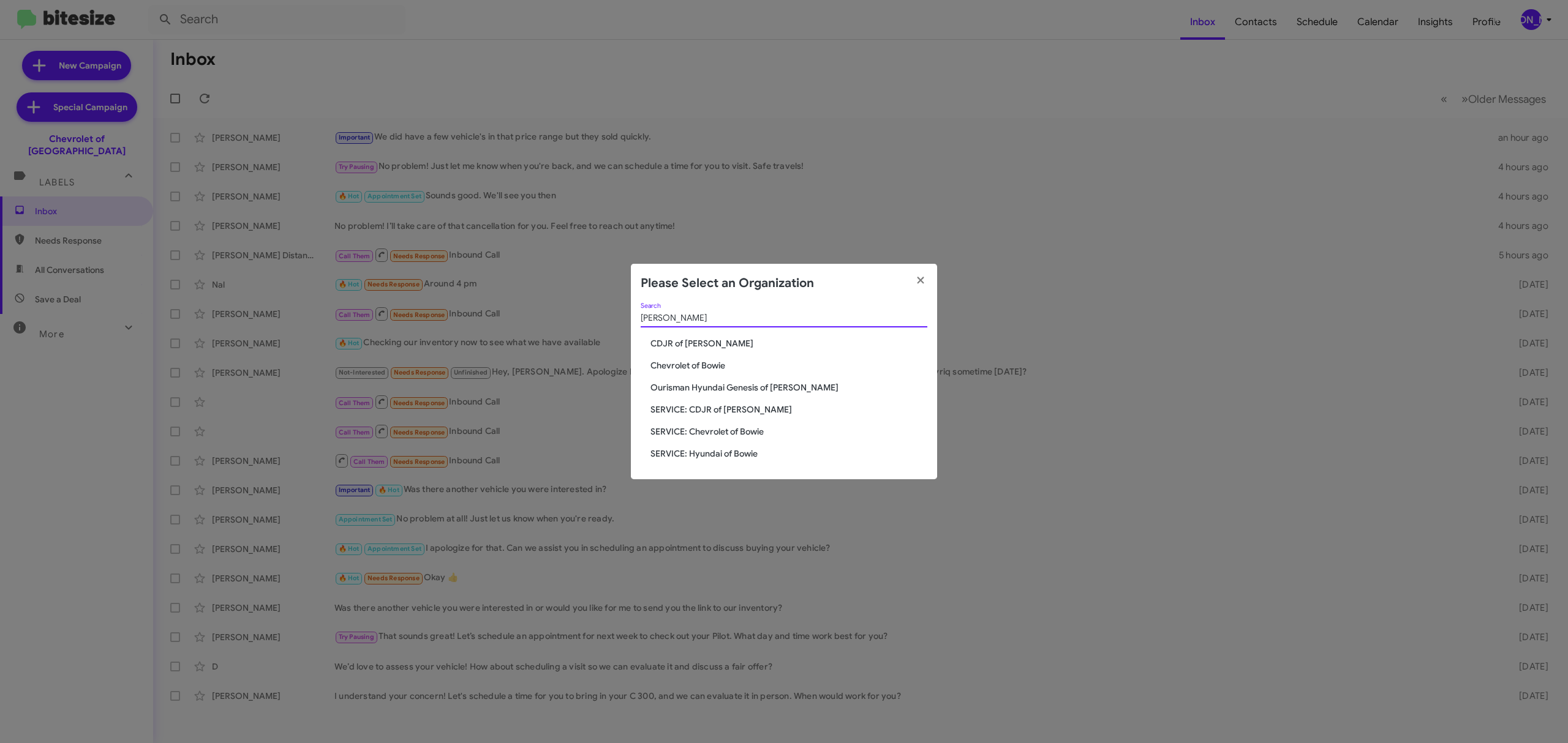
type input "bowie"
click at [708, 366] on span "Chevrolet of Bowie" at bounding box center [789, 365] width 277 height 12
click at [708, 368] on span "Chevrolet of Bowie" at bounding box center [789, 365] width 277 height 12
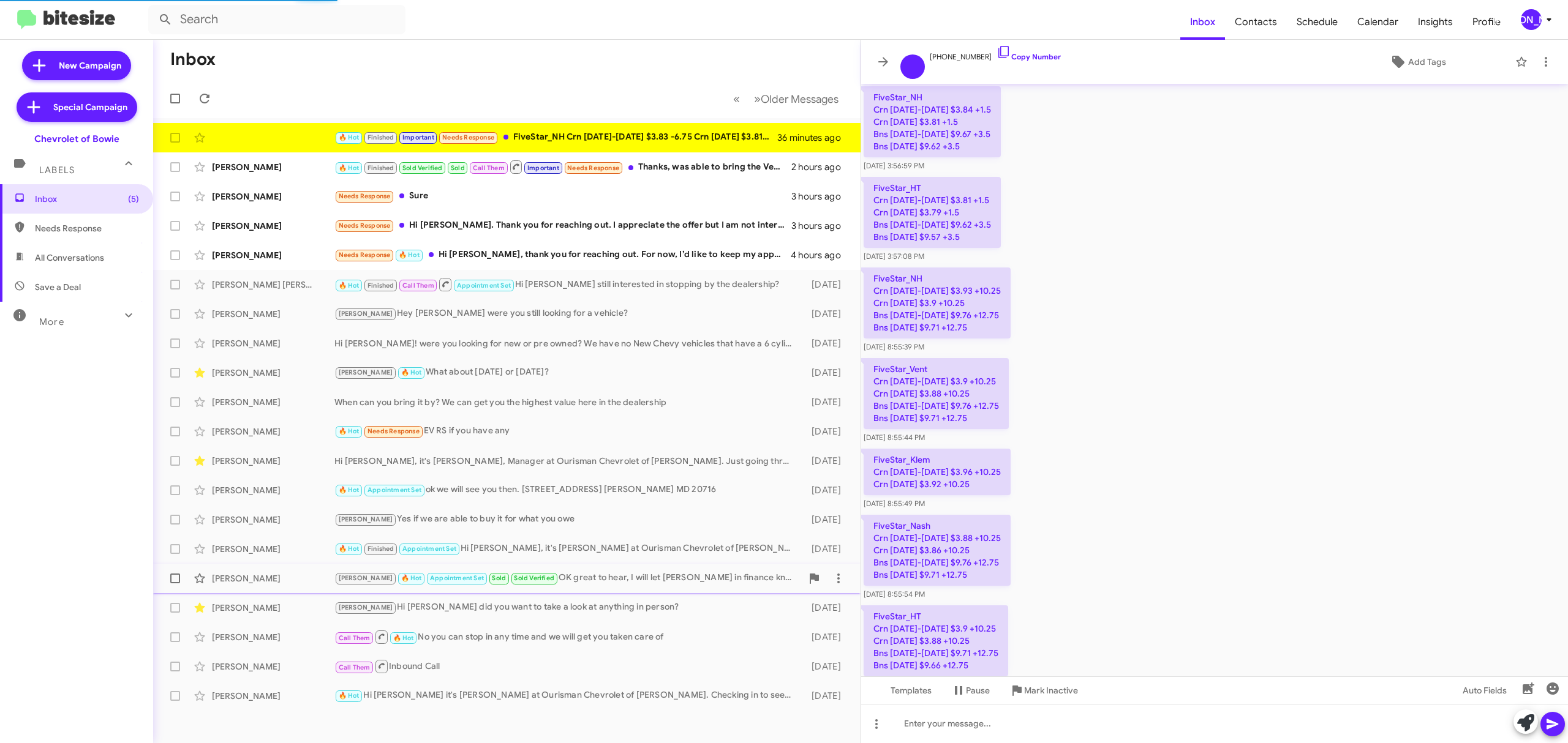
scroll to position [1207, 0]
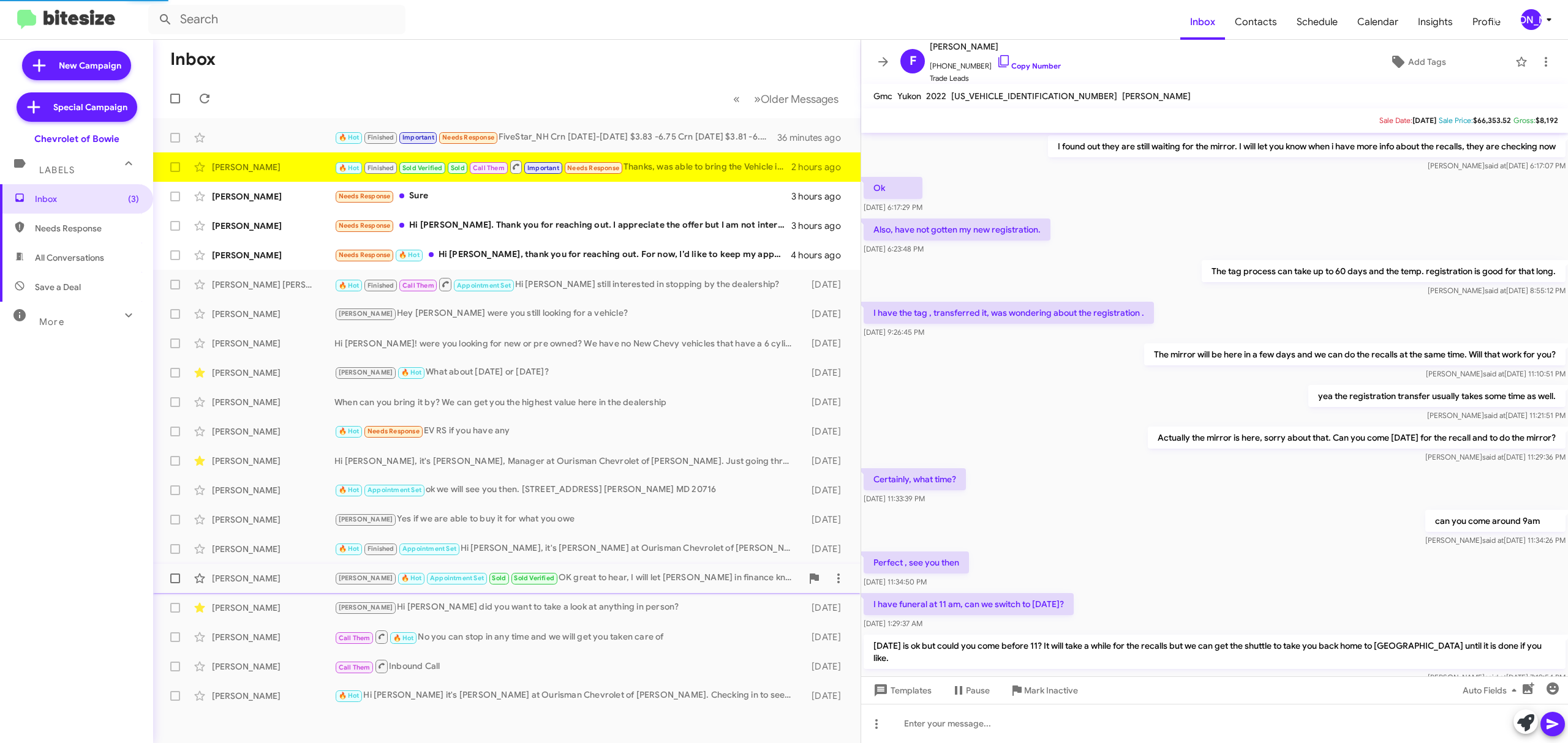
scroll to position [350, 0]
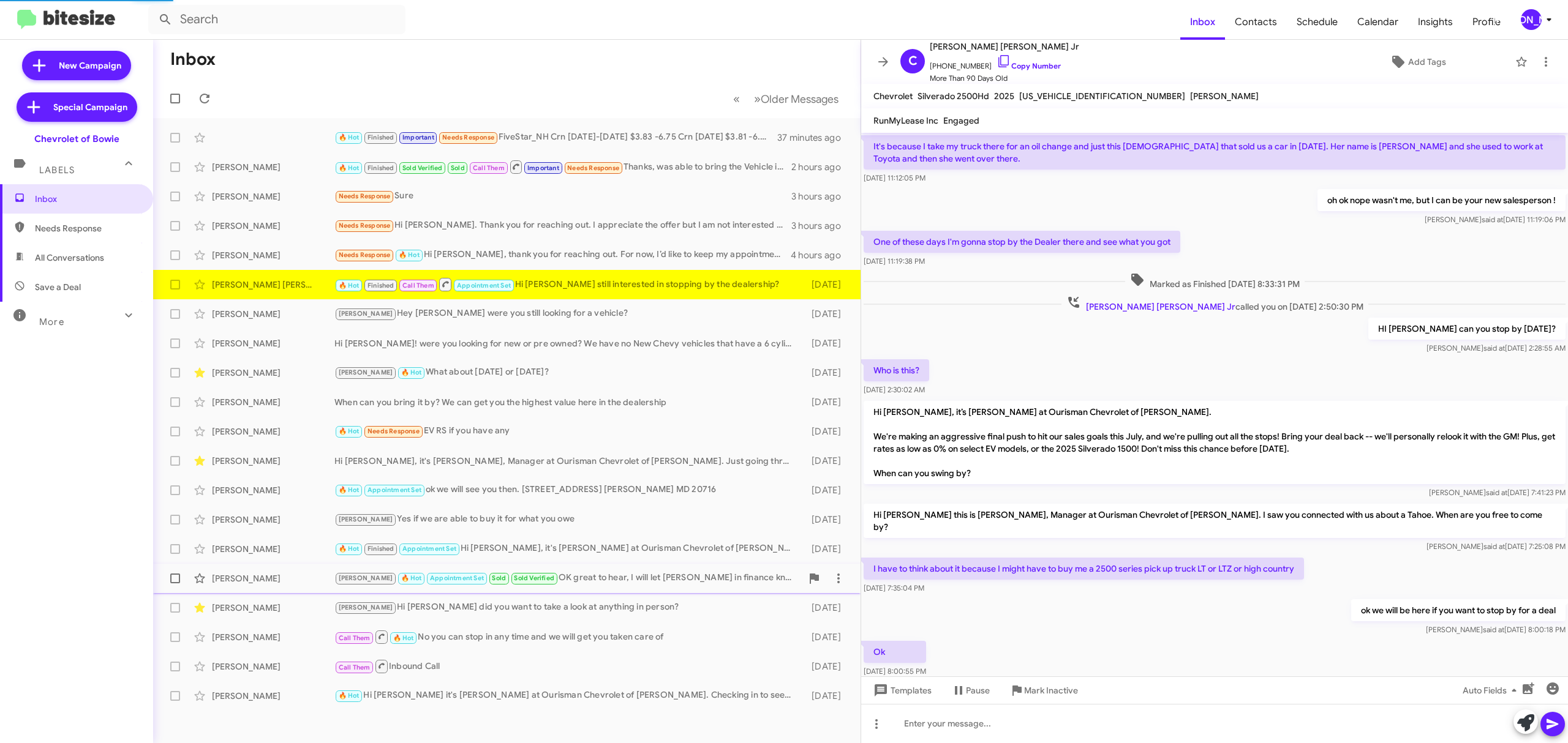
scroll to position [360, 0]
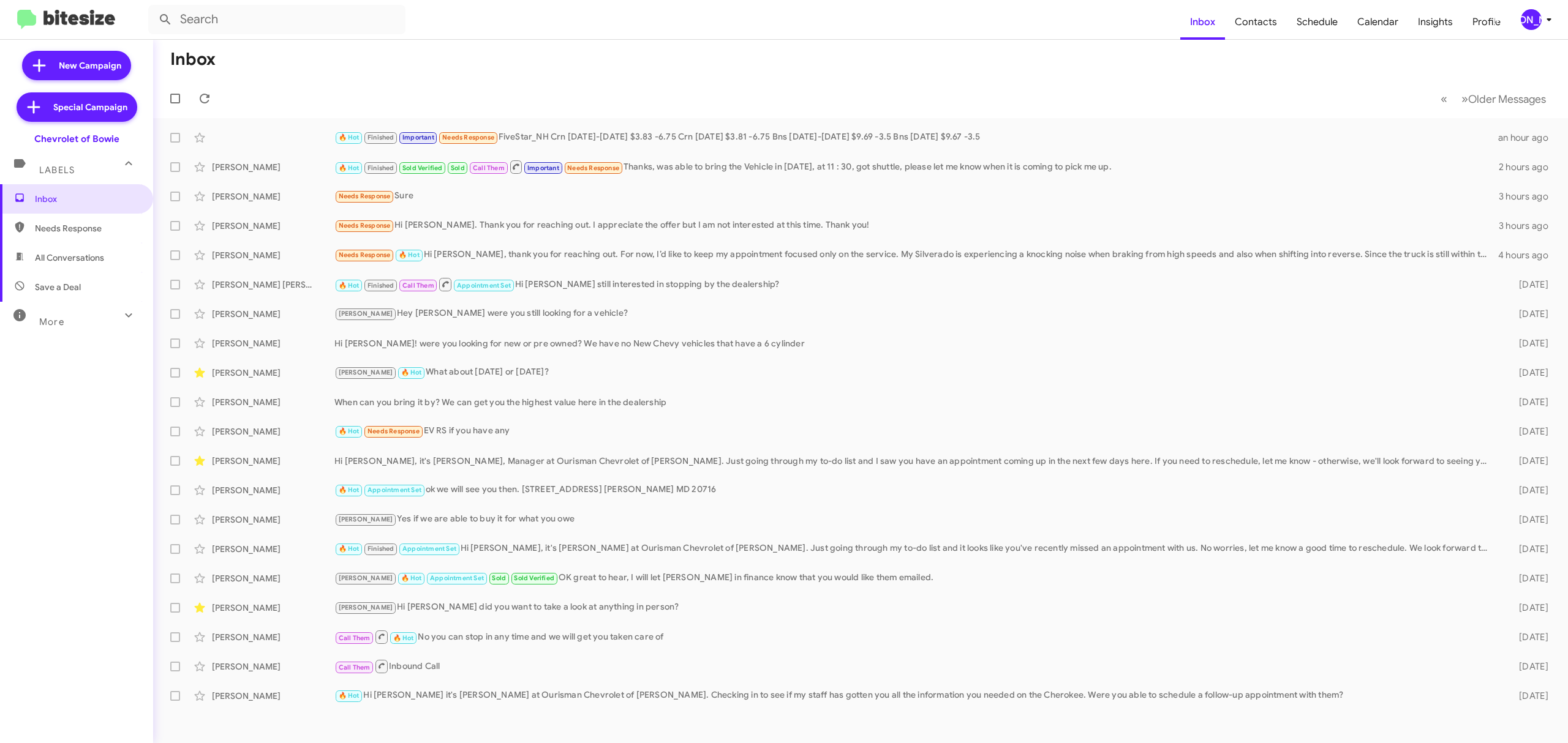
click at [172, 252] on span at bounding box center [175, 255] width 10 height 10
click at [175, 260] on input "checkbox" at bounding box center [175, 260] width 1 height 1
checkbox input "true"
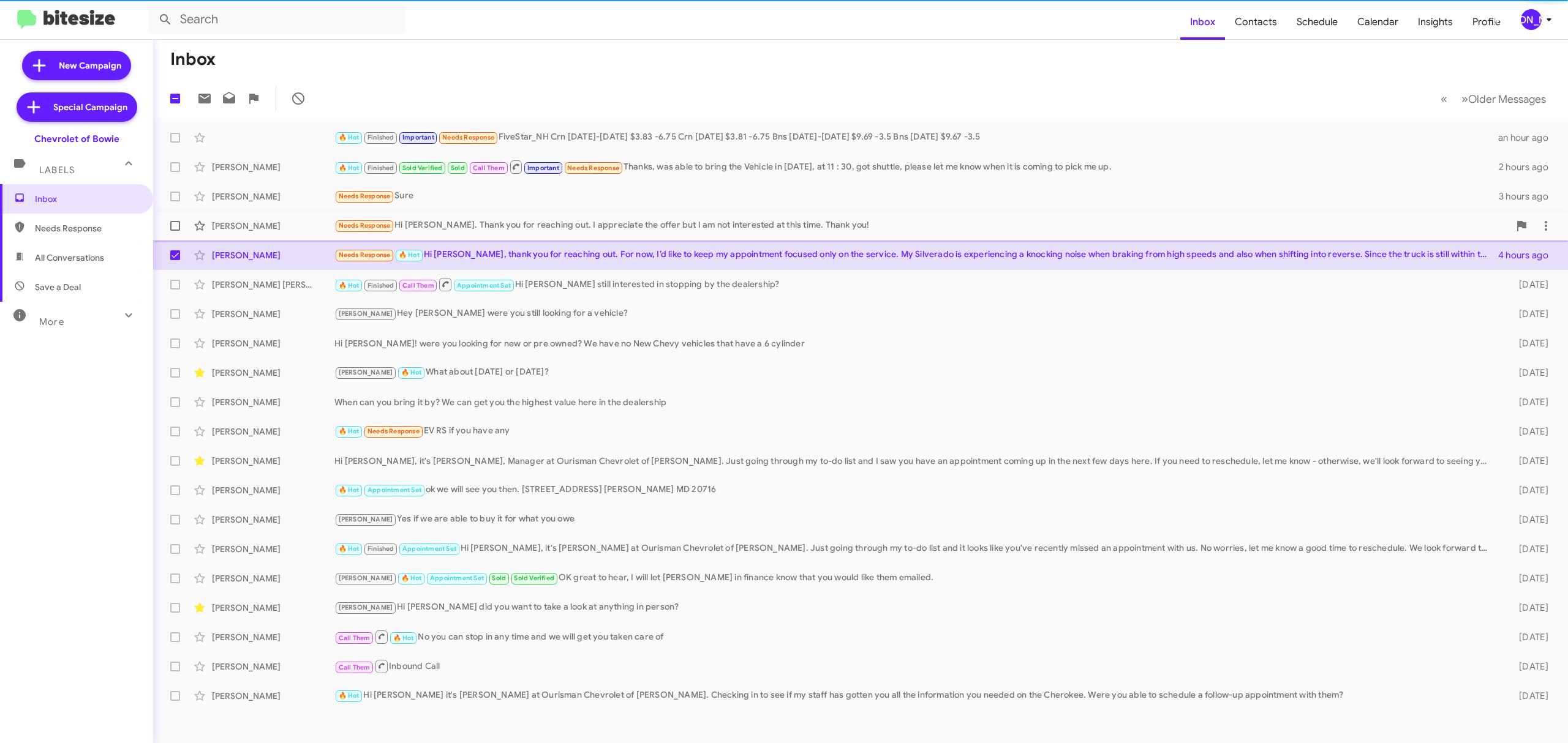
click at [175, 226] on span at bounding box center [175, 225] width 10 height 10
click at [175, 231] on input "checkbox" at bounding box center [175, 231] width 1 height 1
checkbox input "true"
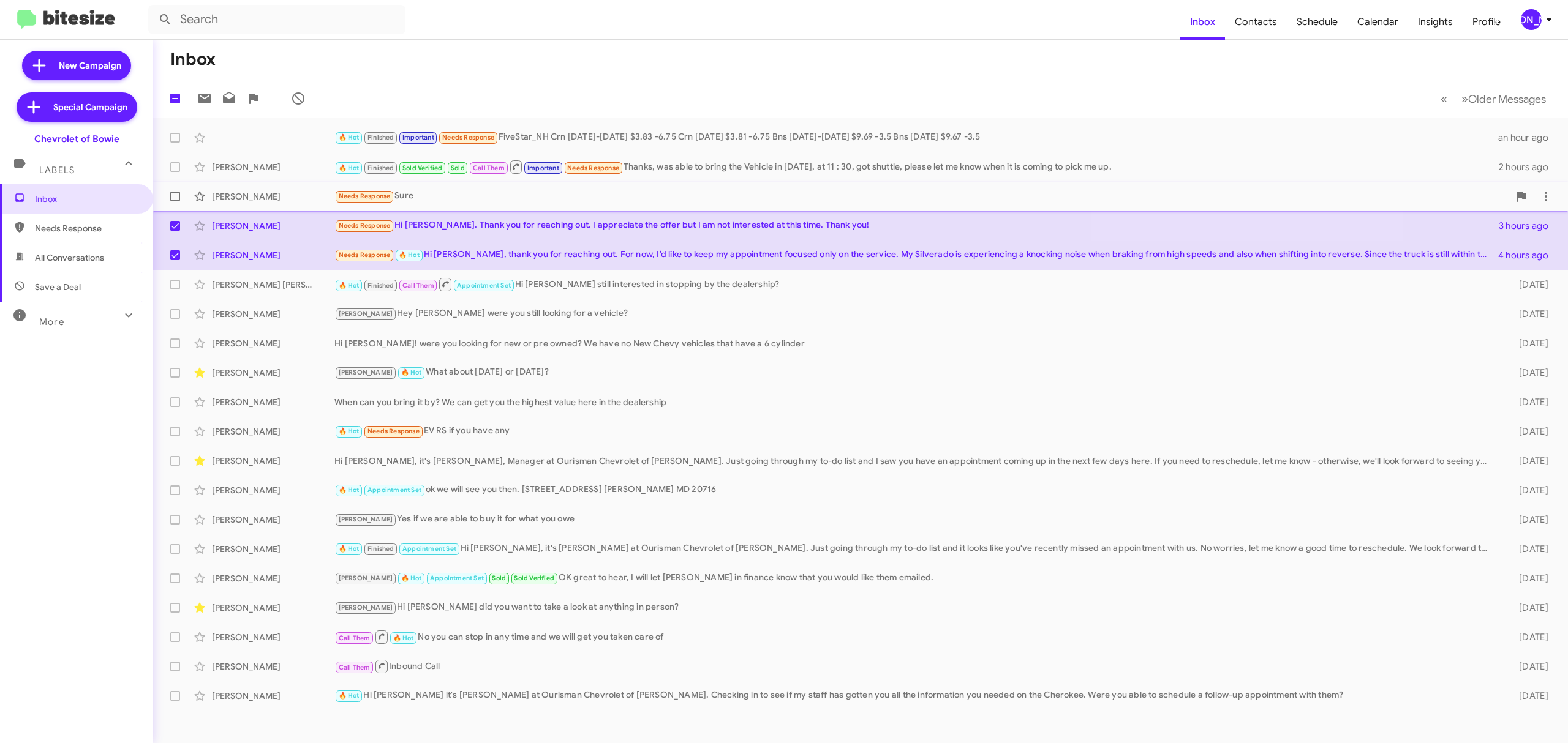
click at [173, 199] on span at bounding box center [175, 196] width 10 height 10
click at [175, 201] on input "checkbox" at bounding box center [175, 201] width 1 height 1
checkbox input "true"
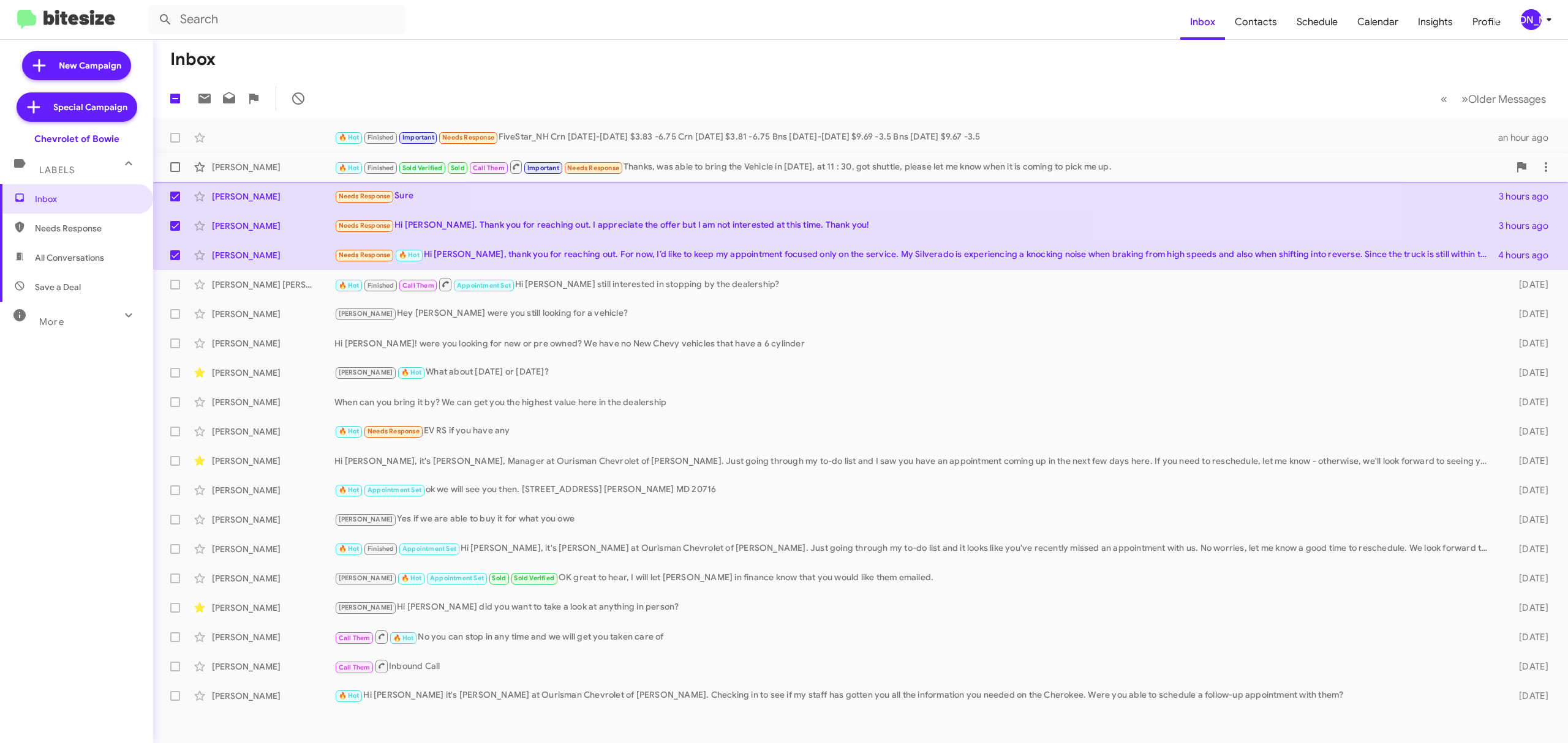
click at [175, 167] on span at bounding box center [175, 167] width 10 height 10
click at [175, 172] on input "checkbox" at bounding box center [175, 172] width 1 height 1
checkbox input "true"
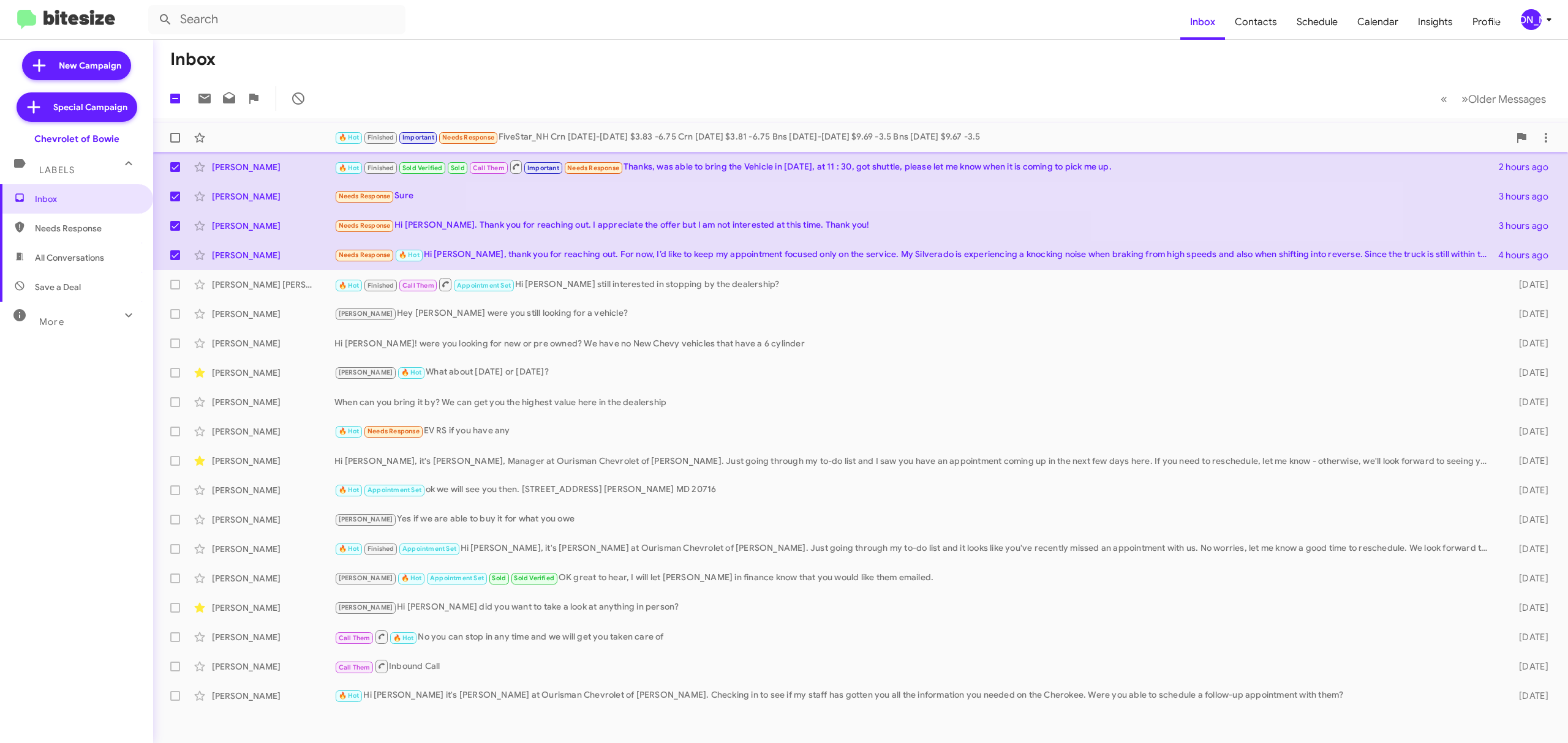
click at [172, 140] on span at bounding box center [175, 138] width 10 height 10
click at [175, 143] on input "checkbox" at bounding box center [175, 143] width 1 height 1
checkbox input "true"
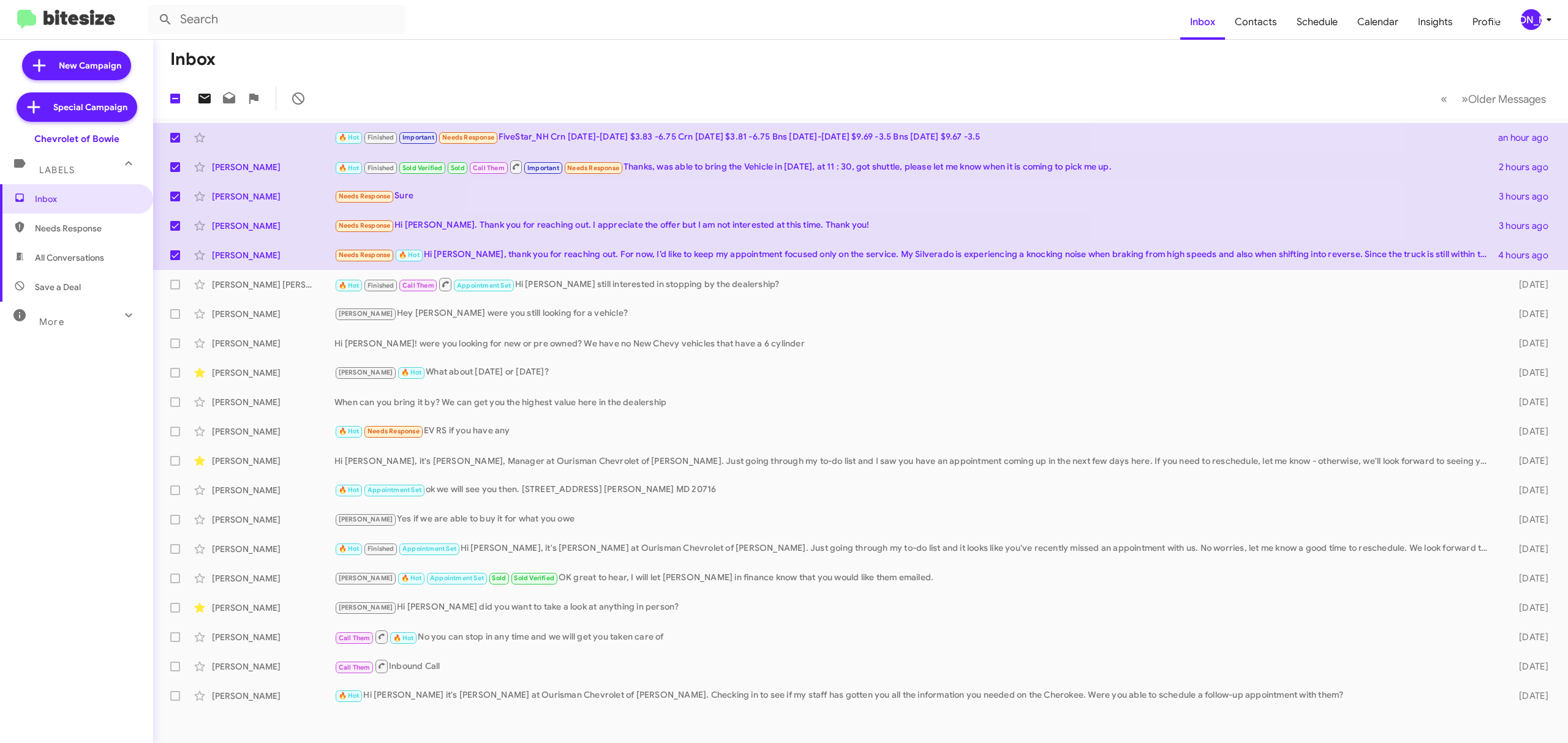
click at [202, 99] on icon at bounding box center [204, 98] width 12 height 10
click at [1535, 19] on div "[PERSON_NAME]" at bounding box center [1531, 19] width 21 height 21
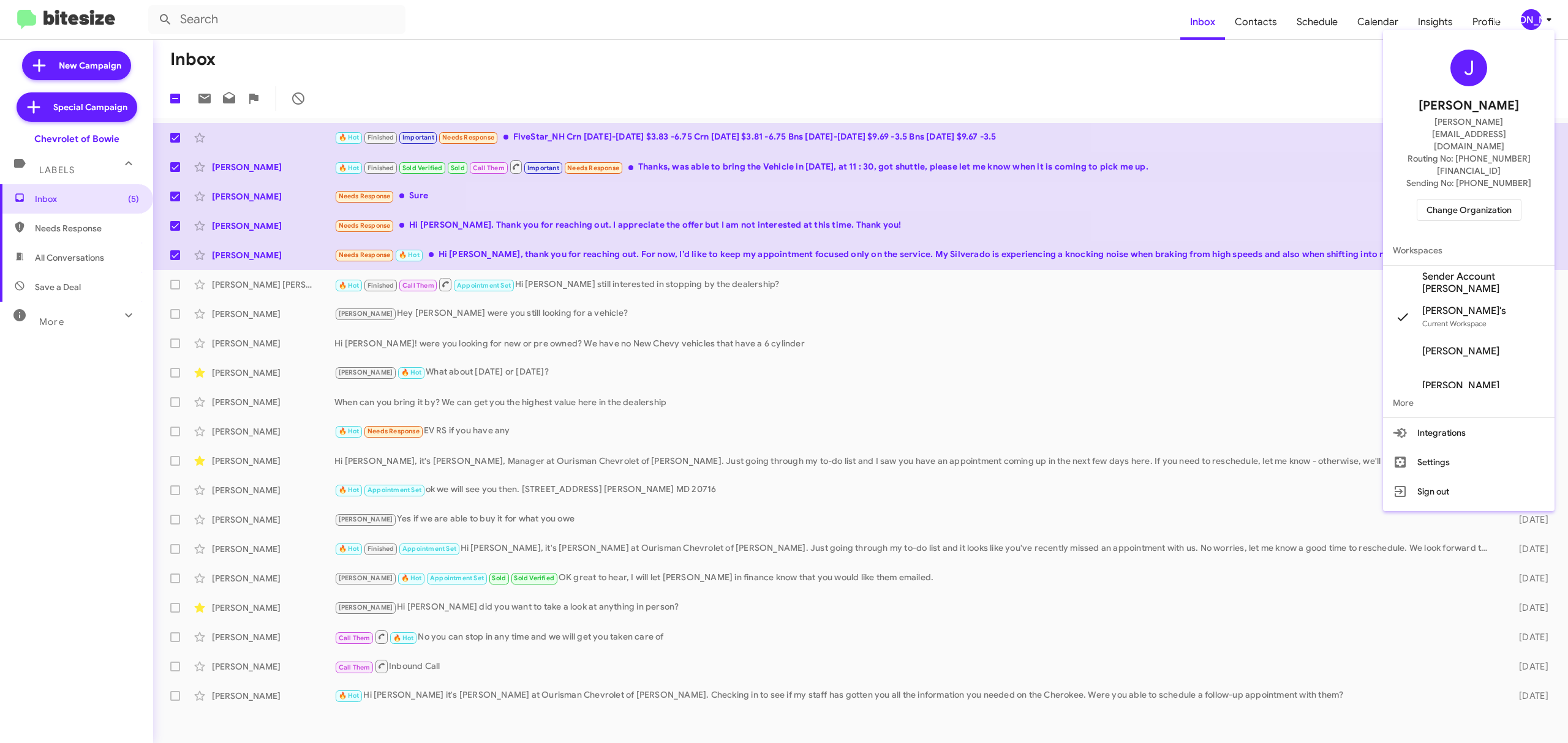
click at [1470, 199] on span "Change Organization" at bounding box center [1469, 210] width 85 height 21
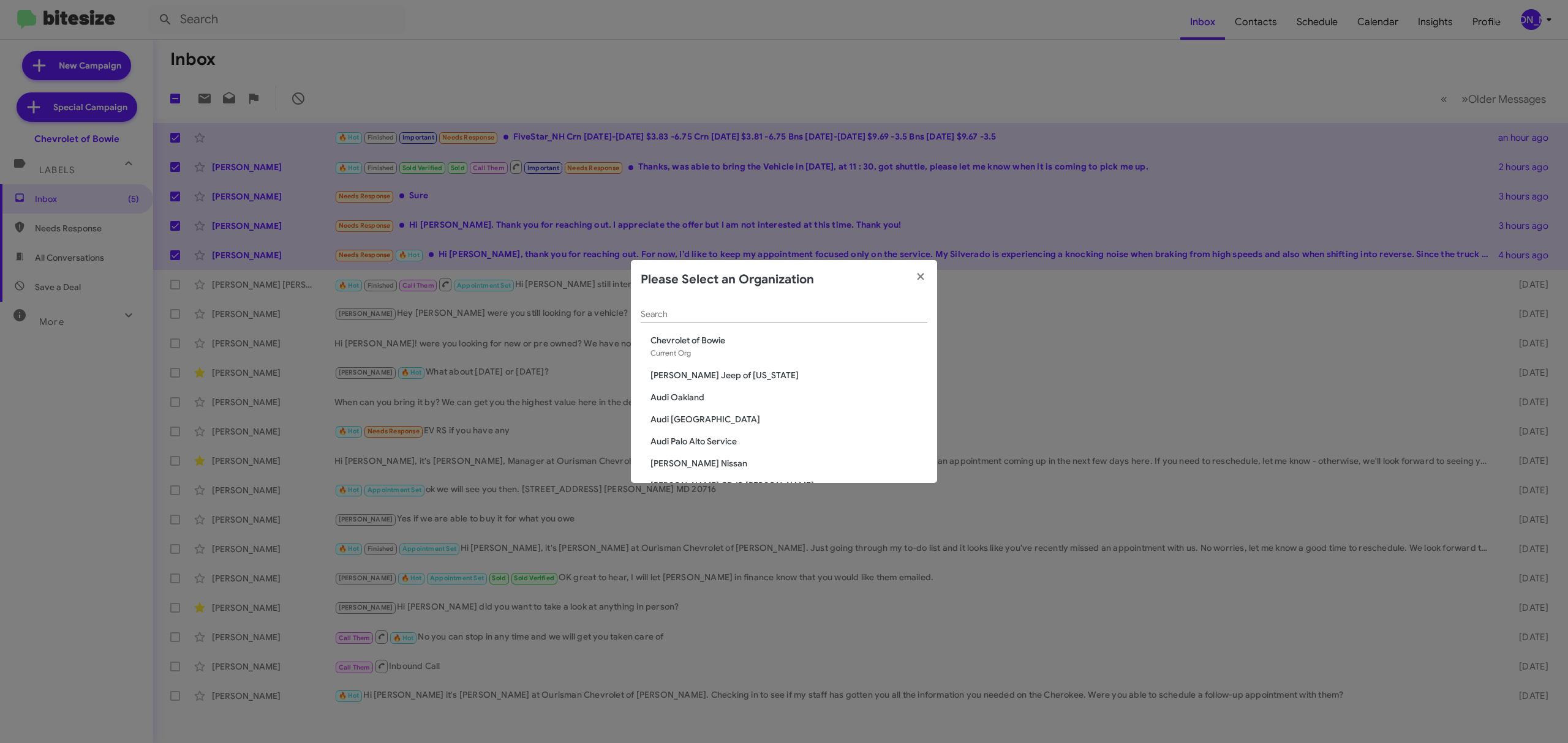
click at [804, 314] on input "Search" at bounding box center [784, 314] width 287 height 10
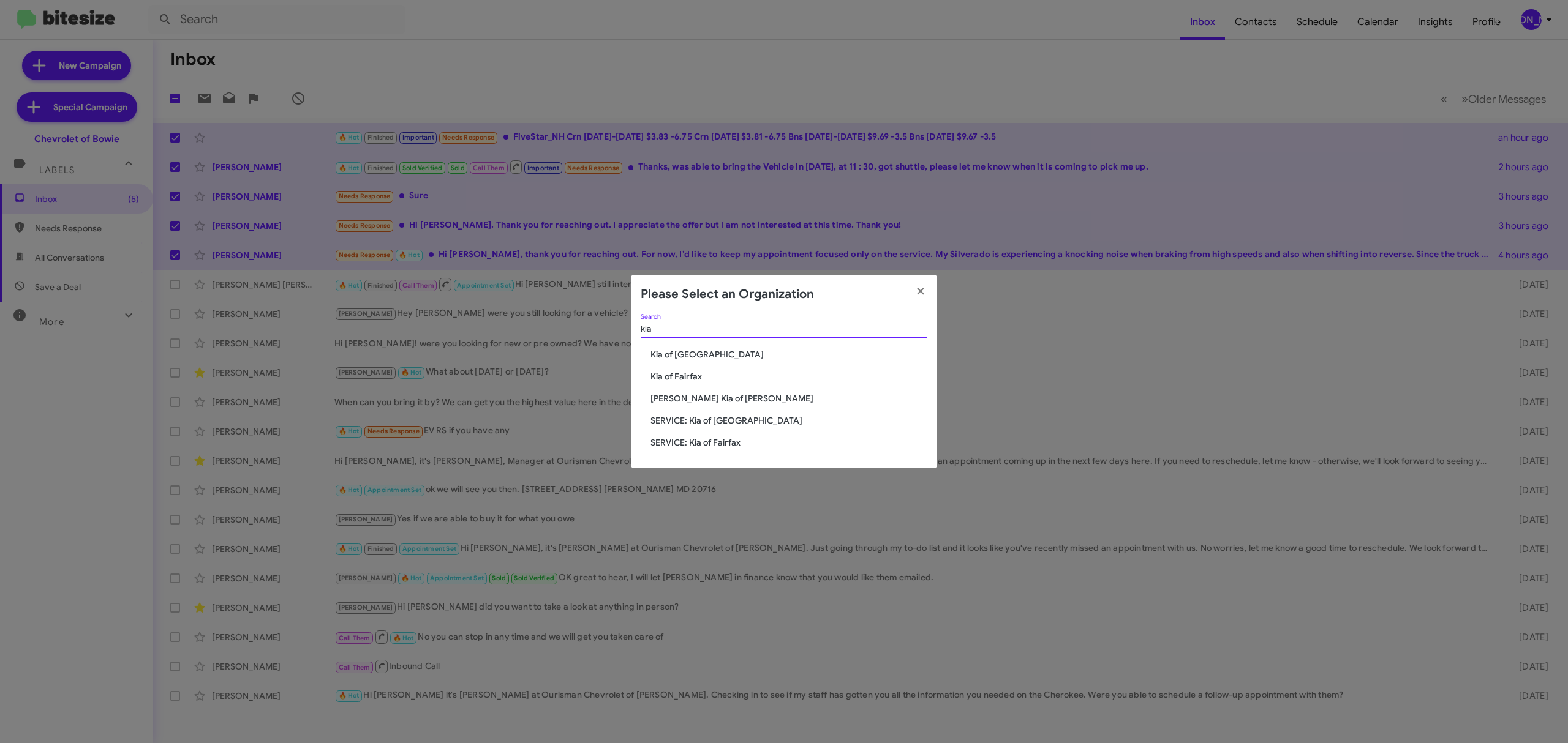
type input "kia"
click at [712, 355] on span "Kia of [GEOGRAPHIC_DATA]" at bounding box center [789, 354] width 277 height 12
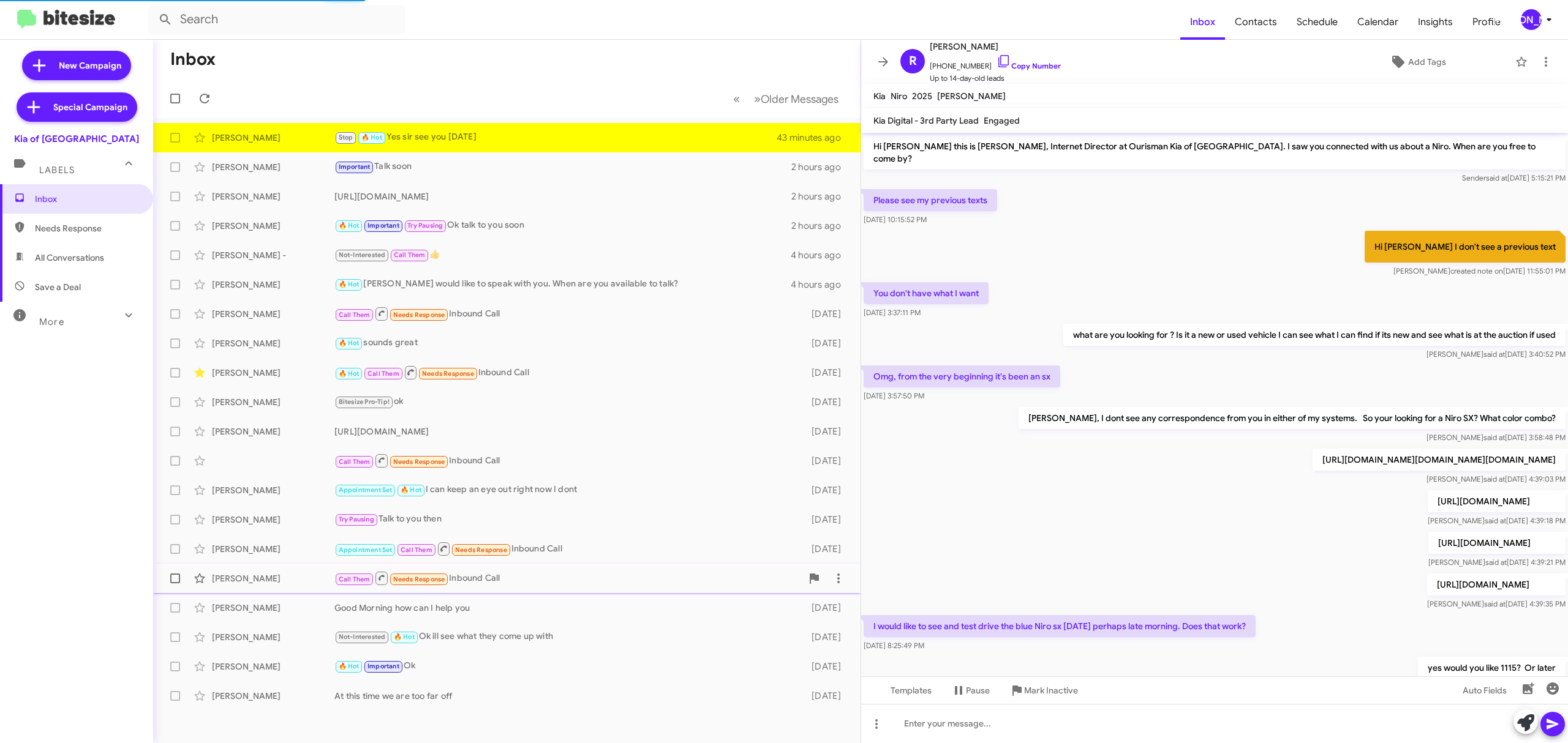
scroll to position [238, 0]
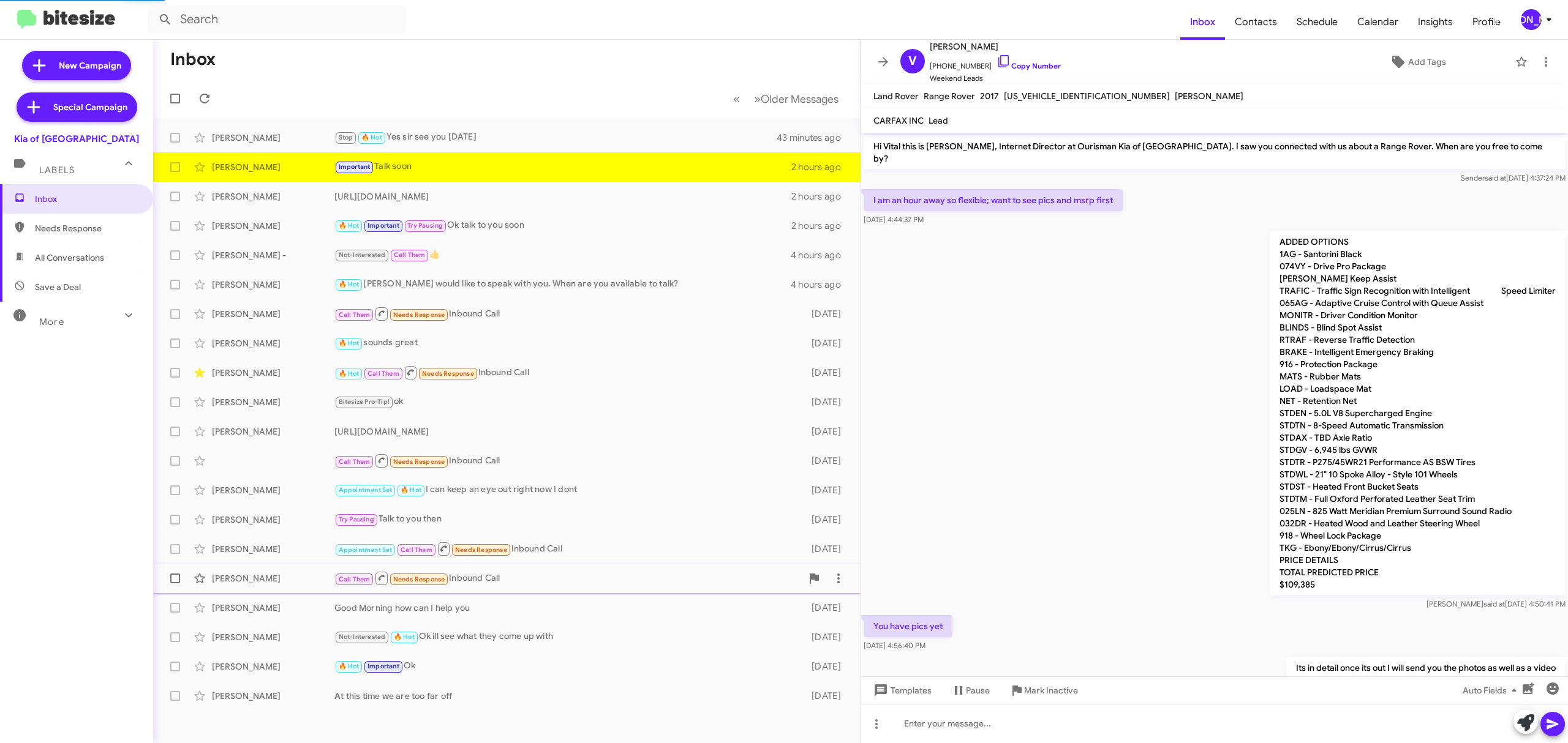
scroll to position [112, 0]
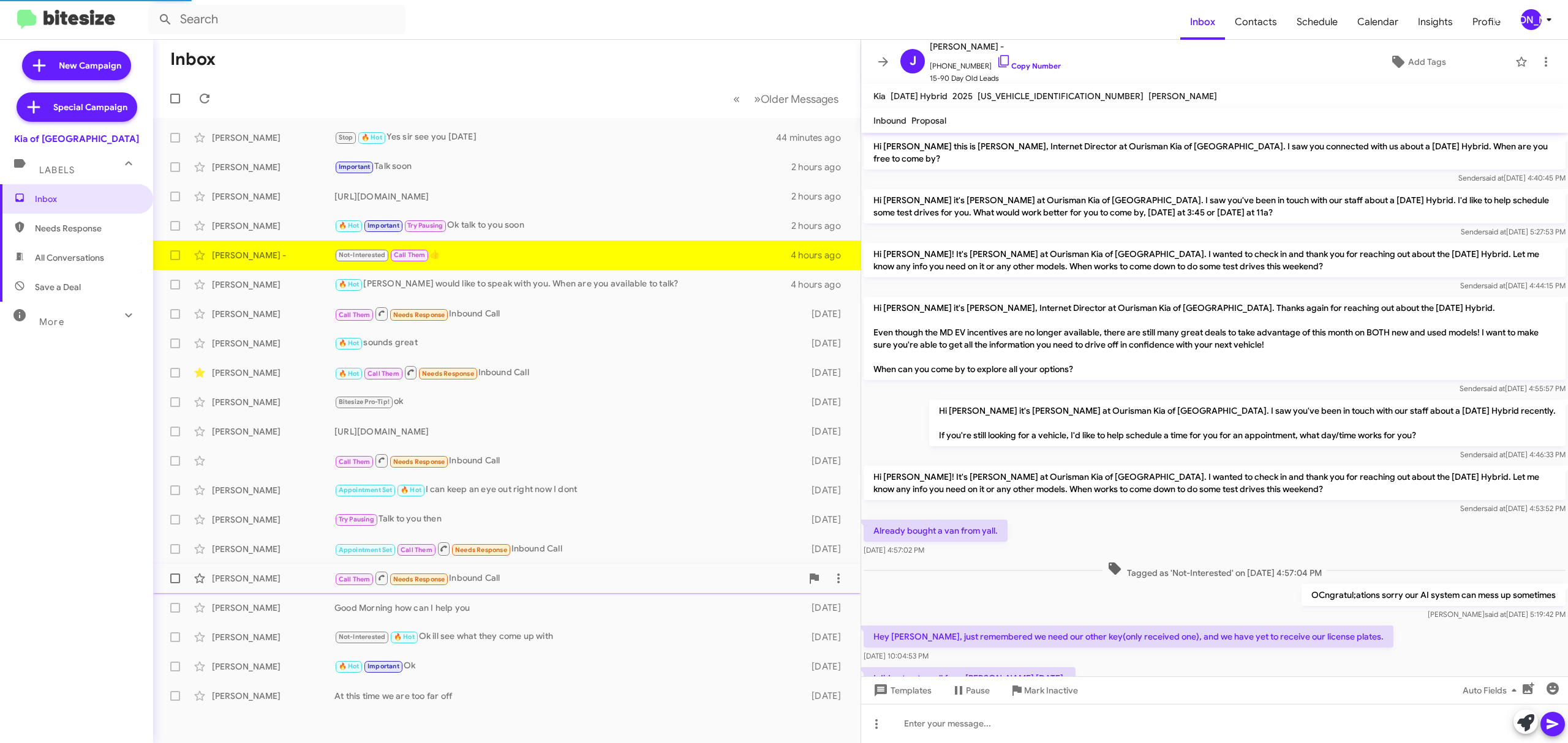
scroll to position [185, 0]
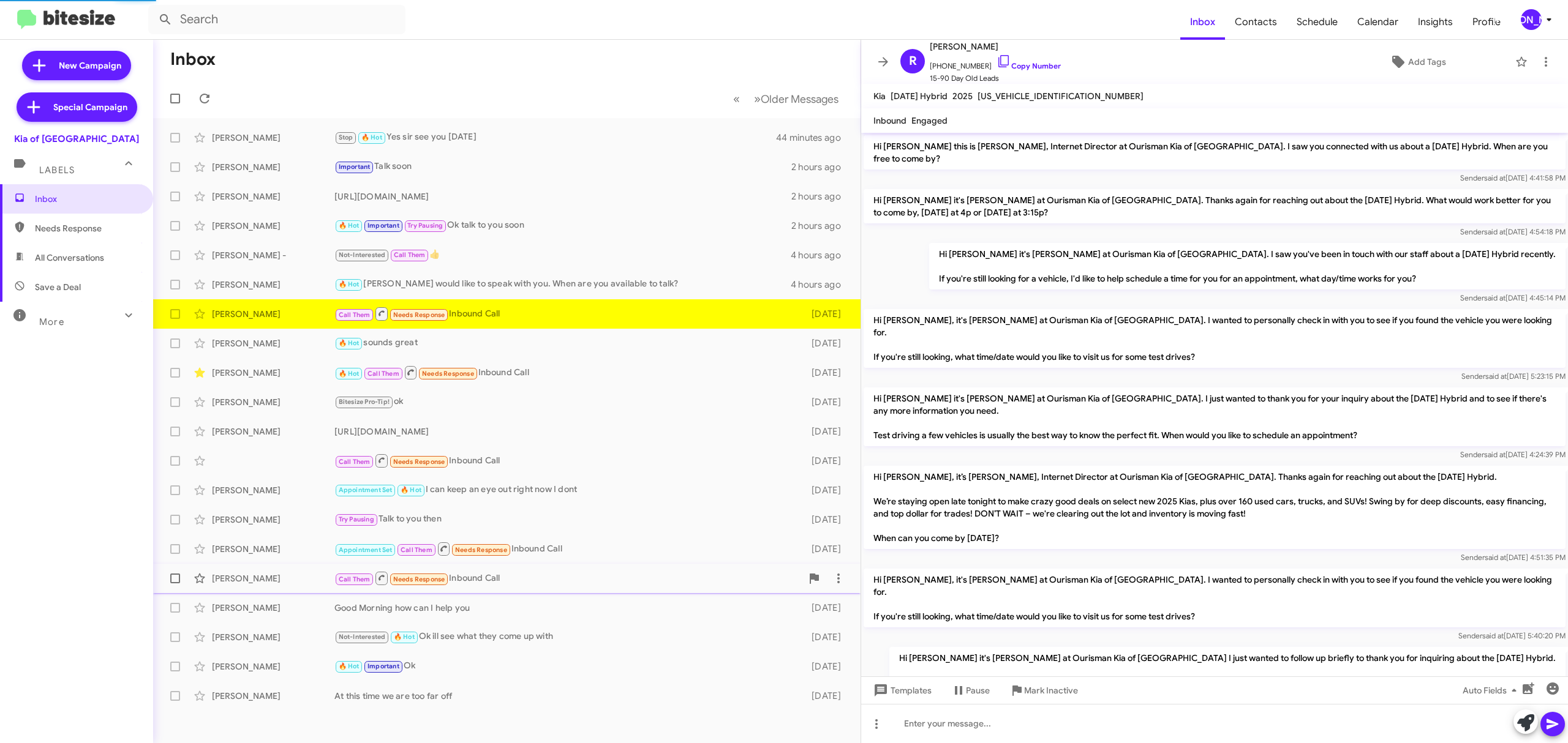
scroll to position [231, 0]
